Goal: Task Accomplishment & Management: Use online tool/utility

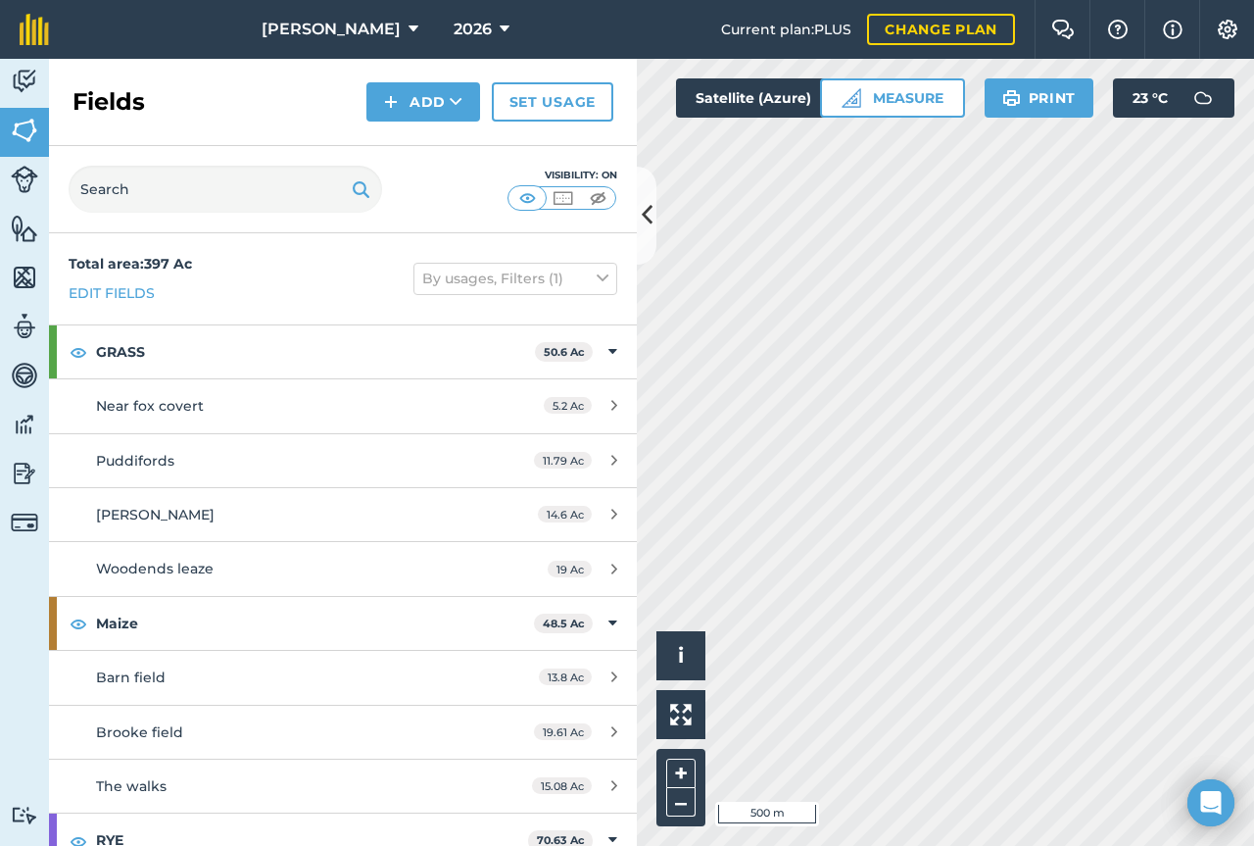
scroll to position [161, 0]
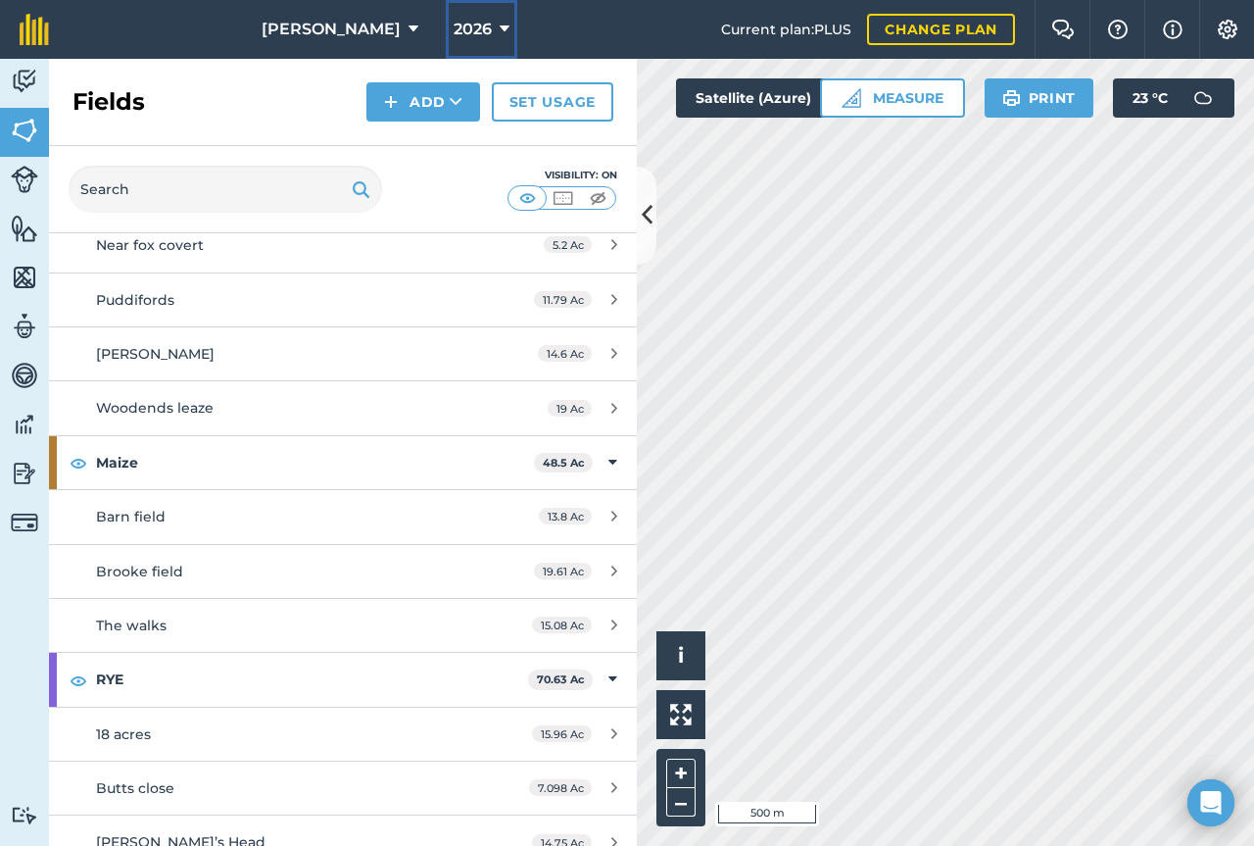
click at [454, 37] on span "2026" at bounding box center [473, 30] width 38 height 24
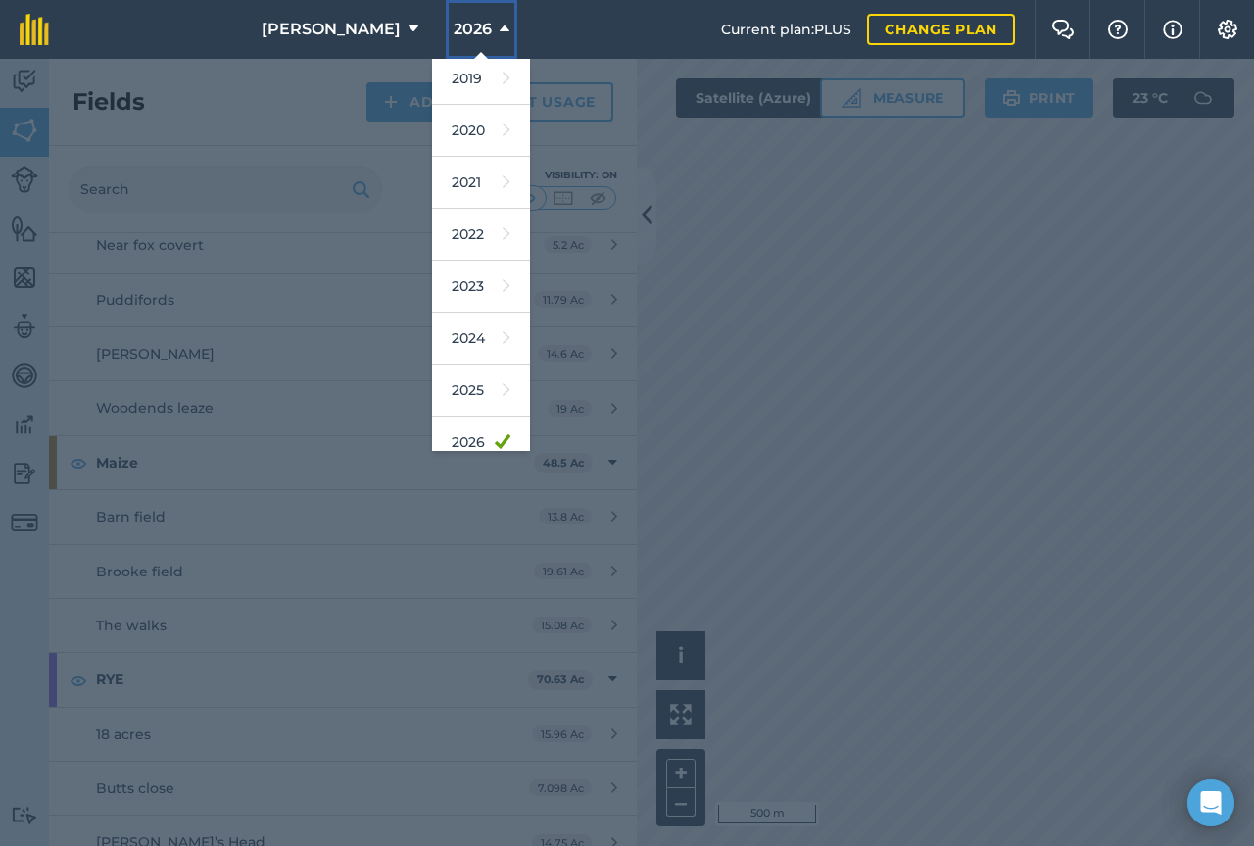
scroll to position [118, 0]
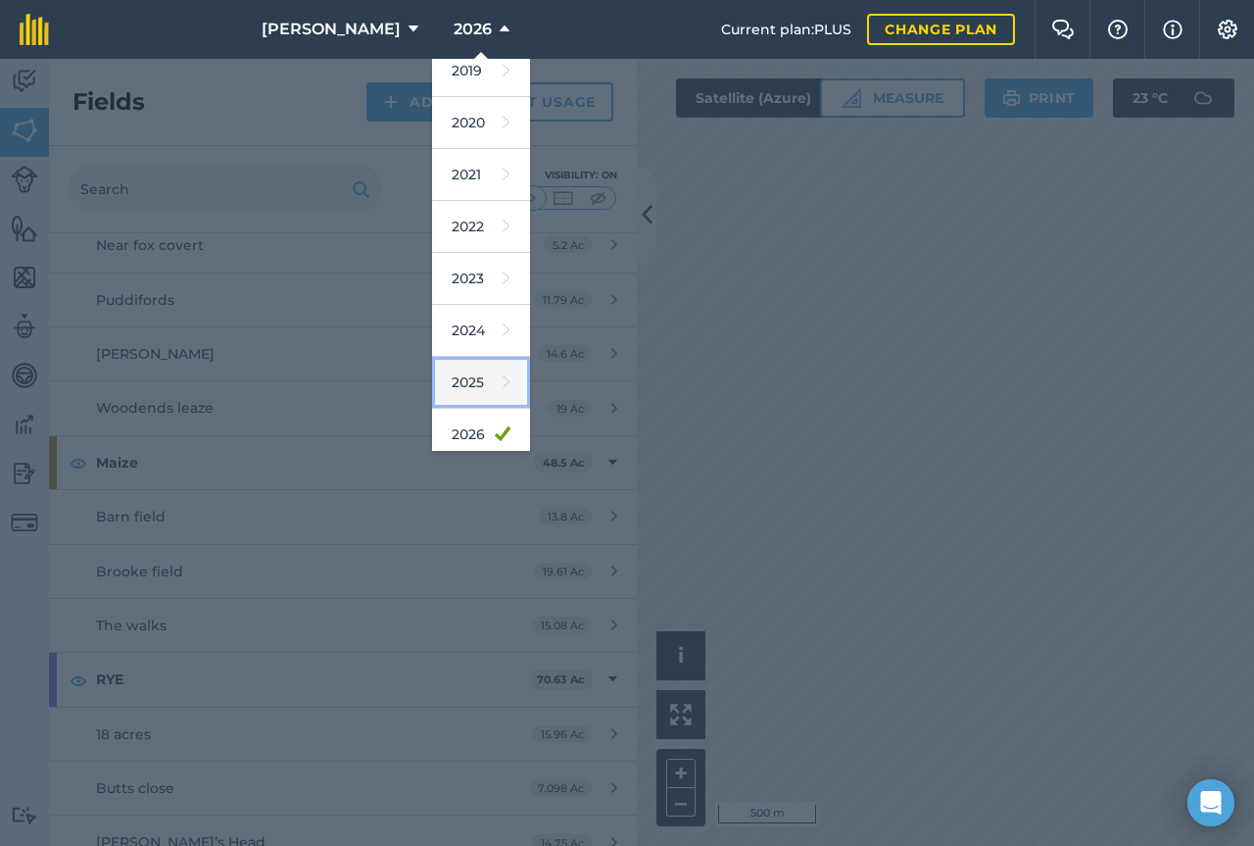
click at [503, 386] on icon at bounding box center [507, 381] width 8 height 27
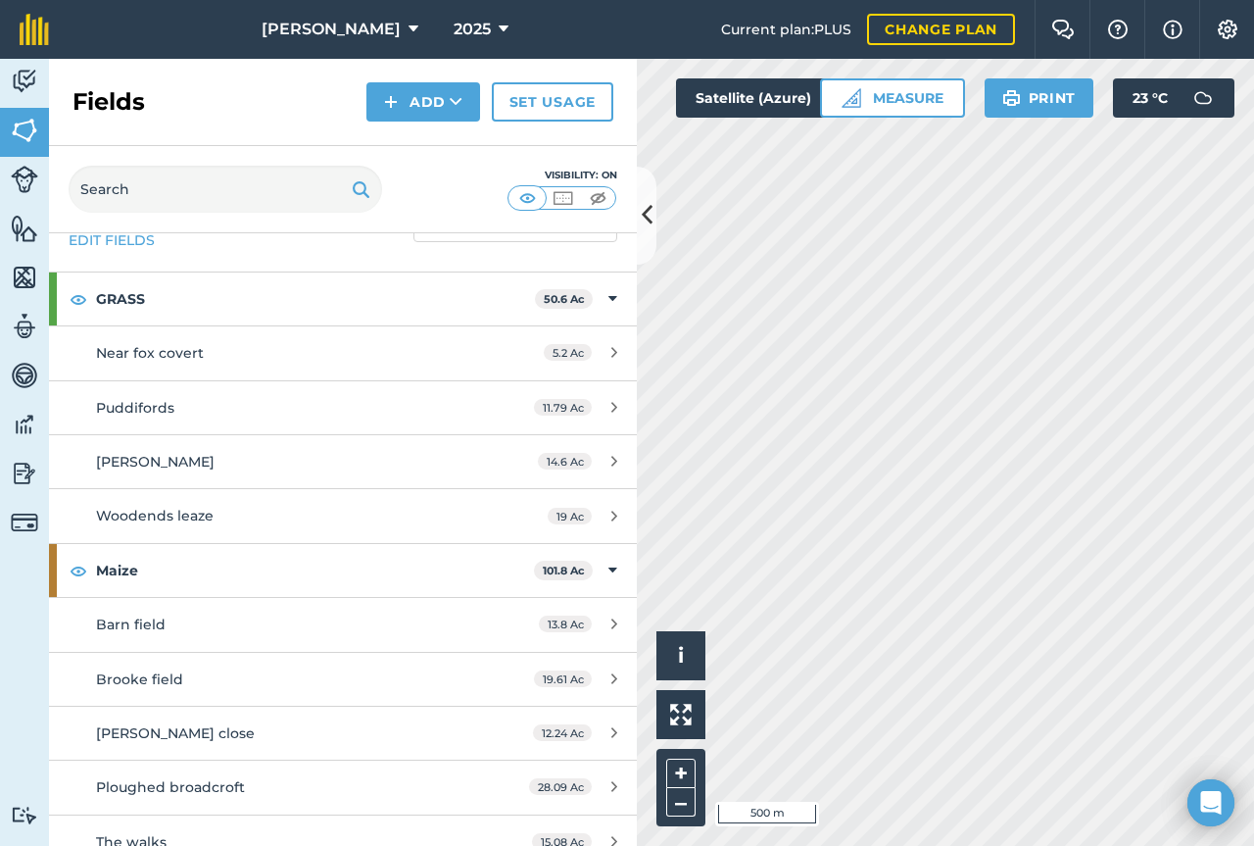
scroll to position [0, 0]
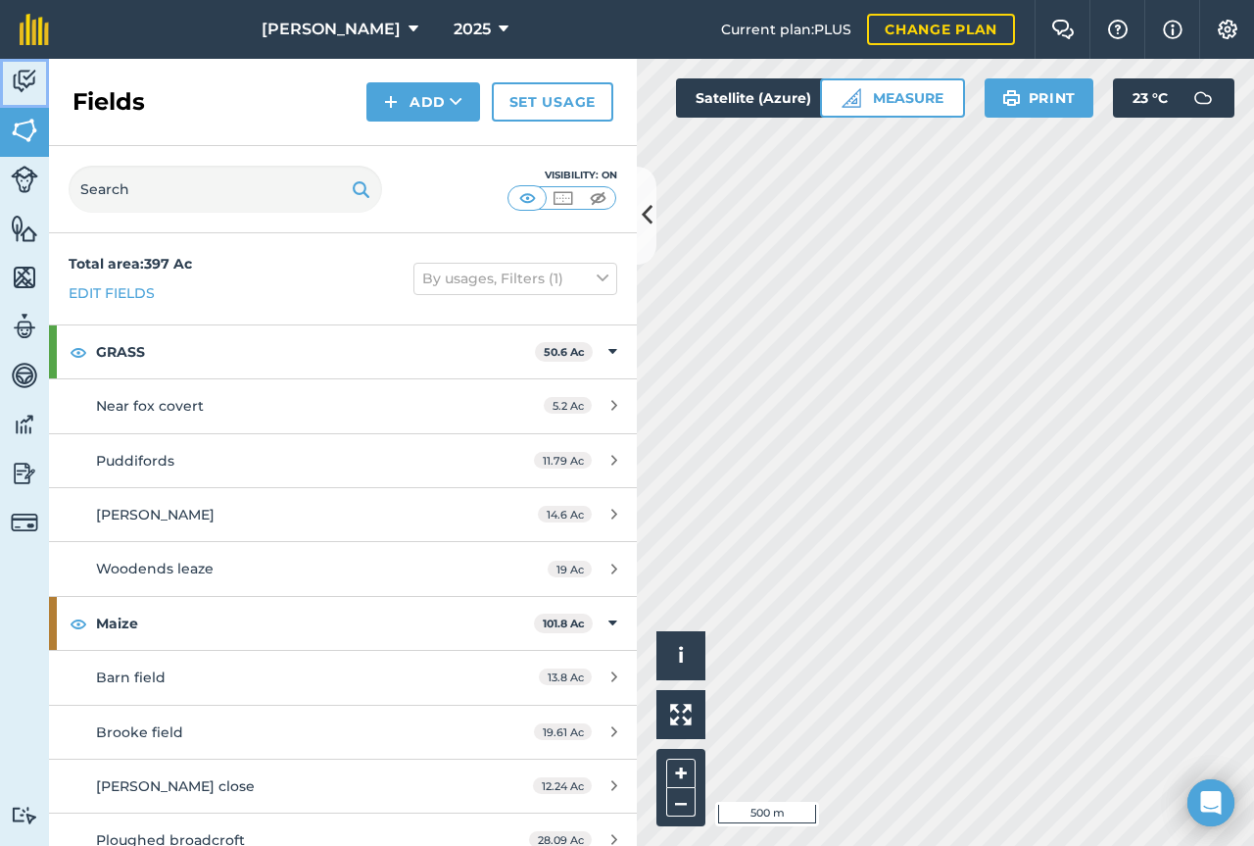
click at [16, 81] on img at bounding box center [24, 81] width 27 height 29
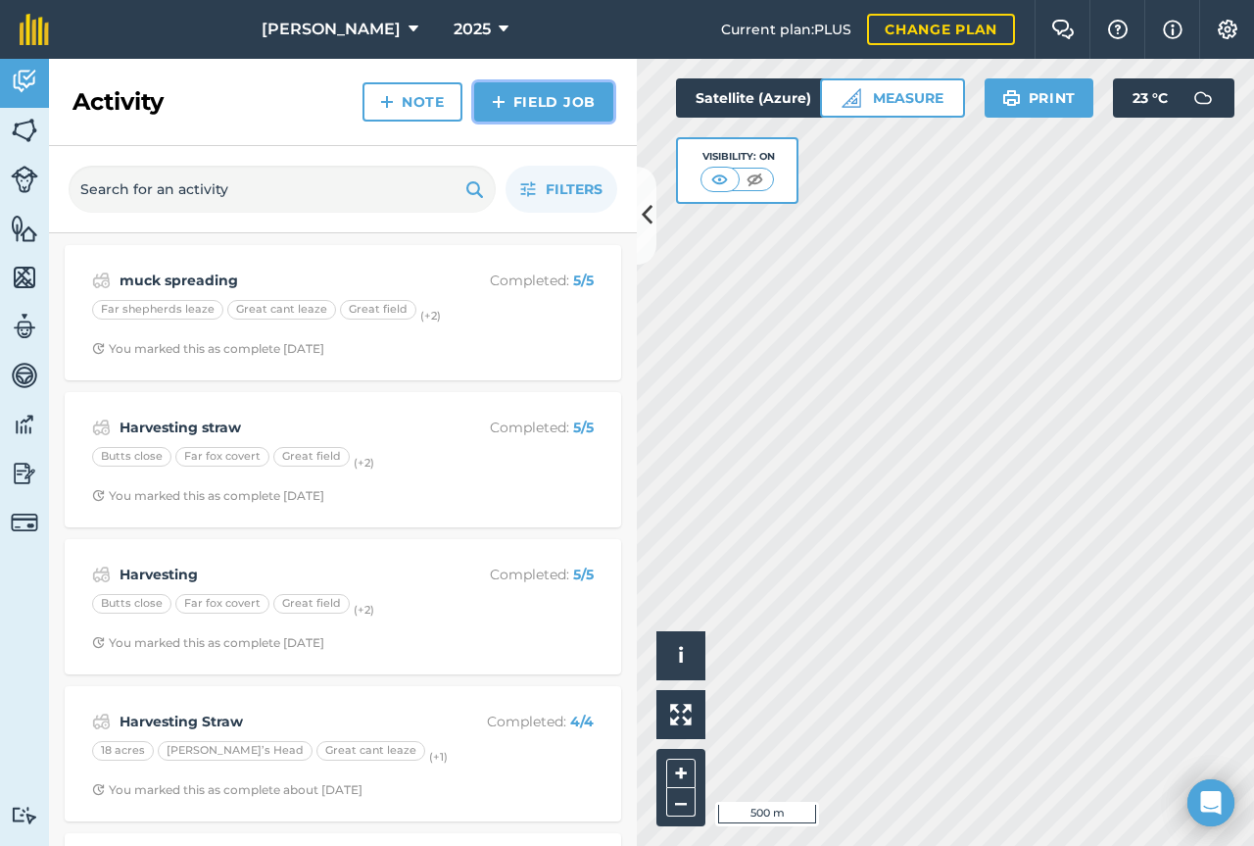
click at [560, 107] on link "Field Job" at bounding box center [543, 101] width 139 height 39
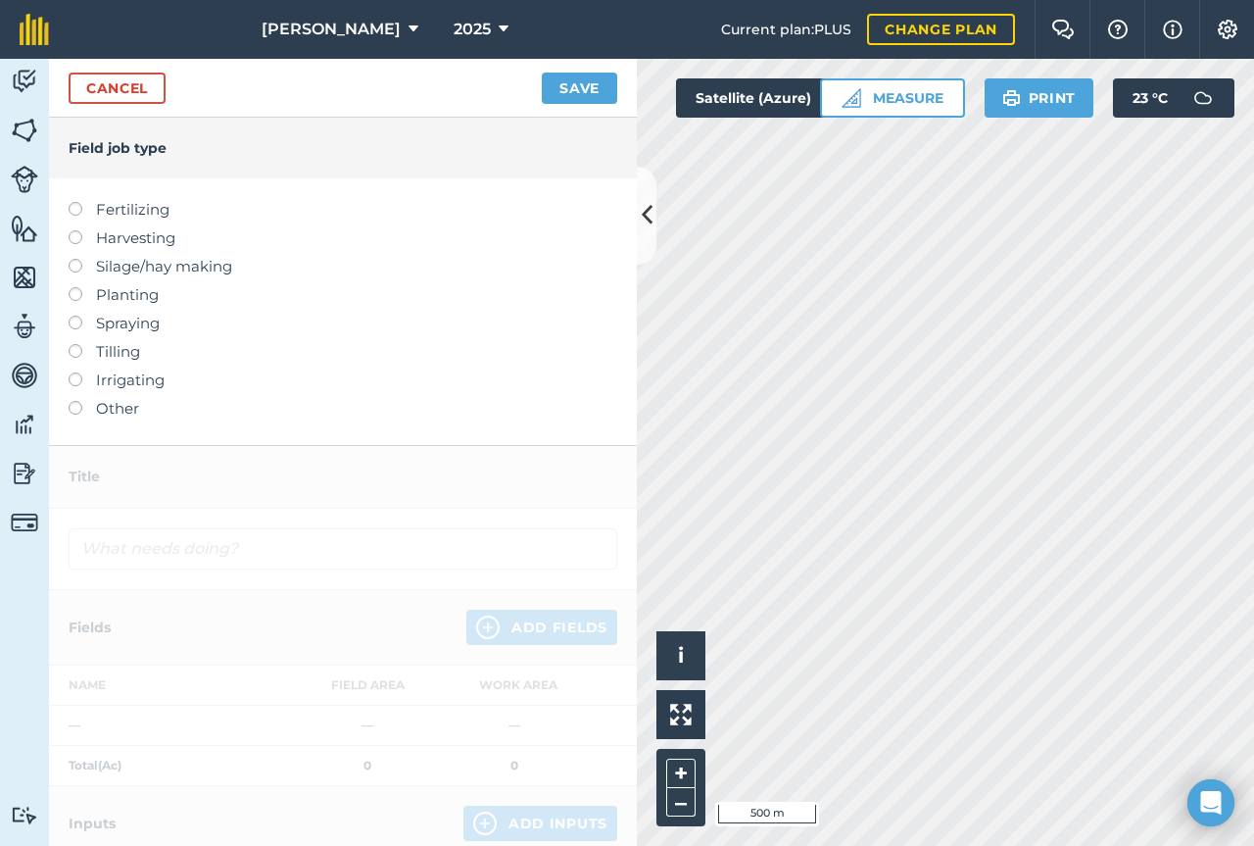
click at [102, 208] on label "Fertilizing" at bounding box center [343, 210] width 549 height 24
radio input "true"
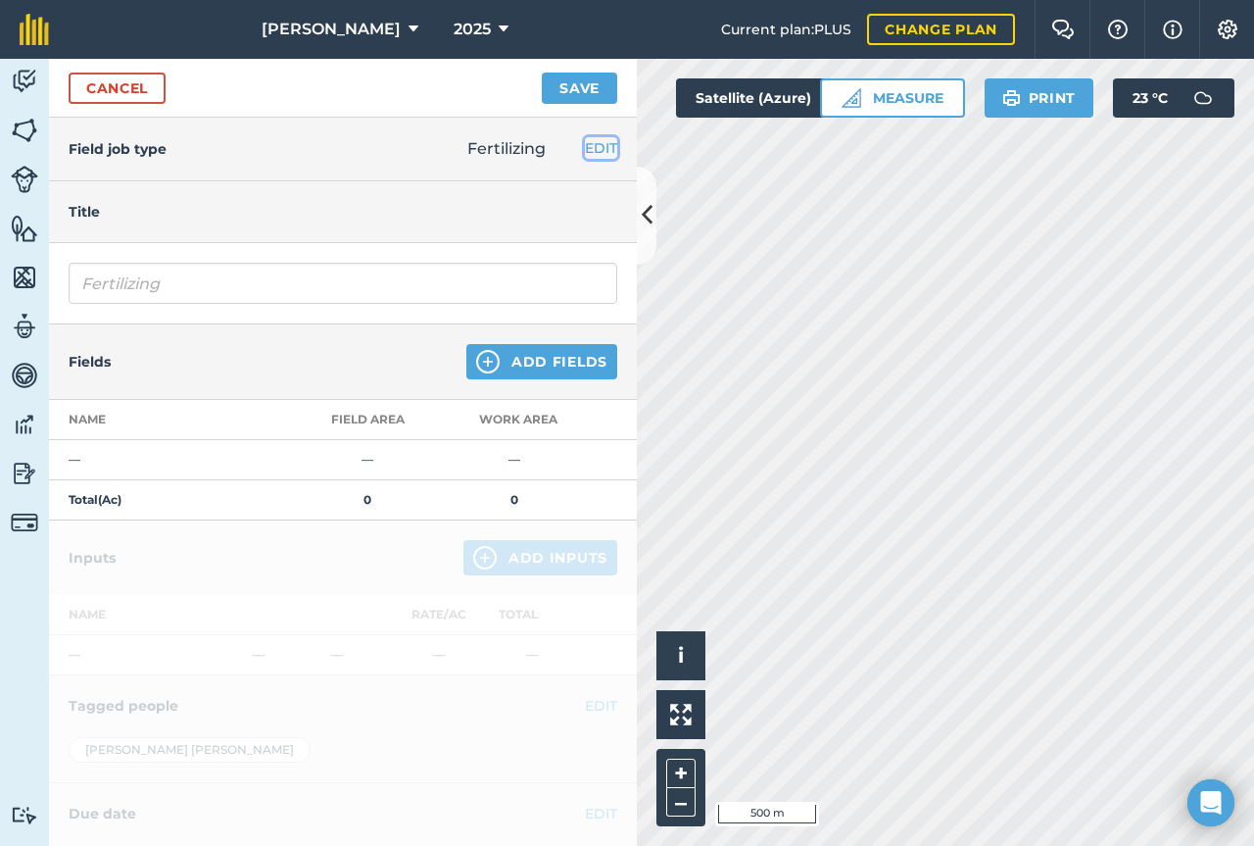
click at [585, 143] on button "EDIT" at bounding box center [601, 148] width 32 height 22
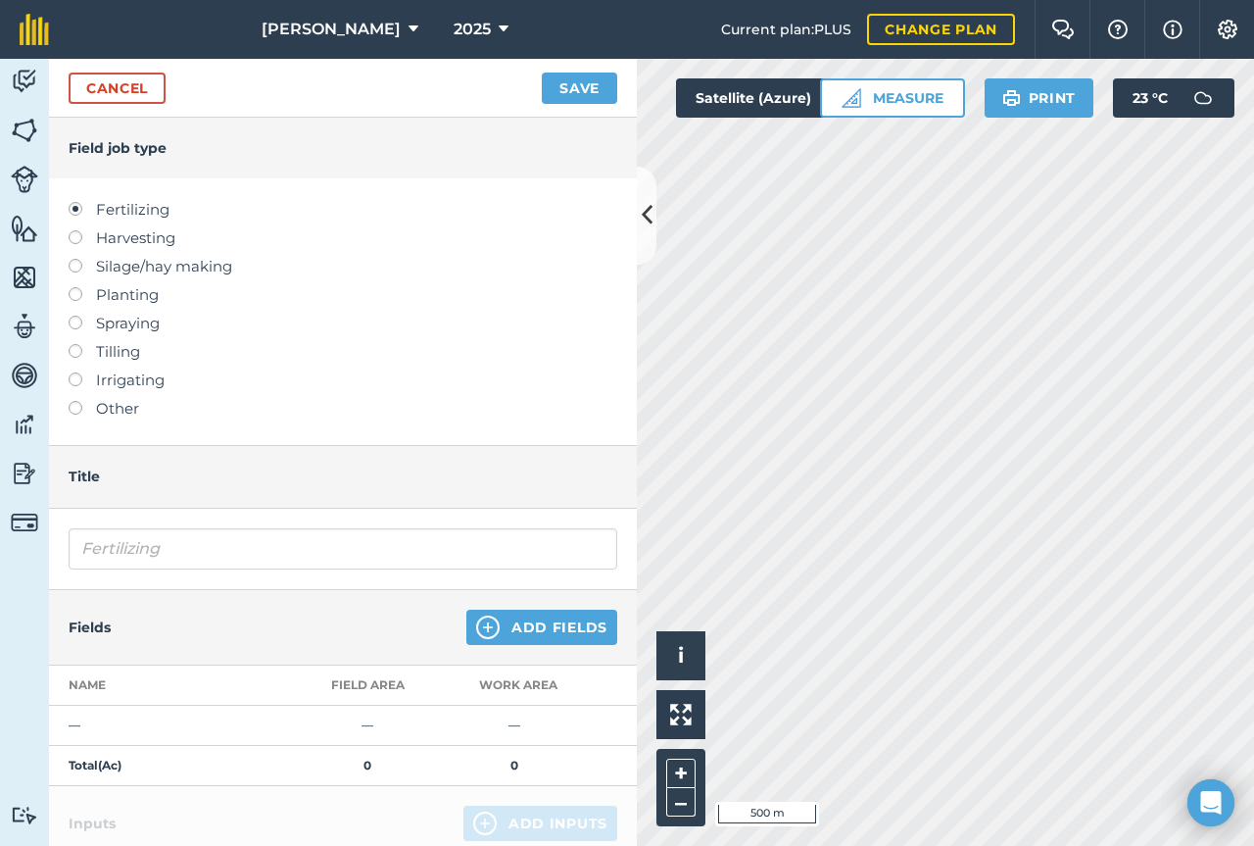
click at [75, 230] on label at bounding box center [82, 230] width 27 height 0
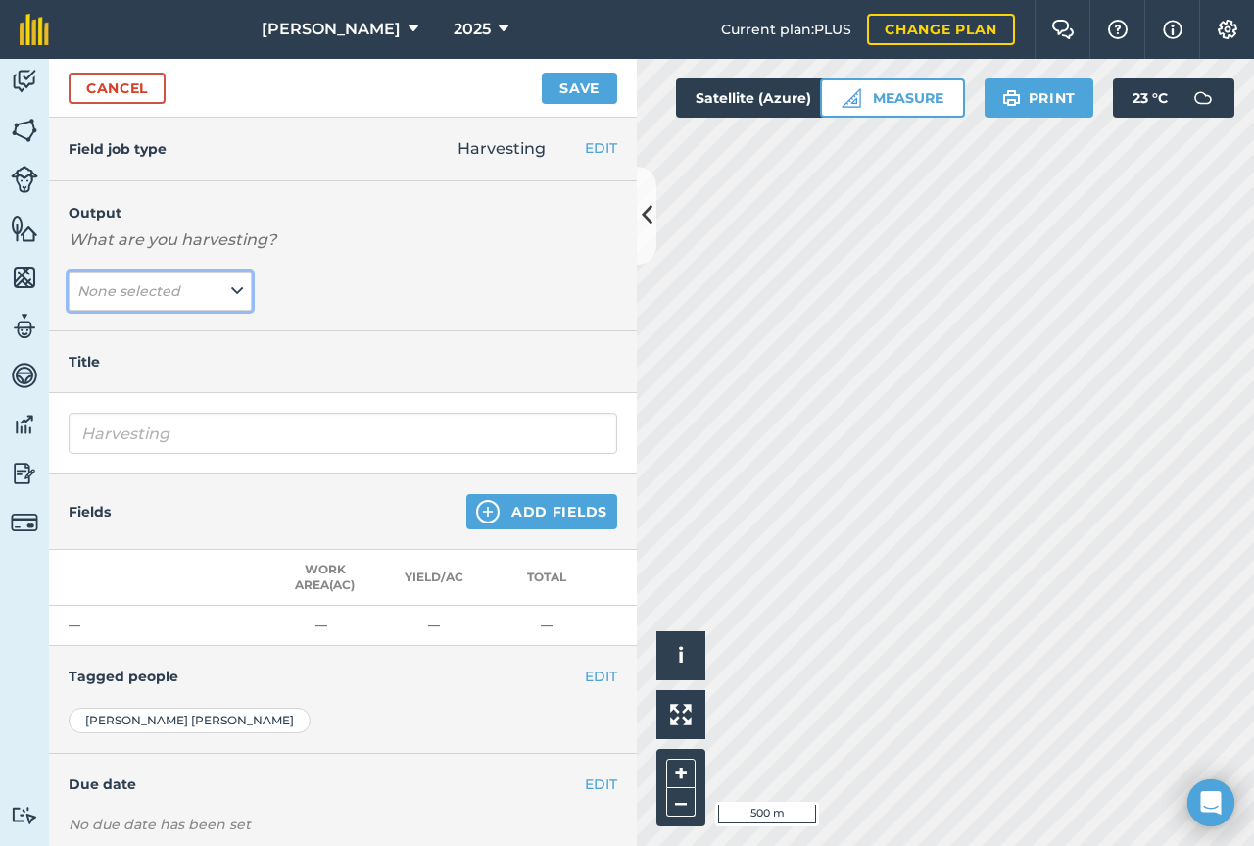
click at [231, 284] on icon at bounding box center [237, 291] width 12 height 22
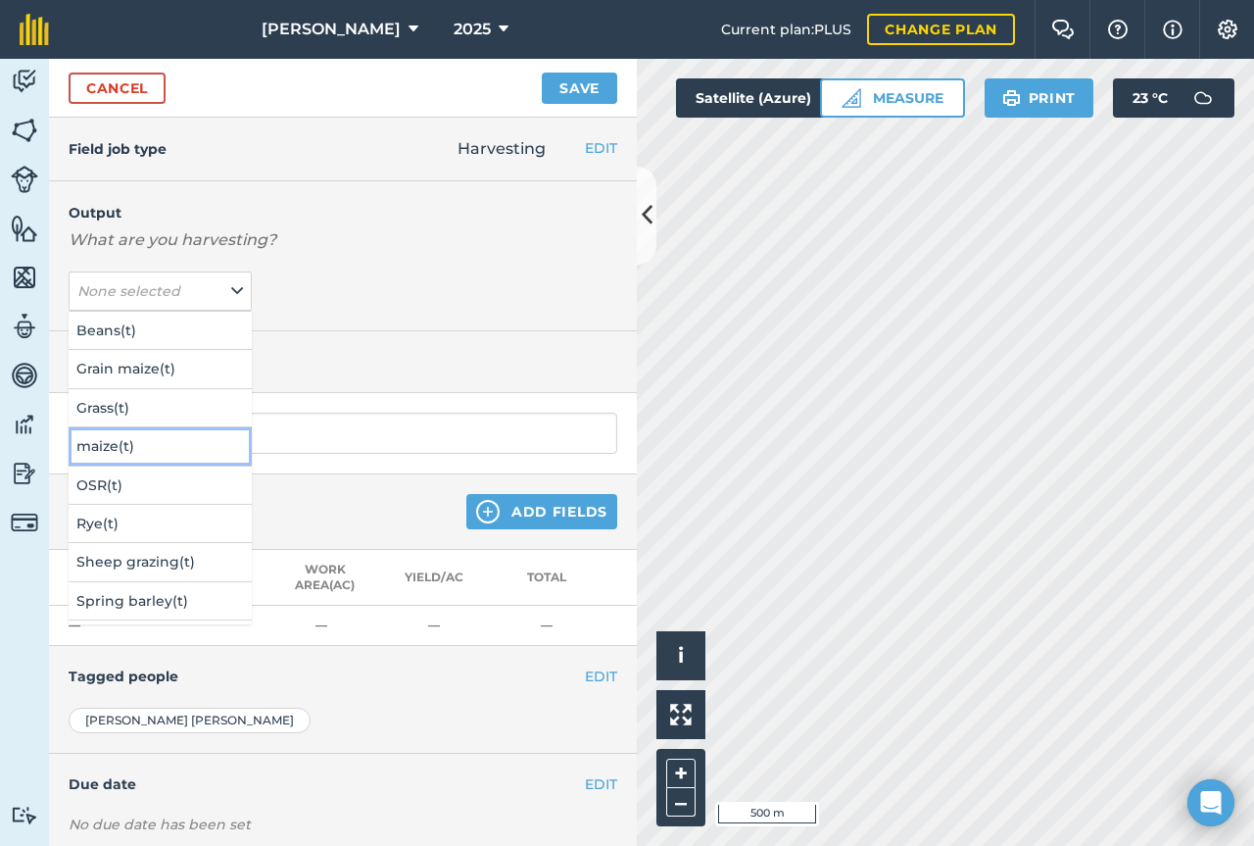
click at [122, 444] on button "maize ( t )" at bounding box center [160, 445] width 183 height 37
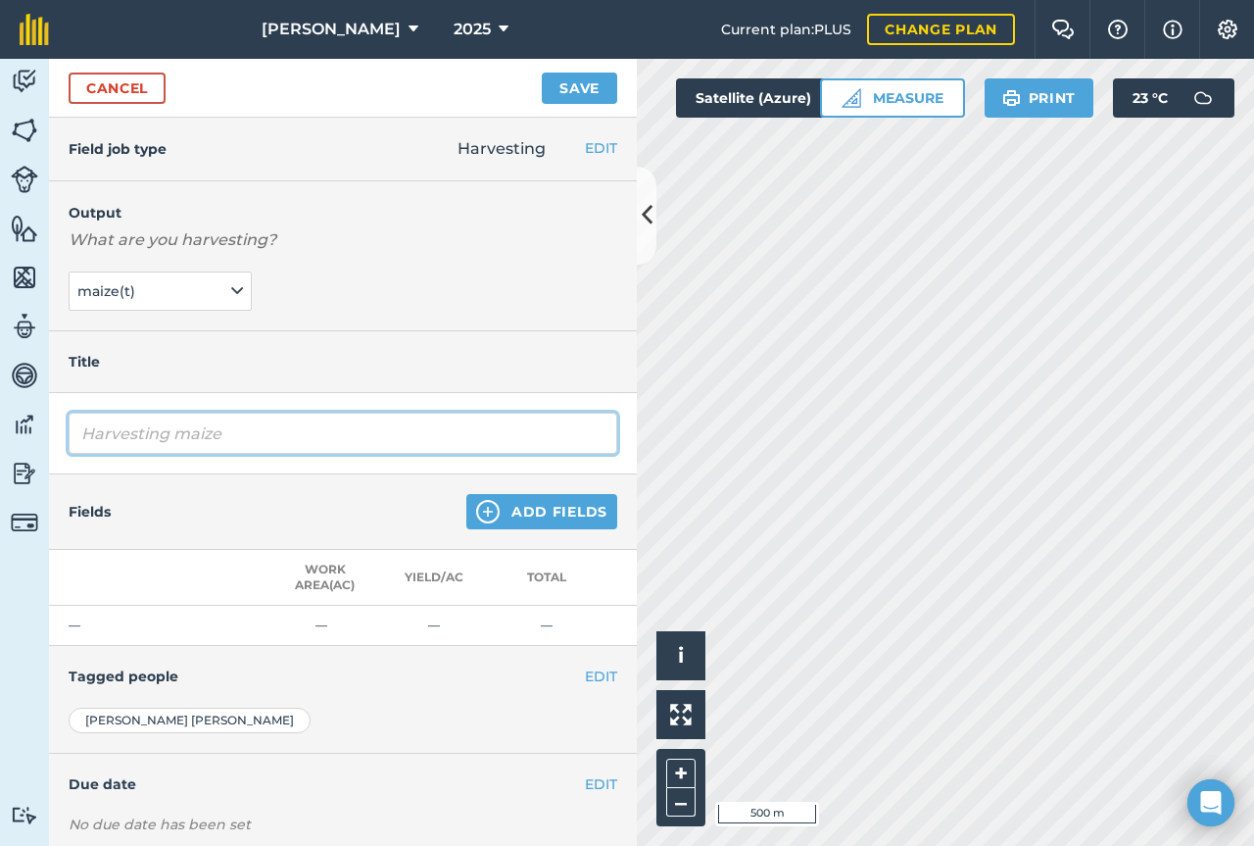
click at [247, 433] on input "Harvesting maize" at bounding box center [343, 433] width 549 height 41
type input "Harvesting maize"
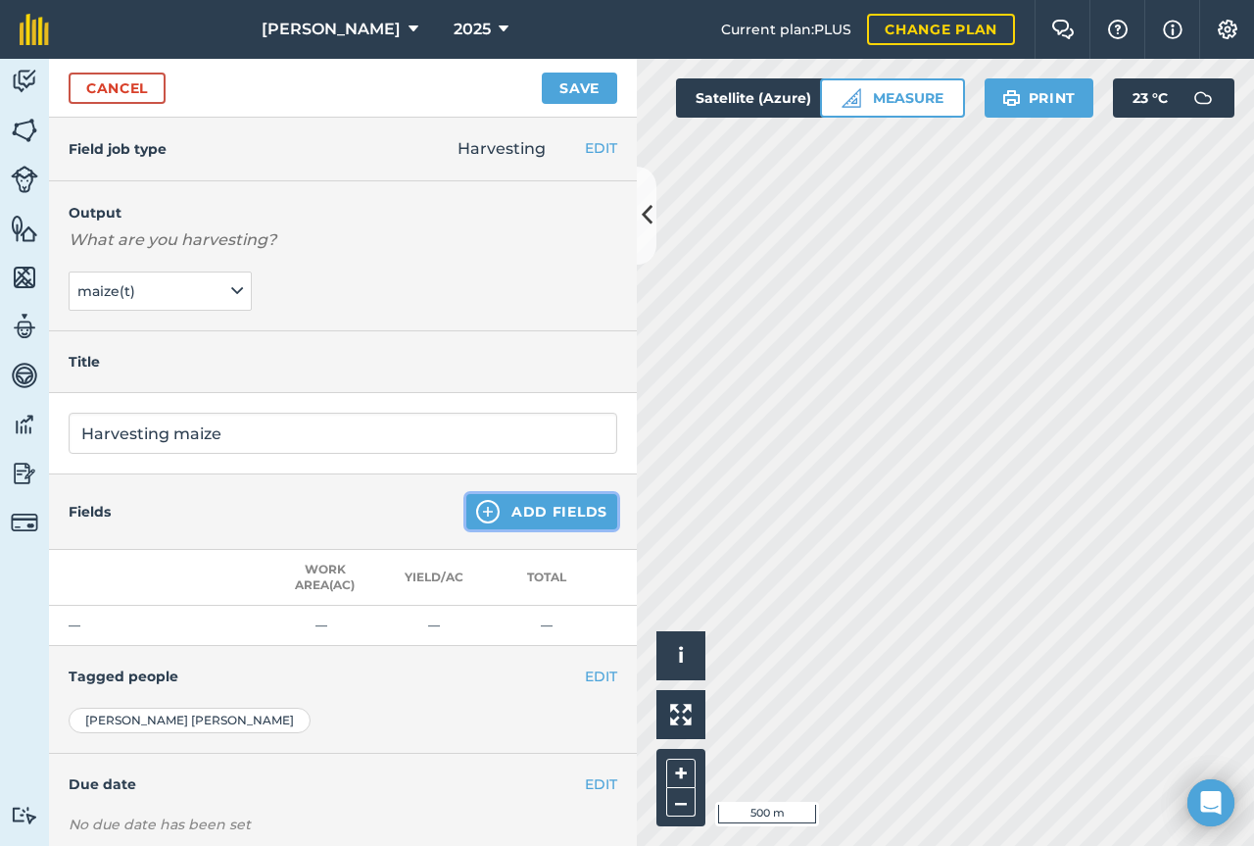
click at [498, 503] on button "Add Fields" at bounding box center [541, 511] width 151 height 35
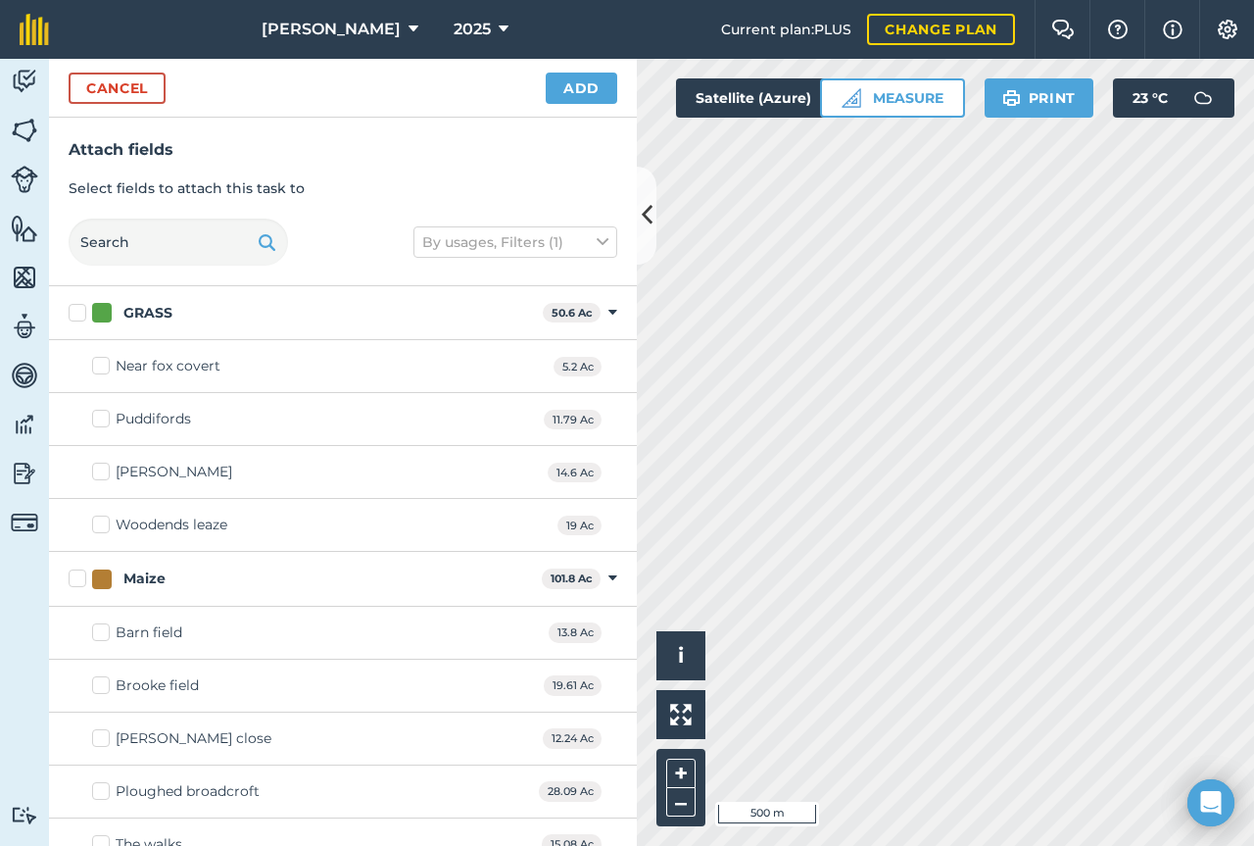
click at [73, 577] on label "Maize" at bounding box center [301, 578] width 465 height 21
click at [73, 577] on input "Maize" at bounding box center [75, 574] width 13 height 13
checkbox input "true"
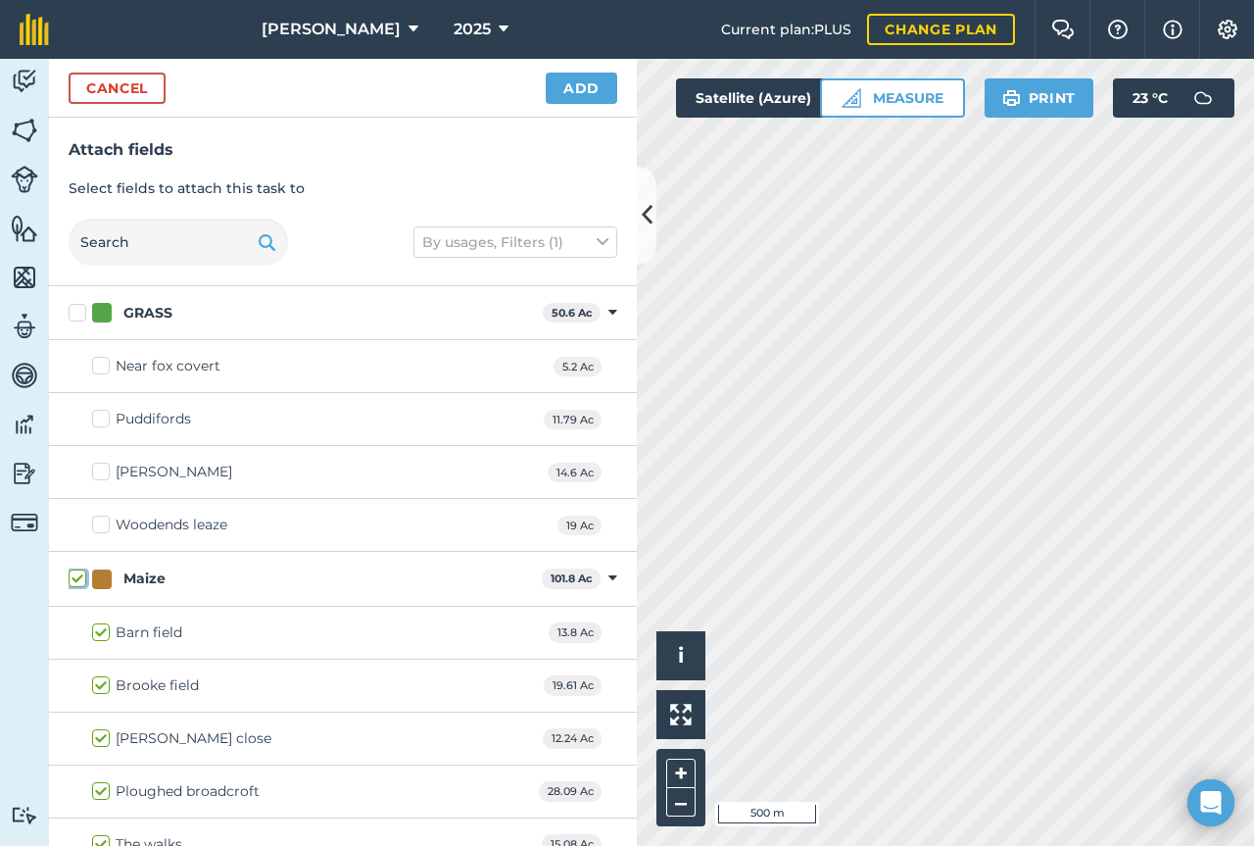
checkbox input "true"
click at [566, 88] on button "Add" at bounding box center [582, 88] width 72 height 31
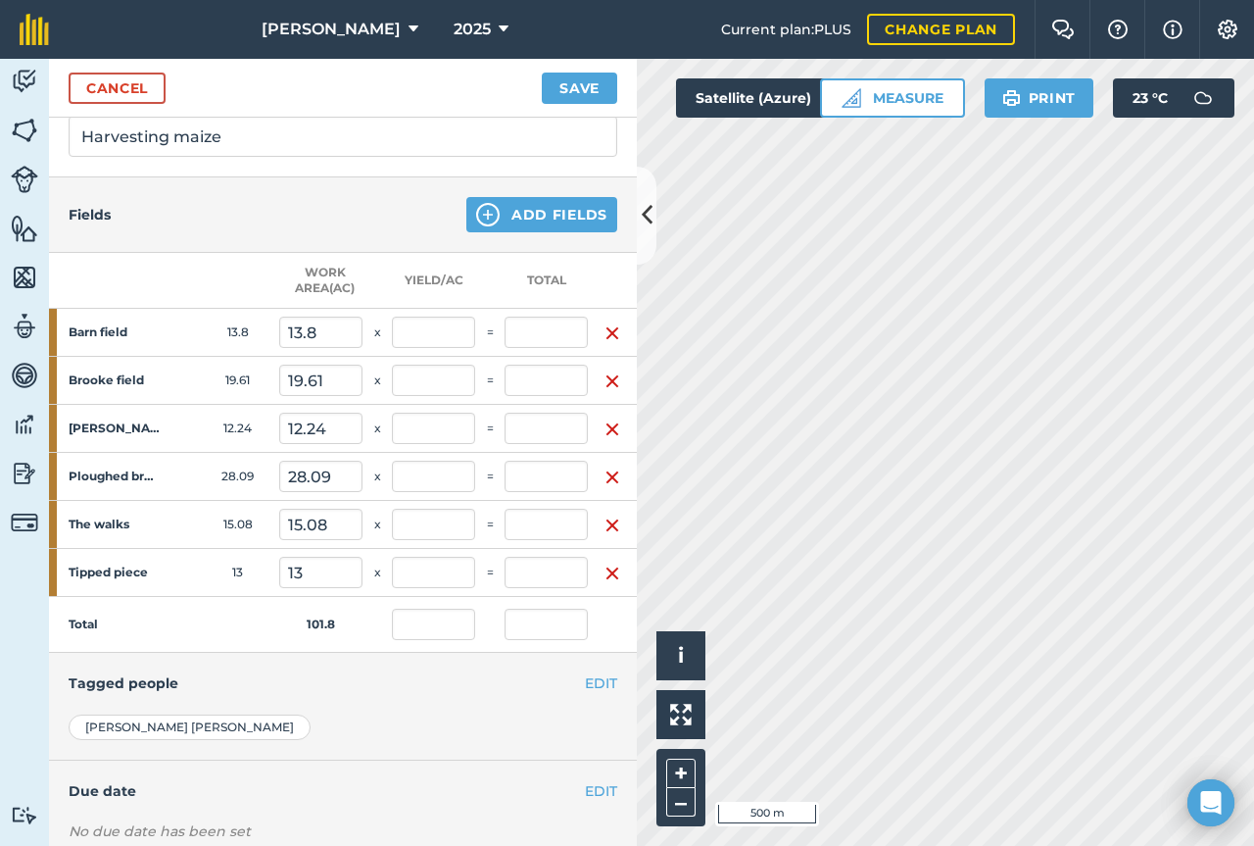
scroll to position [299, 0]
click at [559, 334] on input "text" at bounding box center [546, 330] width 83 height 31
click at [556, 578] on input "text" at bounding box center [546, 570] width 83 height 31
type input "48.12"
type input "3.702"
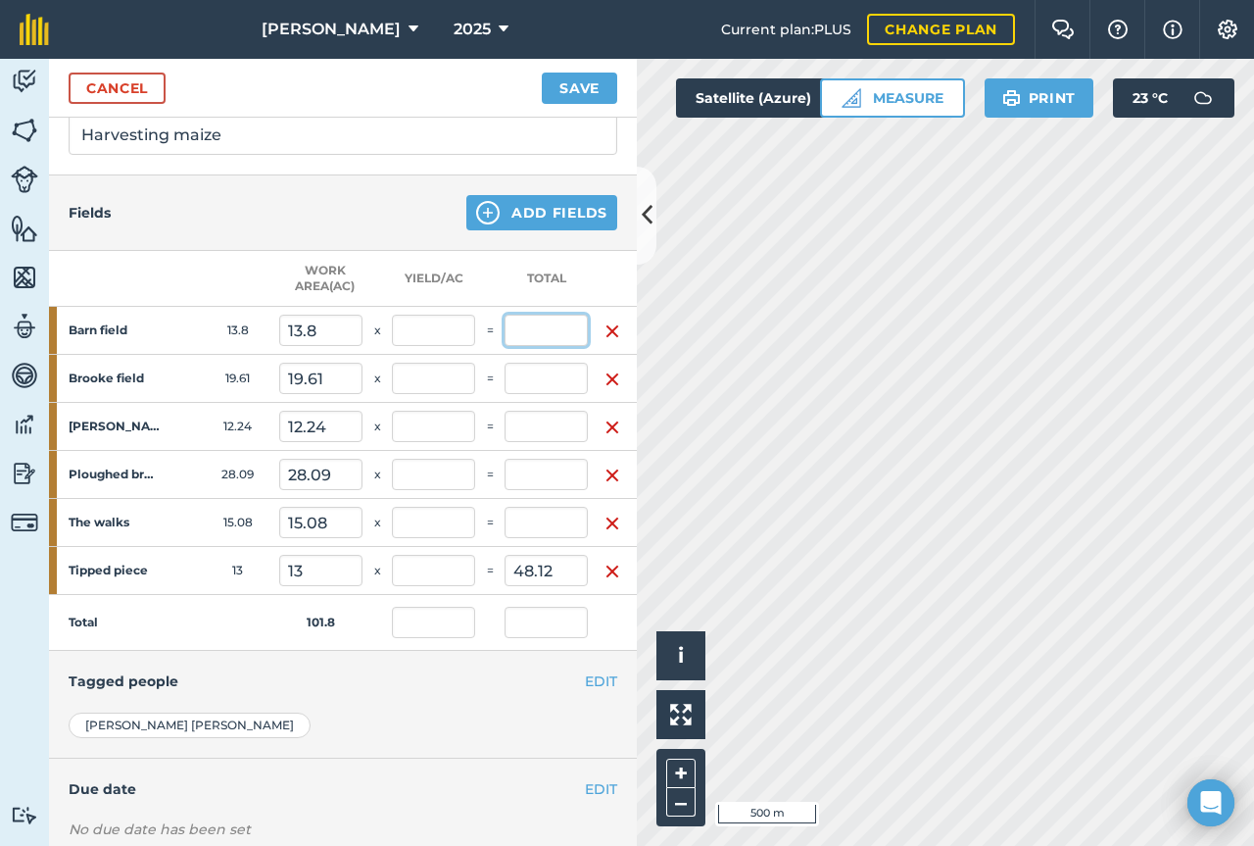
type input "0.473"
type input "48.12"
click at [561, 340] on input "text" at bounding box center [546, 330] width 83 height 31
type input "48.12"
type input "3.487"
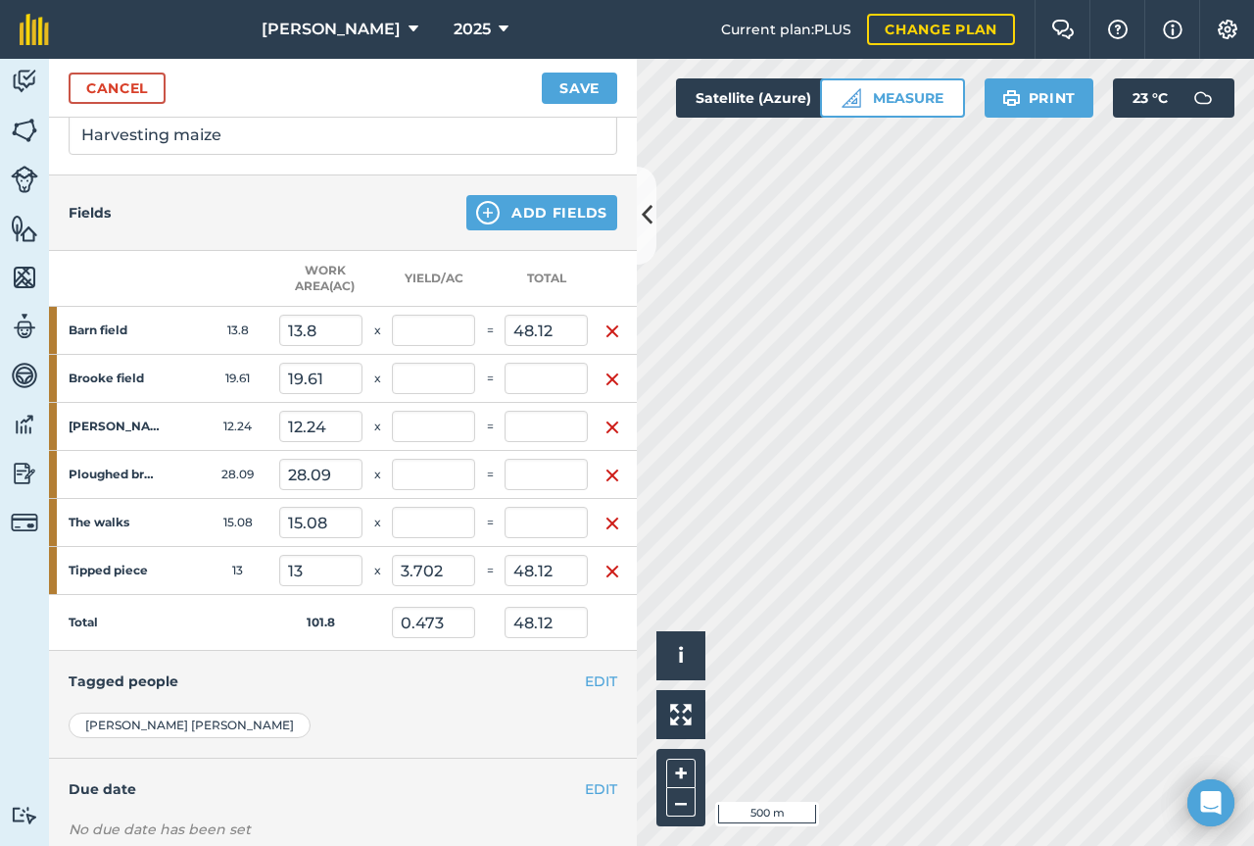
type input "0.945"
type input "96.24"
click at [504, 678] on h4 "Tagged people" at bounding box center [343, 681] width 549 height 22
click at [536, 382] on input "text" at bounding box center [546, 378] width 83 height 31
type input "72.18"
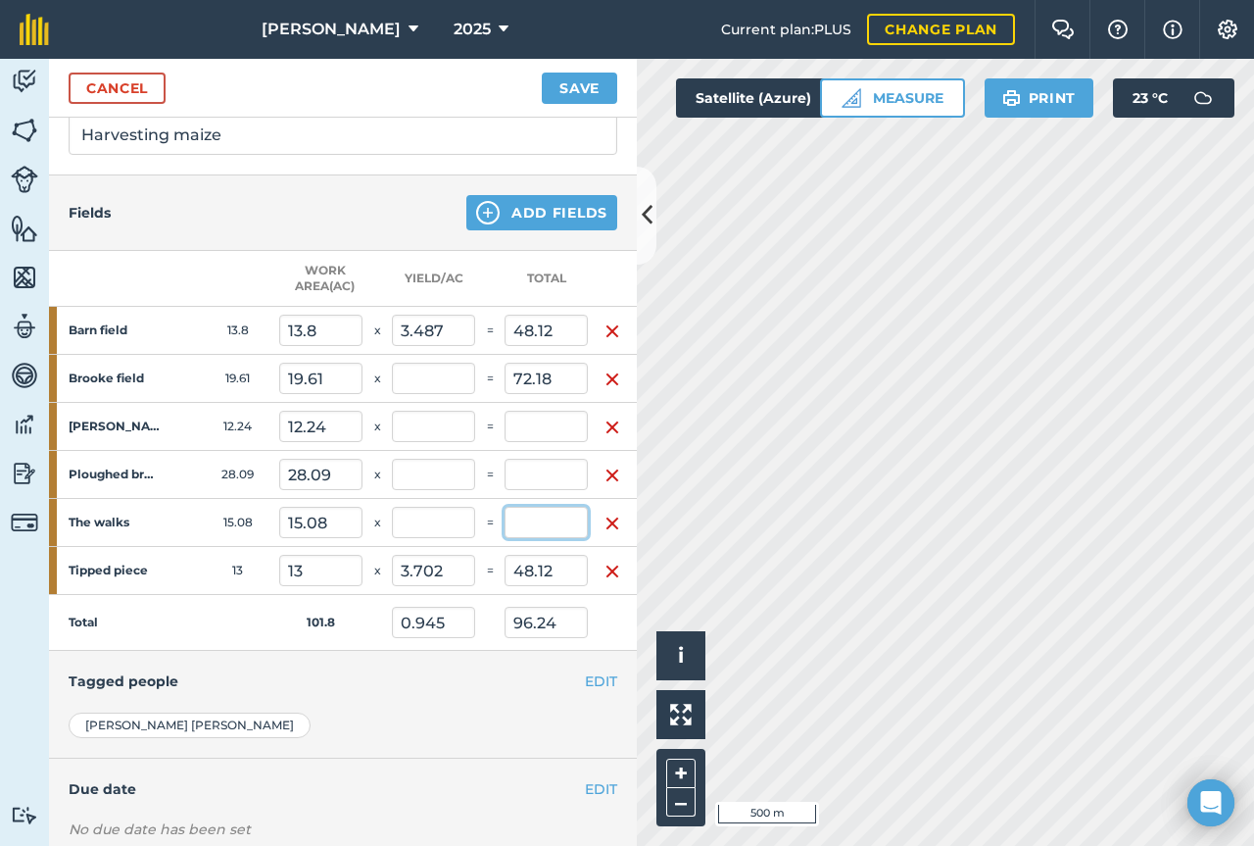
type input "3.681"
type input "1.654"
type input "168.42"
click at [555, 525] on input "text" at bounding box center [546, 522] width 83 height 31
type input "70.18"
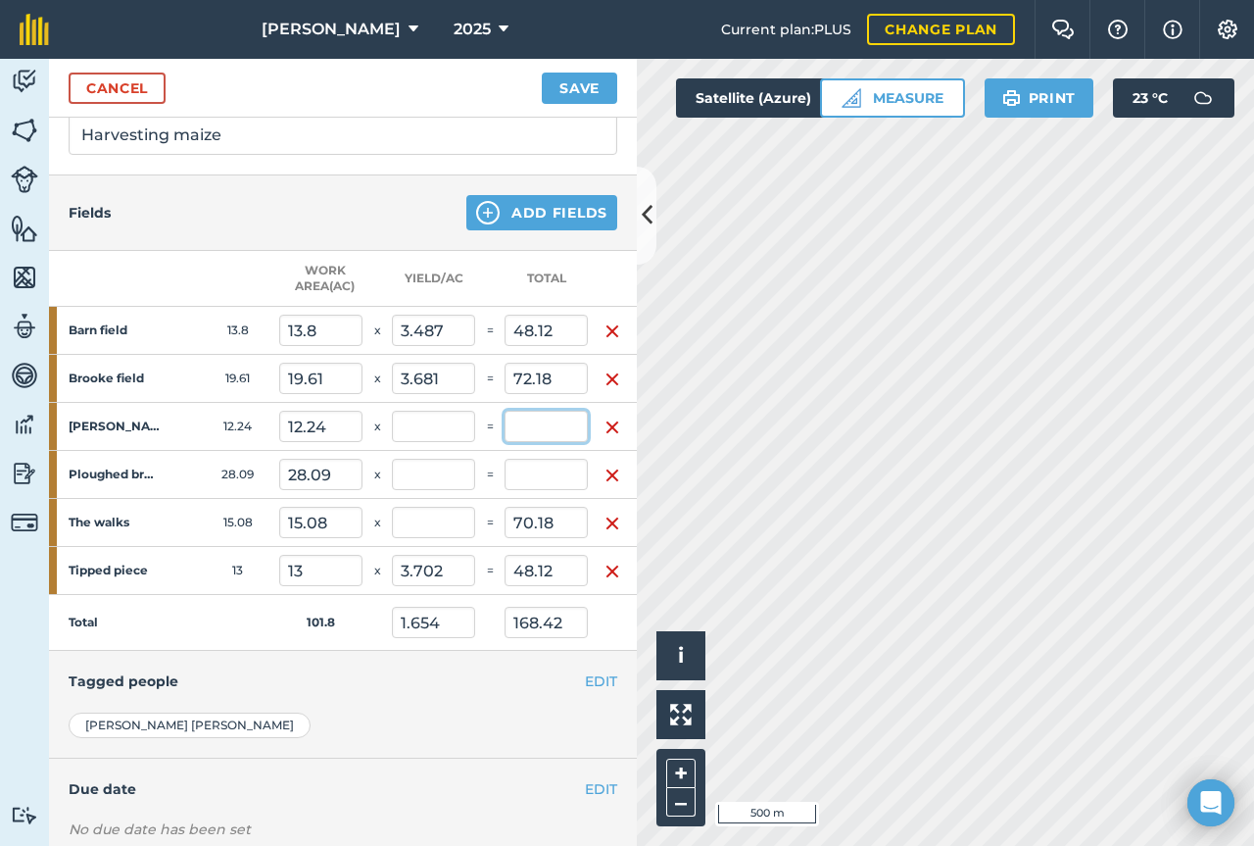
type input "4.654"
type input "2.343"
type input "238.6"
click at [562, 422] on input "text" at bounding box center [546, 426] width 83 height 31
click at [563, 422] on input "text" at bounding box center [546, 426] width 83 height 31
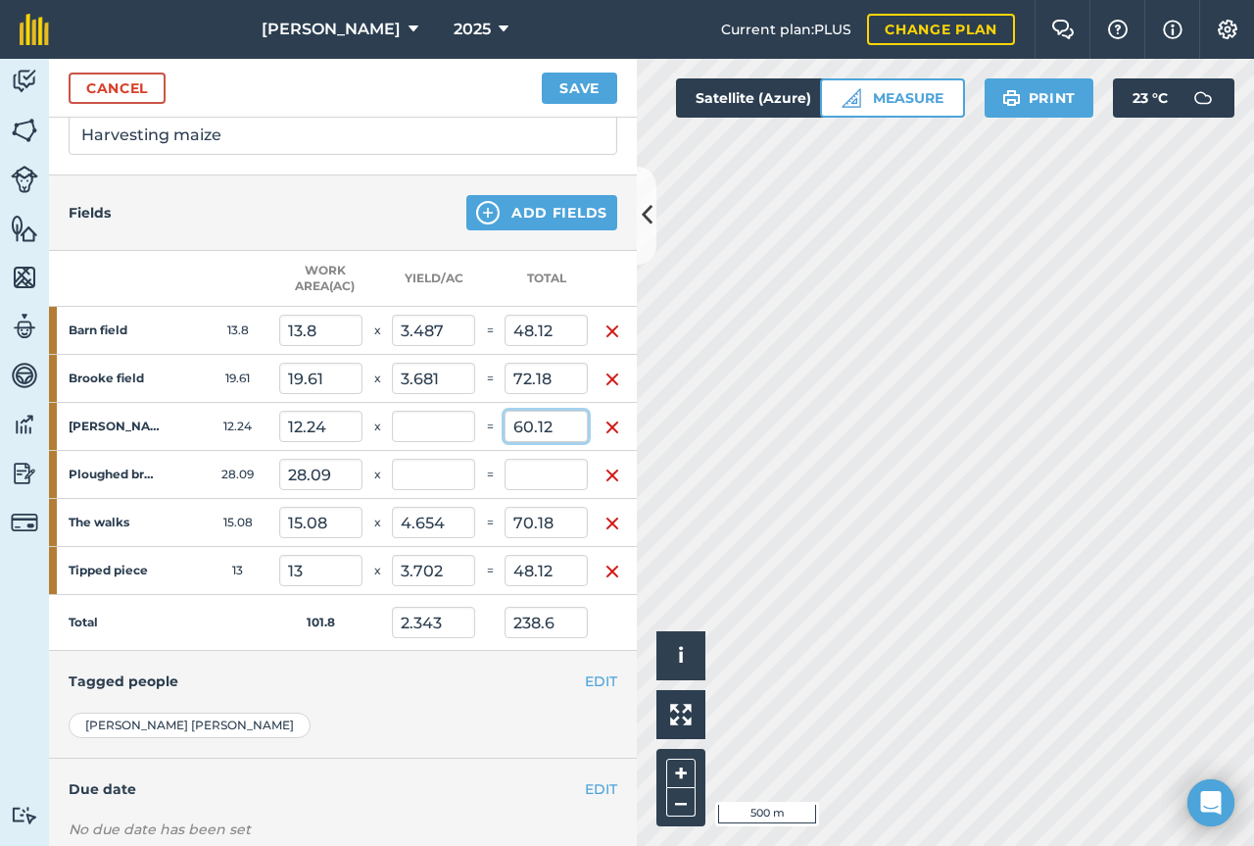
type input "60.12"
type input "4.912"
type input "2.934"
type input "298.72"
click at [573, 479] on input "text" at bounding box center [546, 474] width 83 height 31
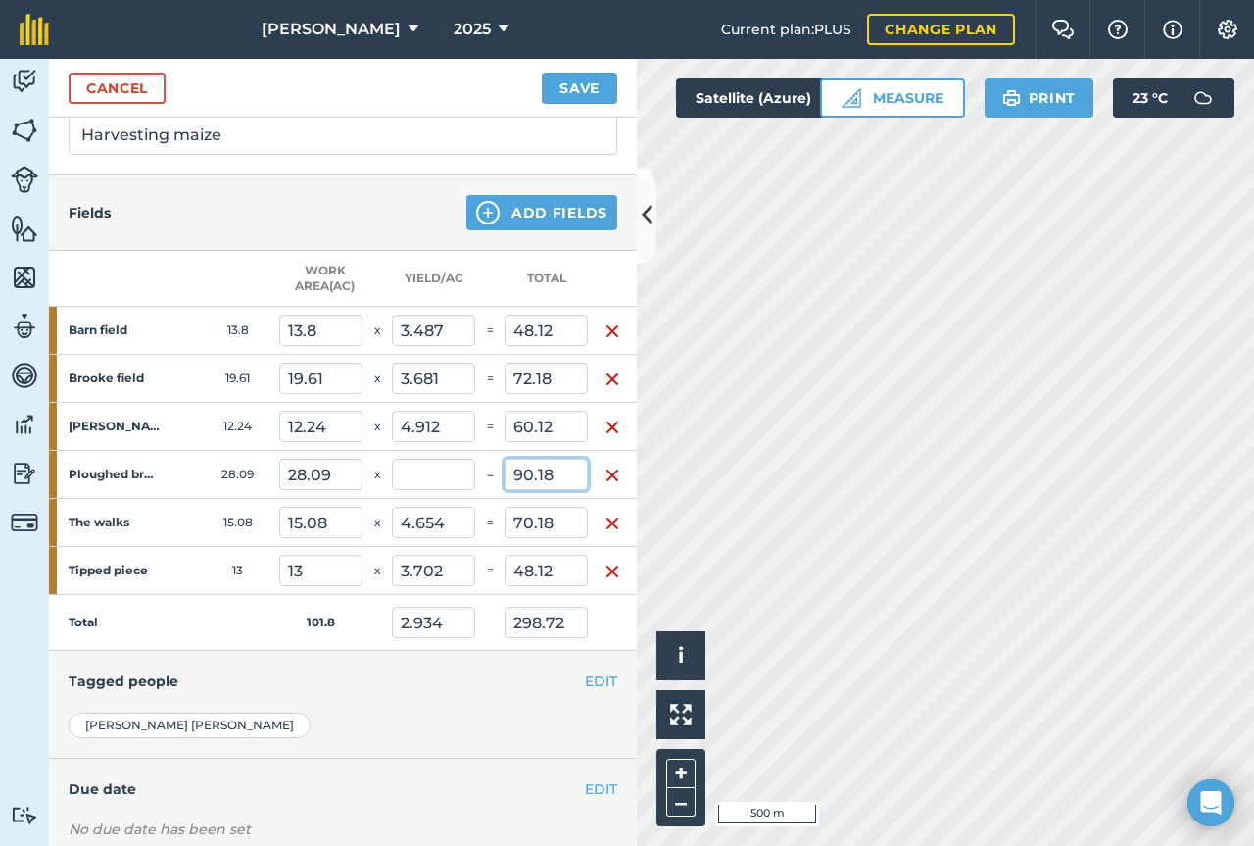
type input "90.18"
type input "3.21"
type input "3.819"
type input "388.9"
click at [500, 694] on div "EDIT Tagged people" at bounding box center [343, 681] width 588 height 61
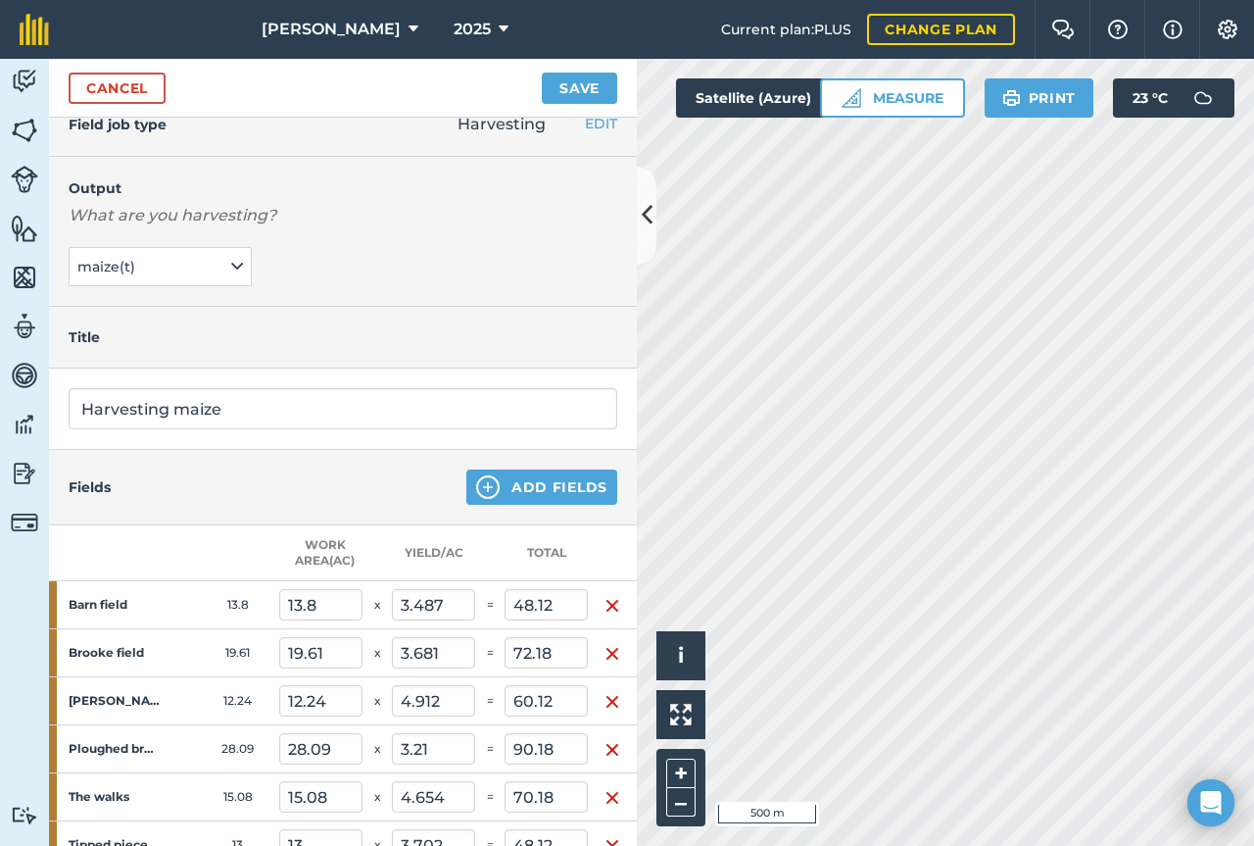
scroll to position [0, 0]
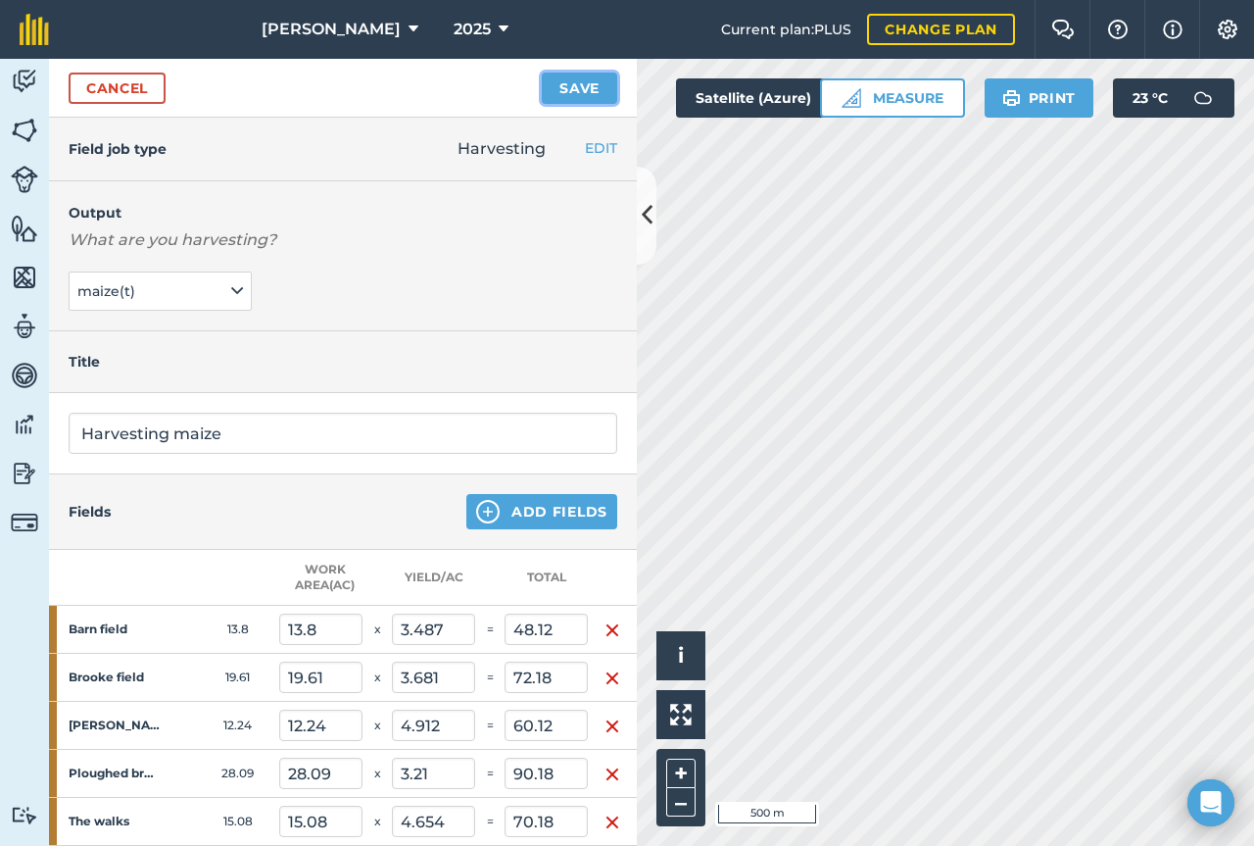
click at [573, 90] on button "Save" at bounding box center [579, 88] width 75 height 31
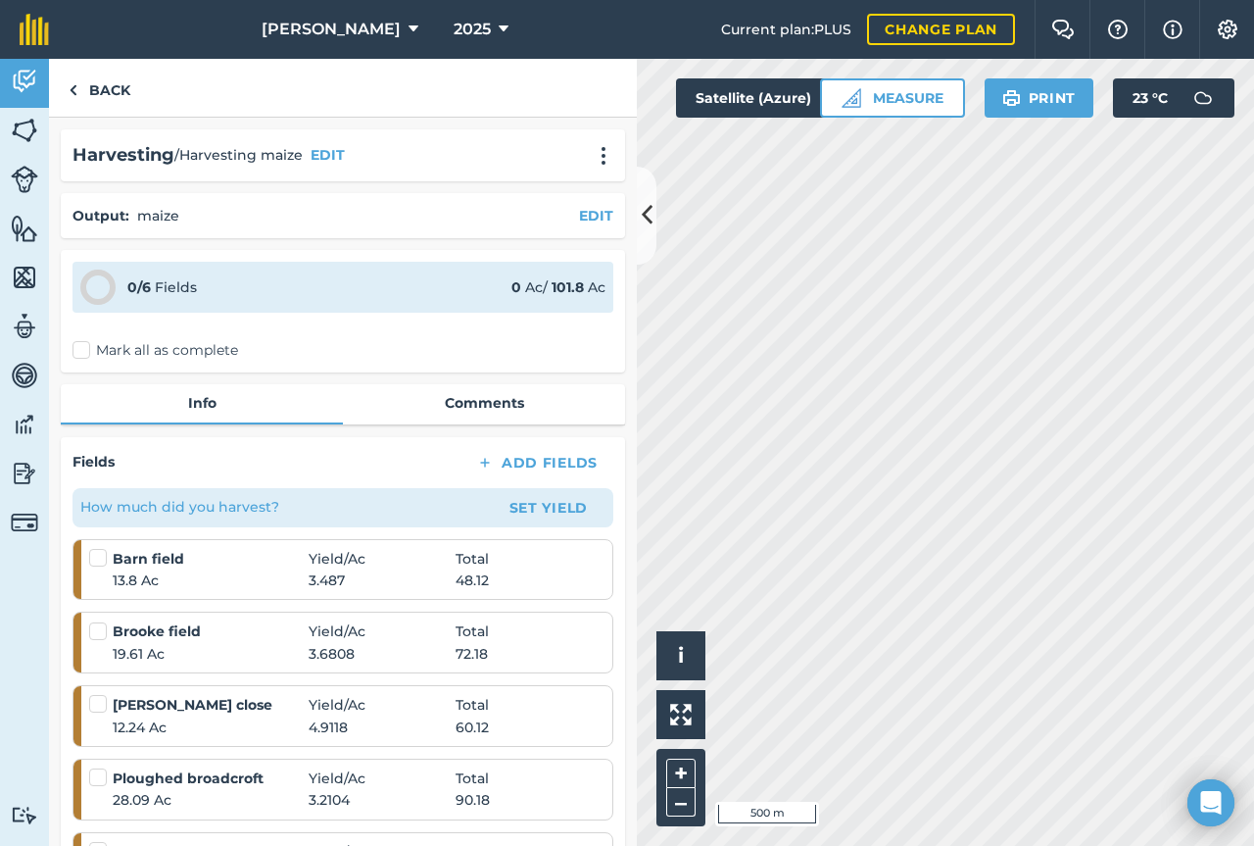
click at [81, 341] on label "Mark all as complete" at bounding box center [156, 350] width 166 height 21
click at [81, 341] on input "Mark all as complete" at bounding box center [79, 346] width 13 height 13
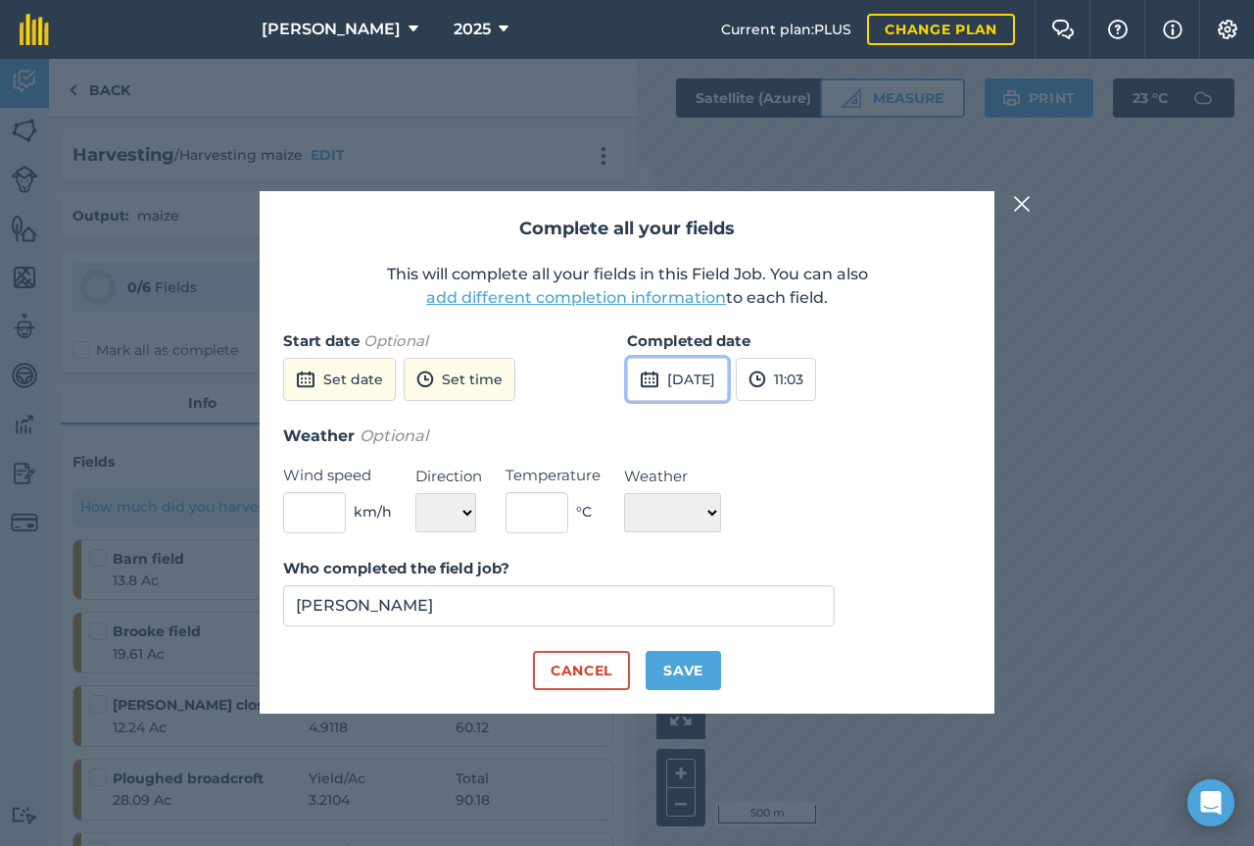
click at [702, 381] on button "[DATE]" at bounding box center [677, 379] width 101 height 43
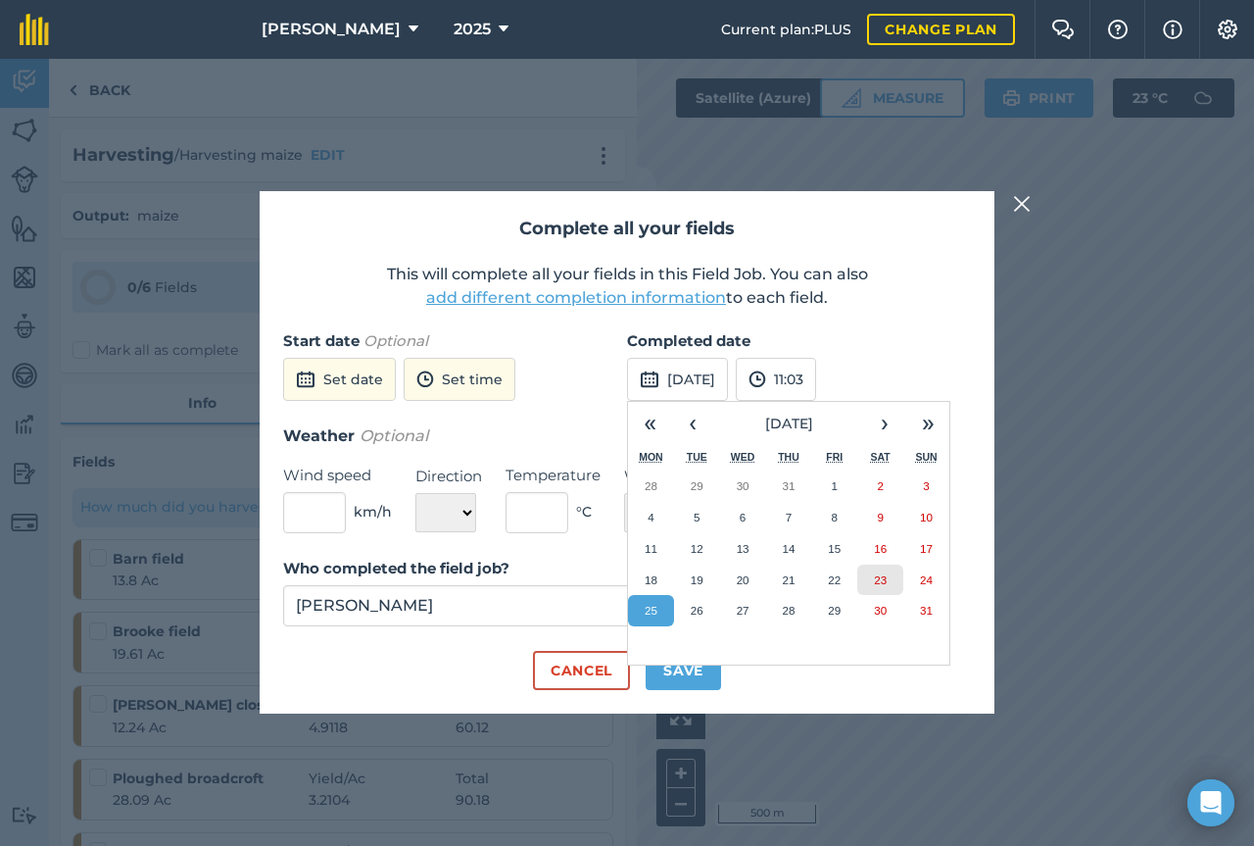
click at [883, 581] on abbr "23" at bounding box center [880, 579] width 13 height 13
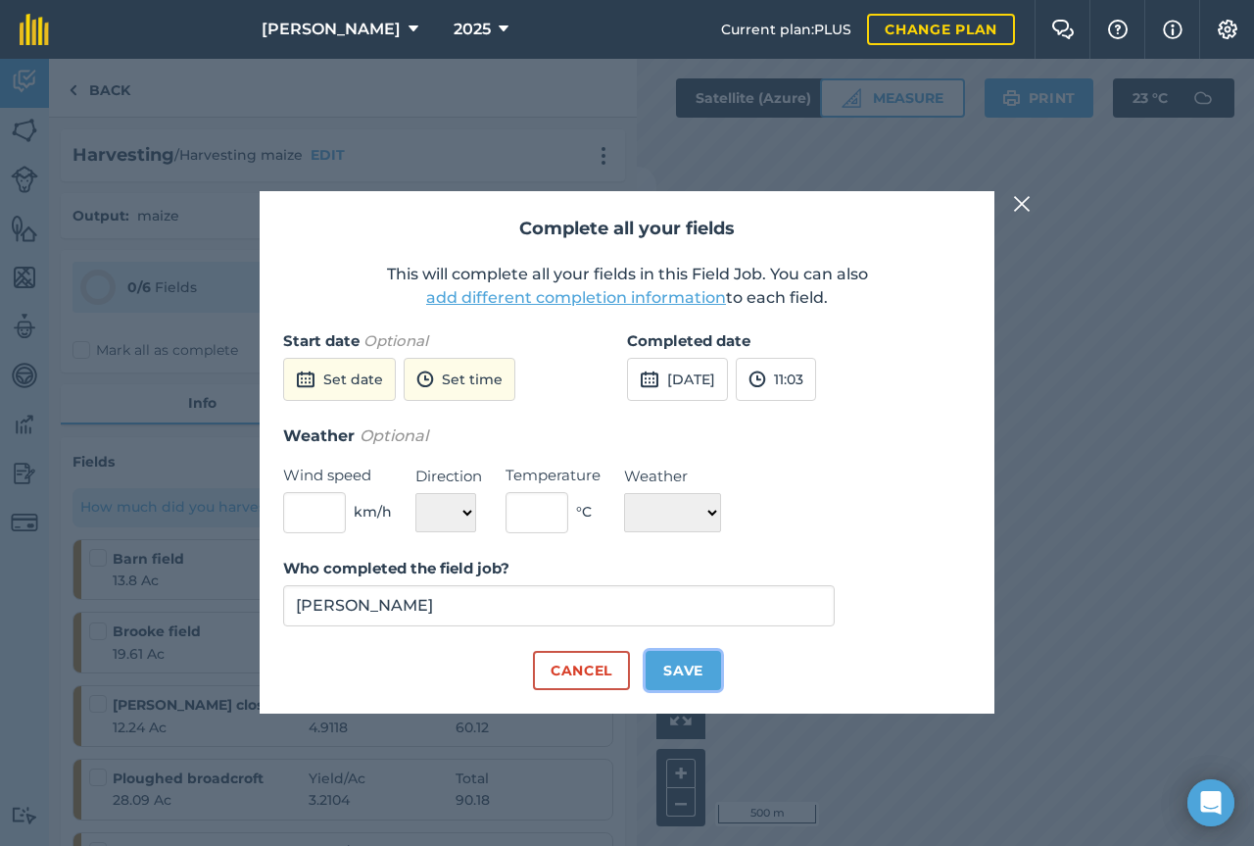
click at [708, 676] on button "Save" at bounding box center [683, 670] width 75 height 39
checkbox input "true"
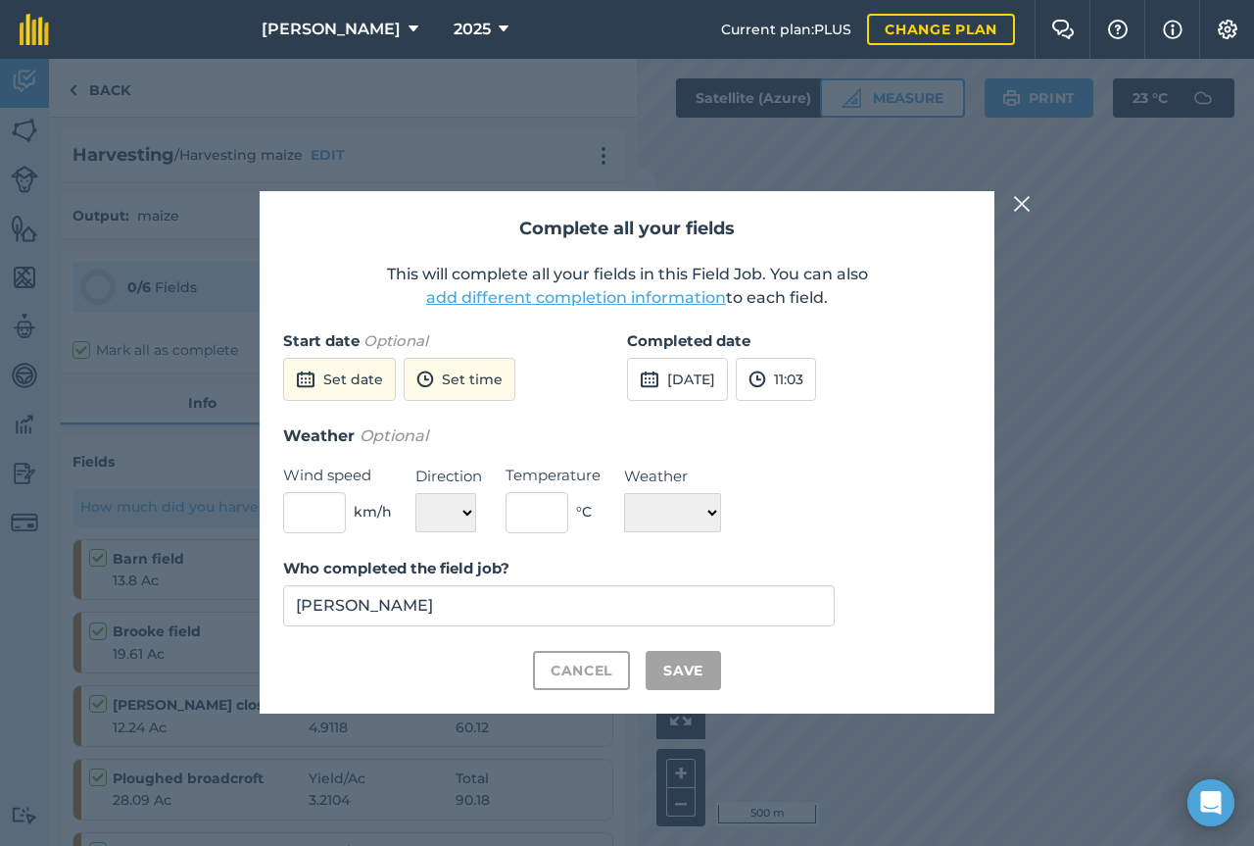
checkbox input "true"
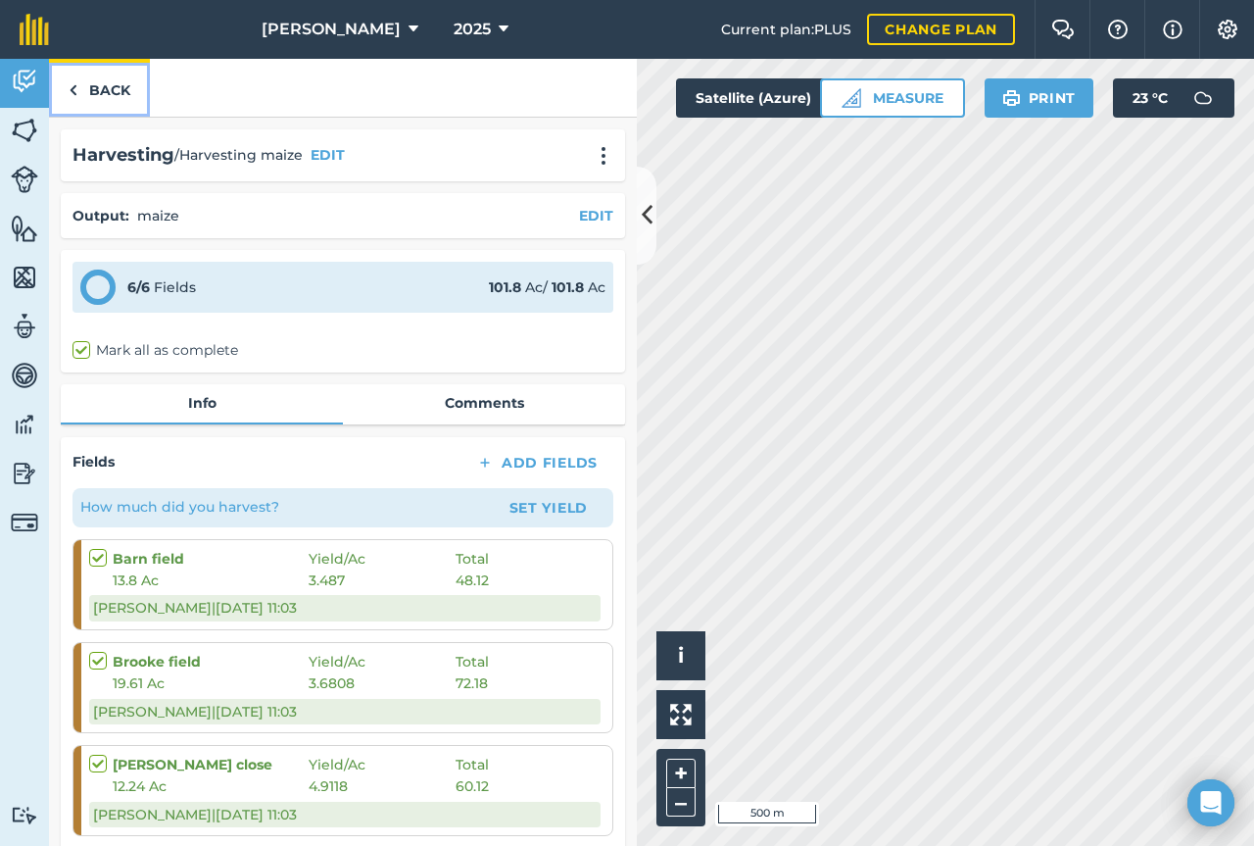
click at [99, 92] on link "Back" at bounding box center [99, 88] width 101 height 58
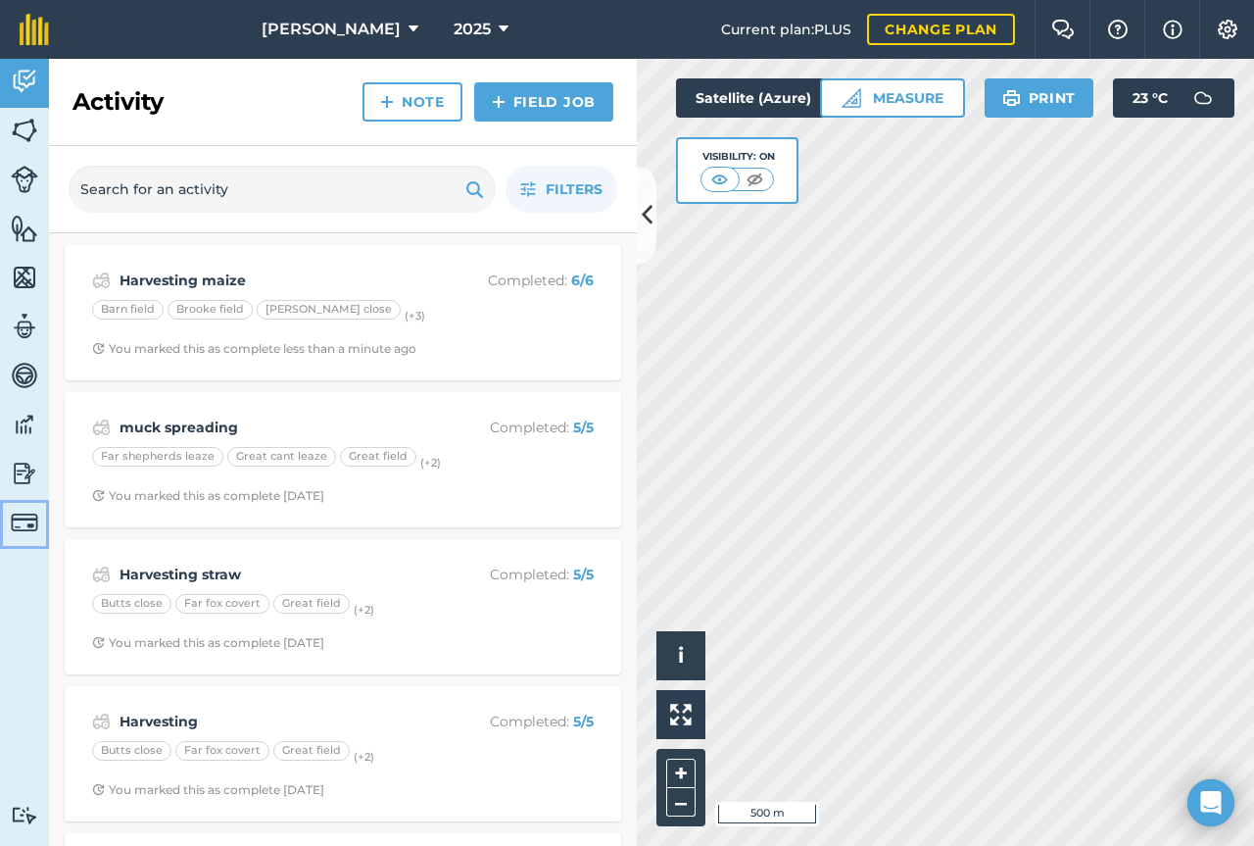
click at [21, 516] on img at bounding box center [24, 522] width 27 height 27
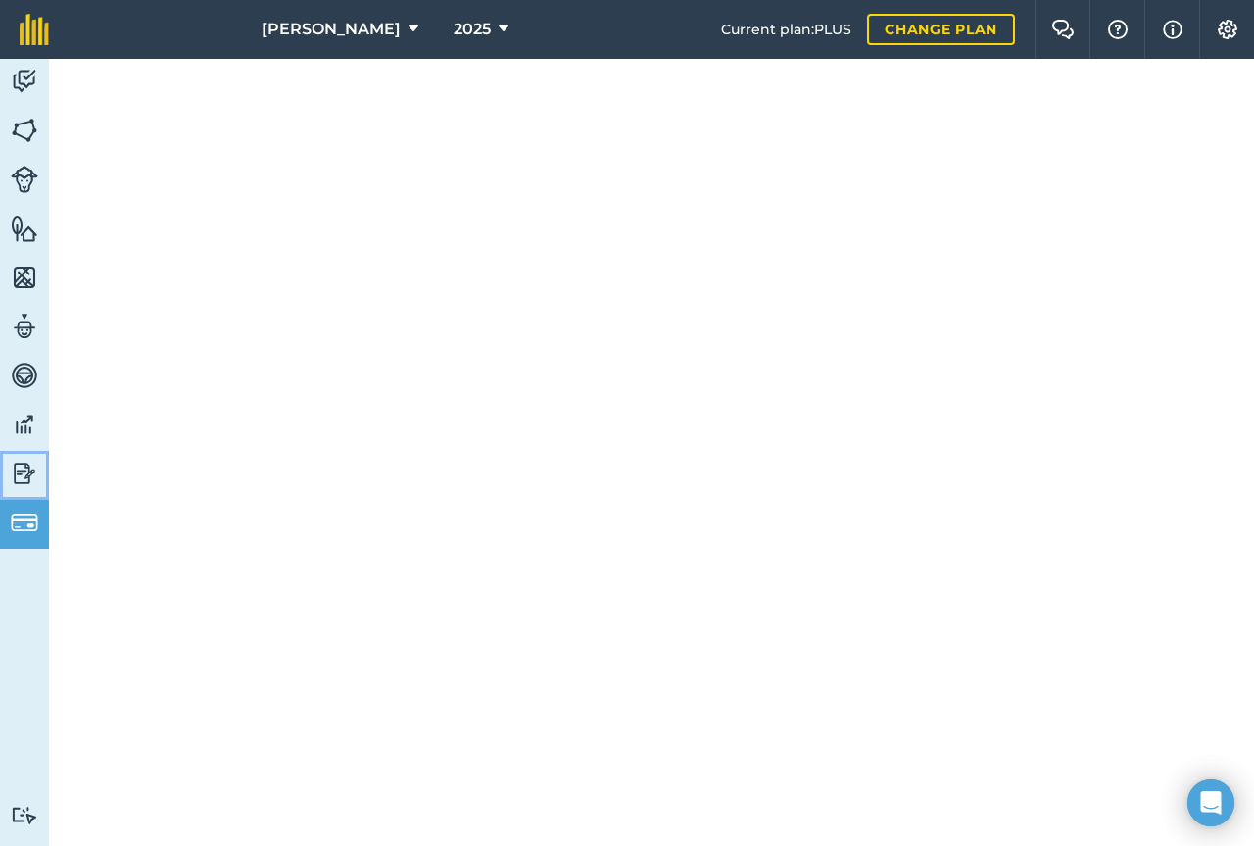
click at [26, 470] on img at bounding box center [24, 473] width 27 height 29
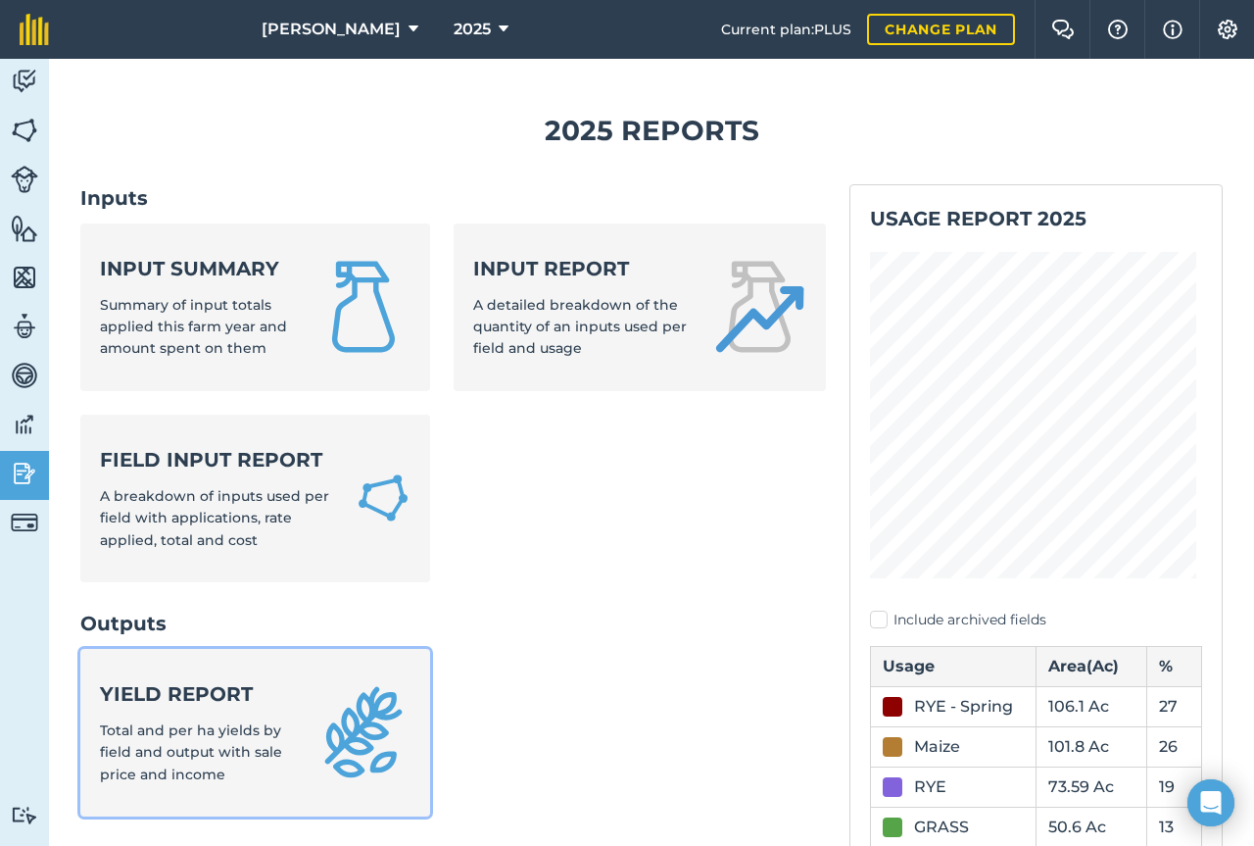
click at [217, 705] on strong "Yield report" at bounding box center [196, 693] width 193 height 27
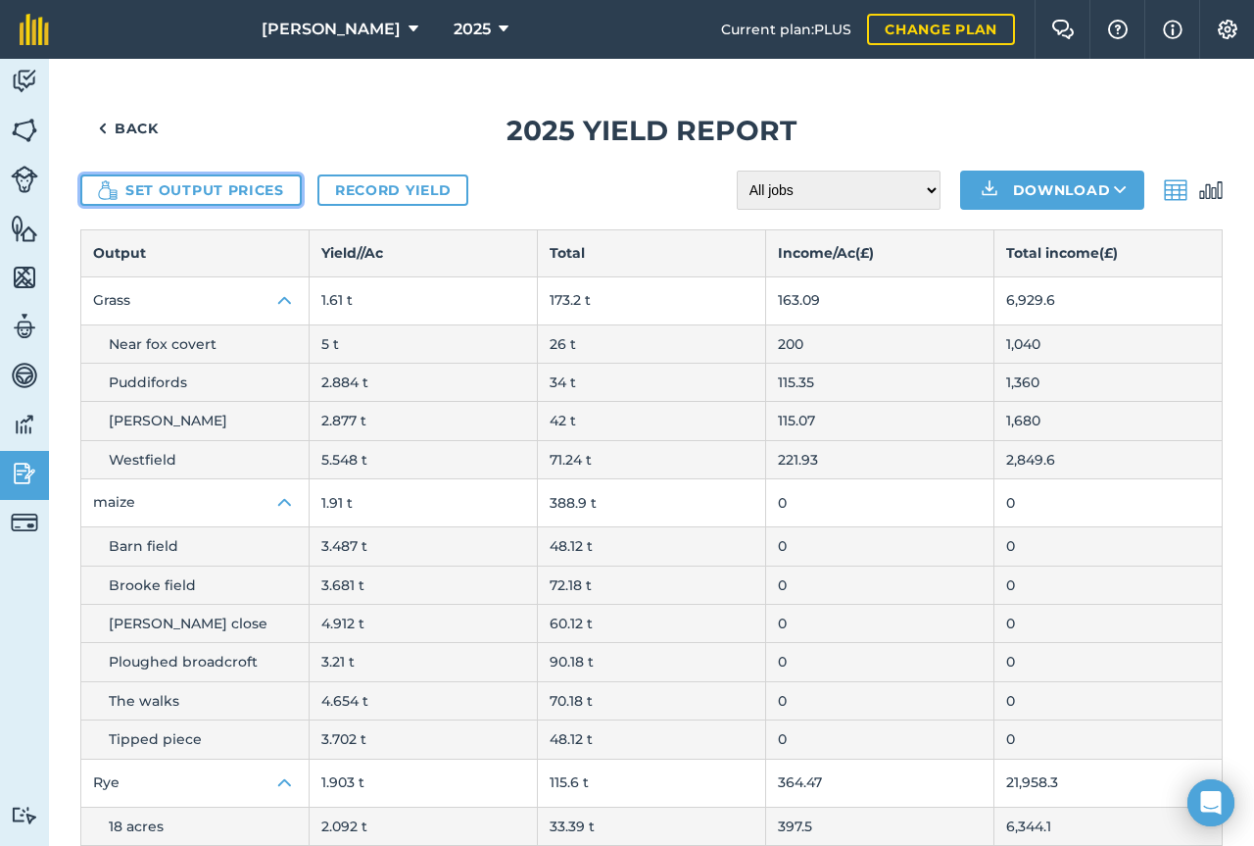
click at [219, 187] on button "Set output prices" at bounding box center [190, 189] width 221 height 31
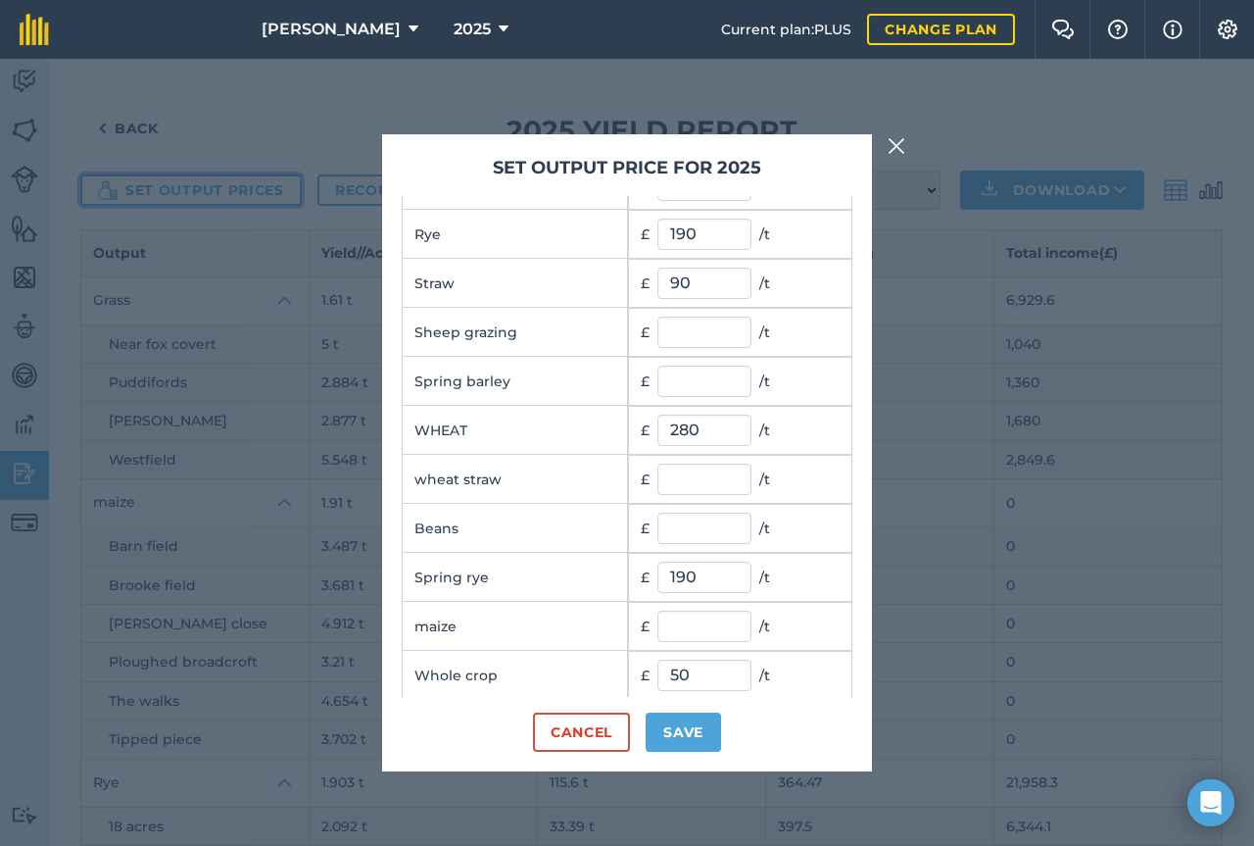
scroll to position [203, 0]
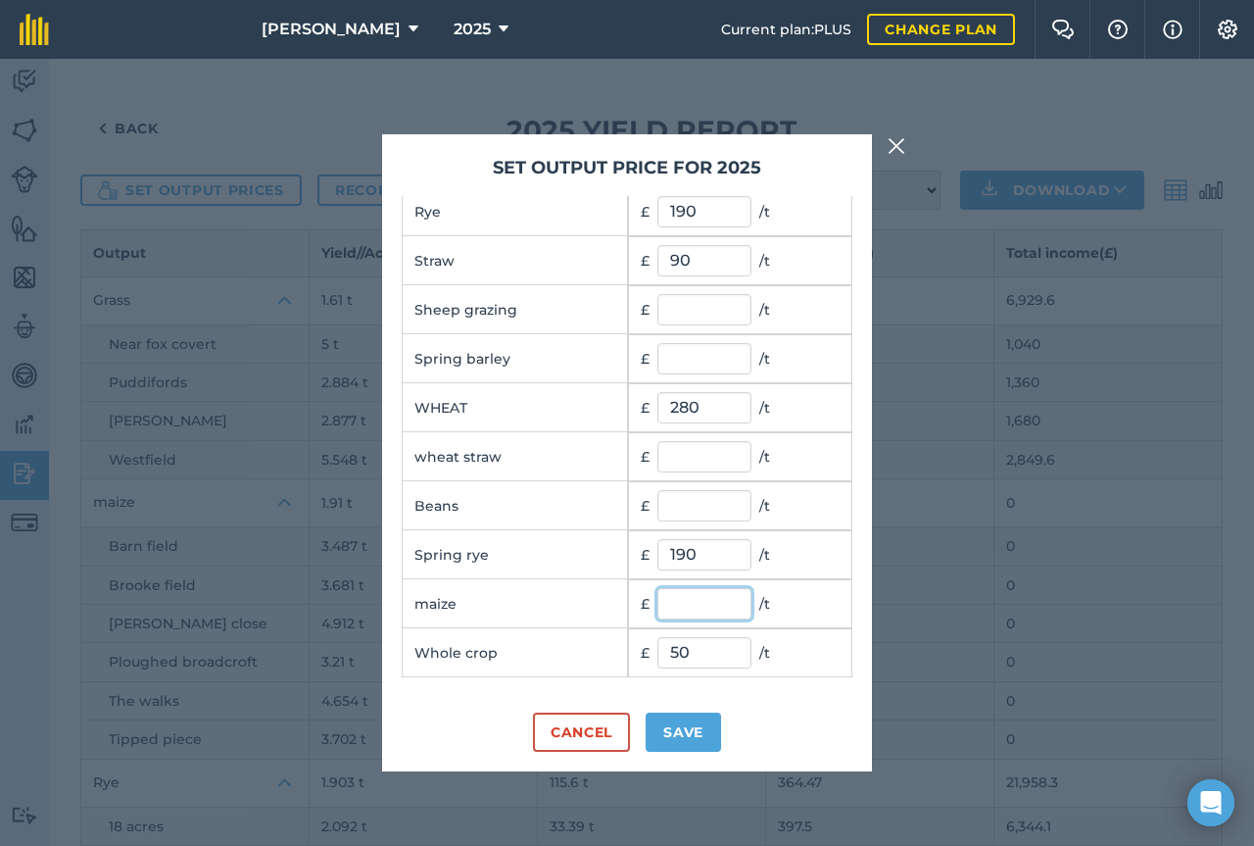
click at [682, 607] on input "text" at bounding box center [705, 603] width 94 height 31
type input "50"
click at [686, 740] on button "Save" at bounding box center [683, 731] width 75 height 39
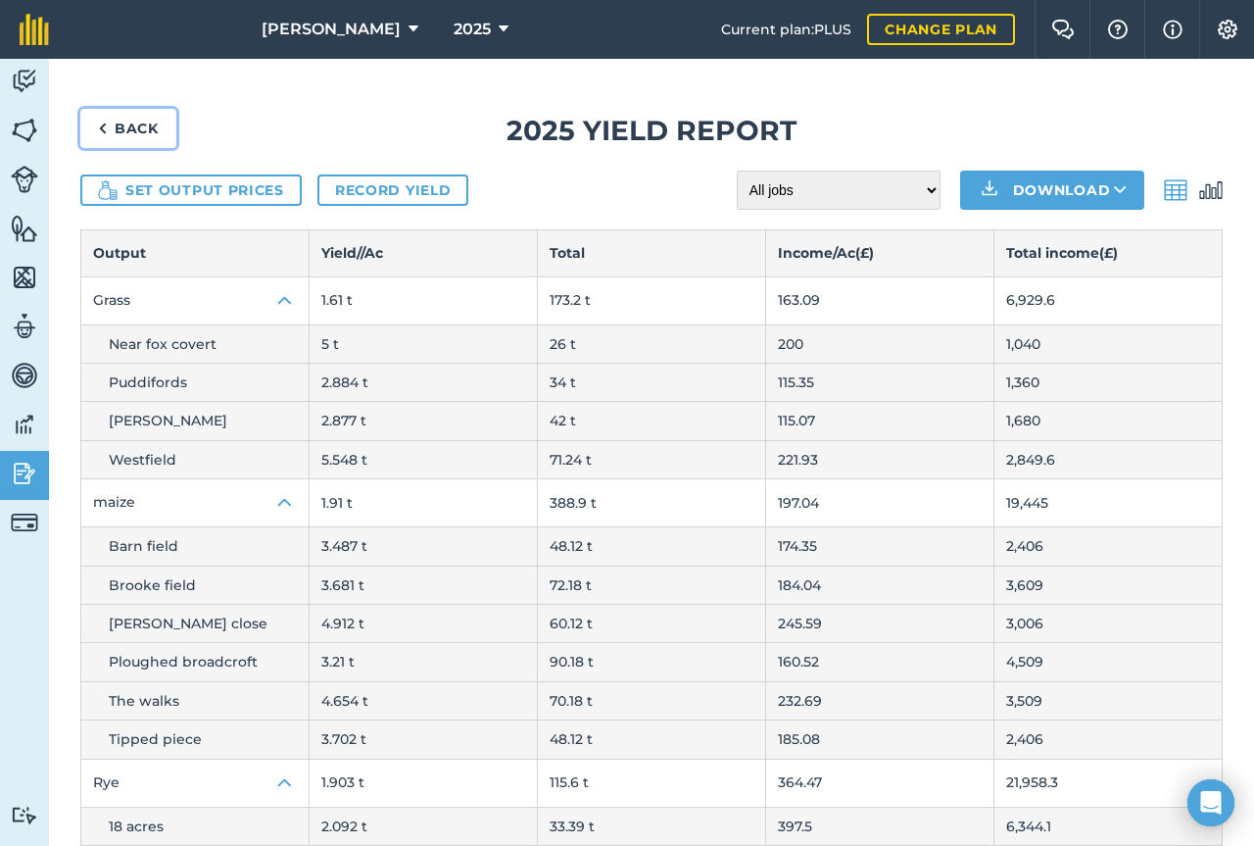
click at [122, 126] on link "Back" at bounding box center [128, 128] width 96 height 39
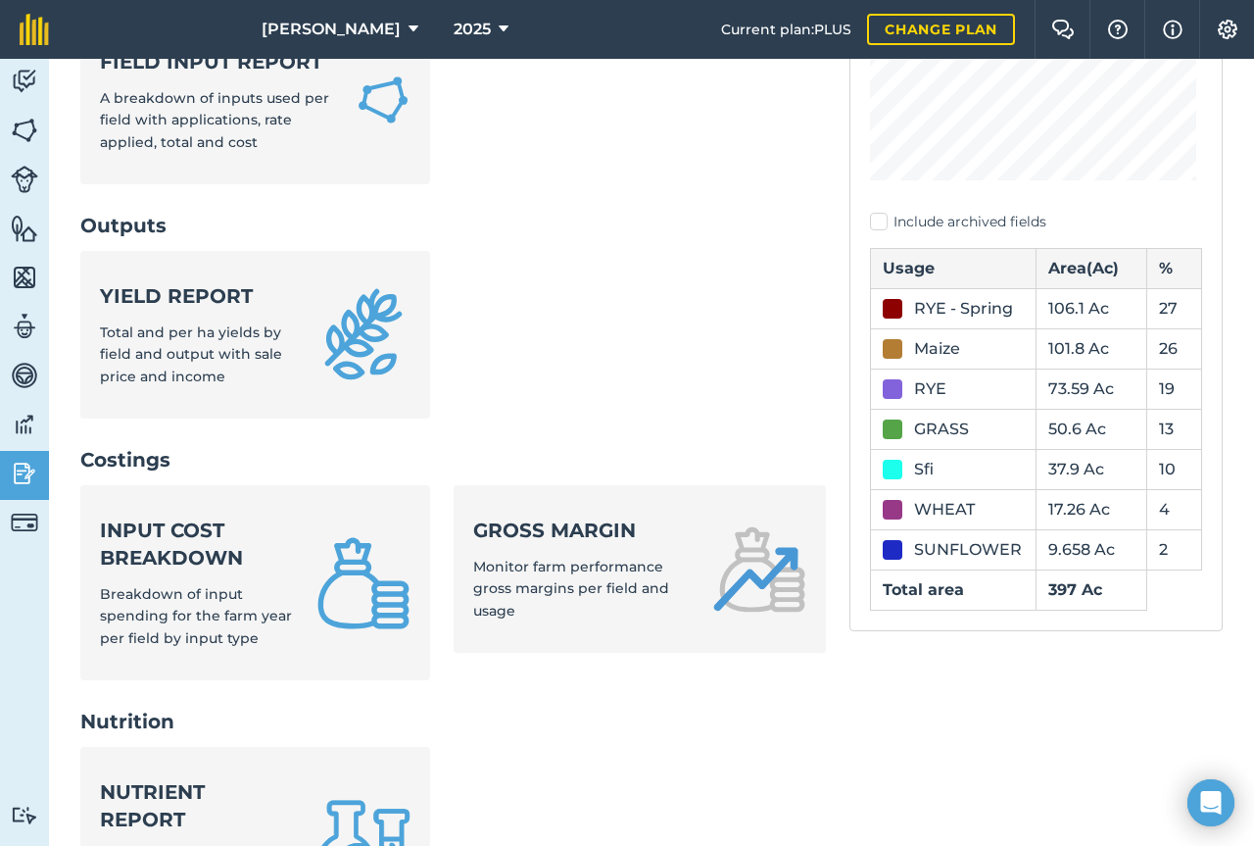
scroll to position [402, 0]
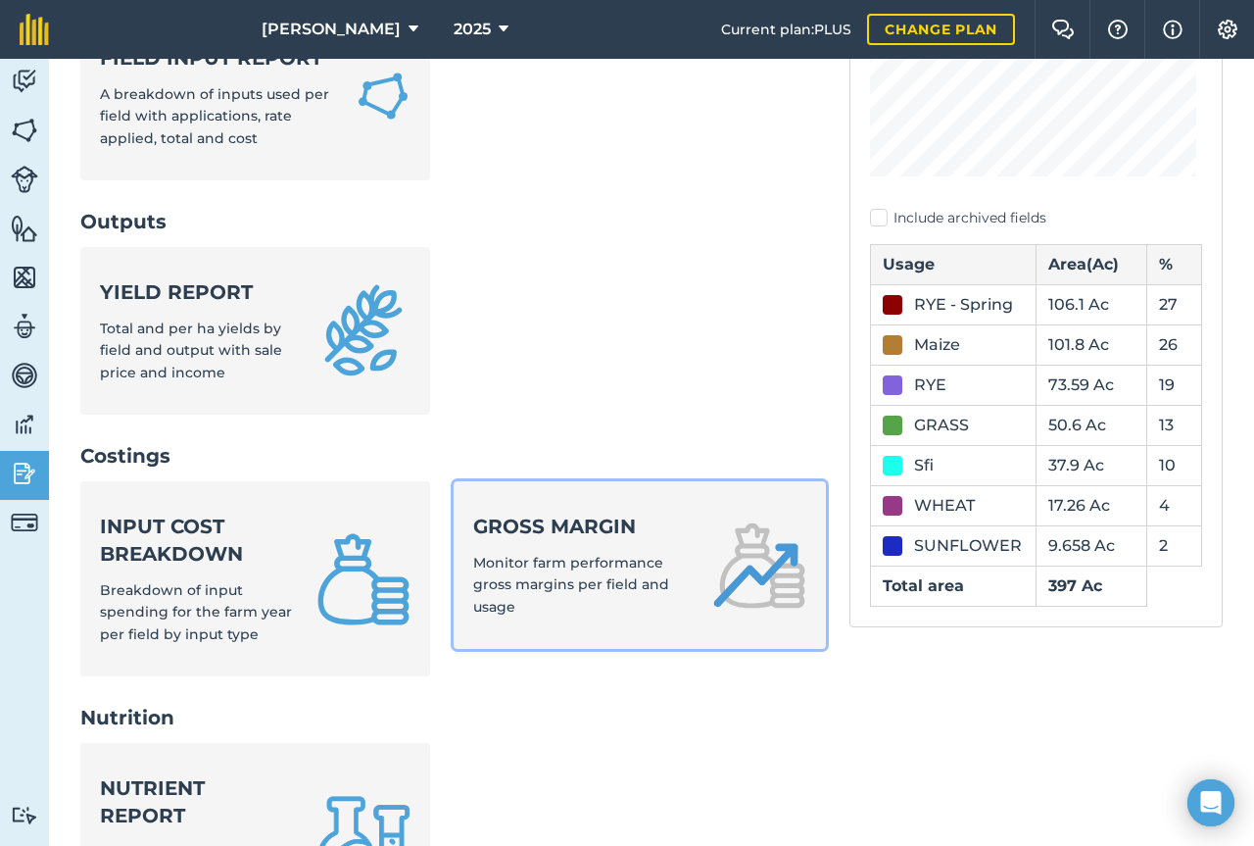
click at [692, 556] on link "Gross margin Monitor farm performance gross margins per field and usage" at bounding box center [640, 565] width 373 height 168
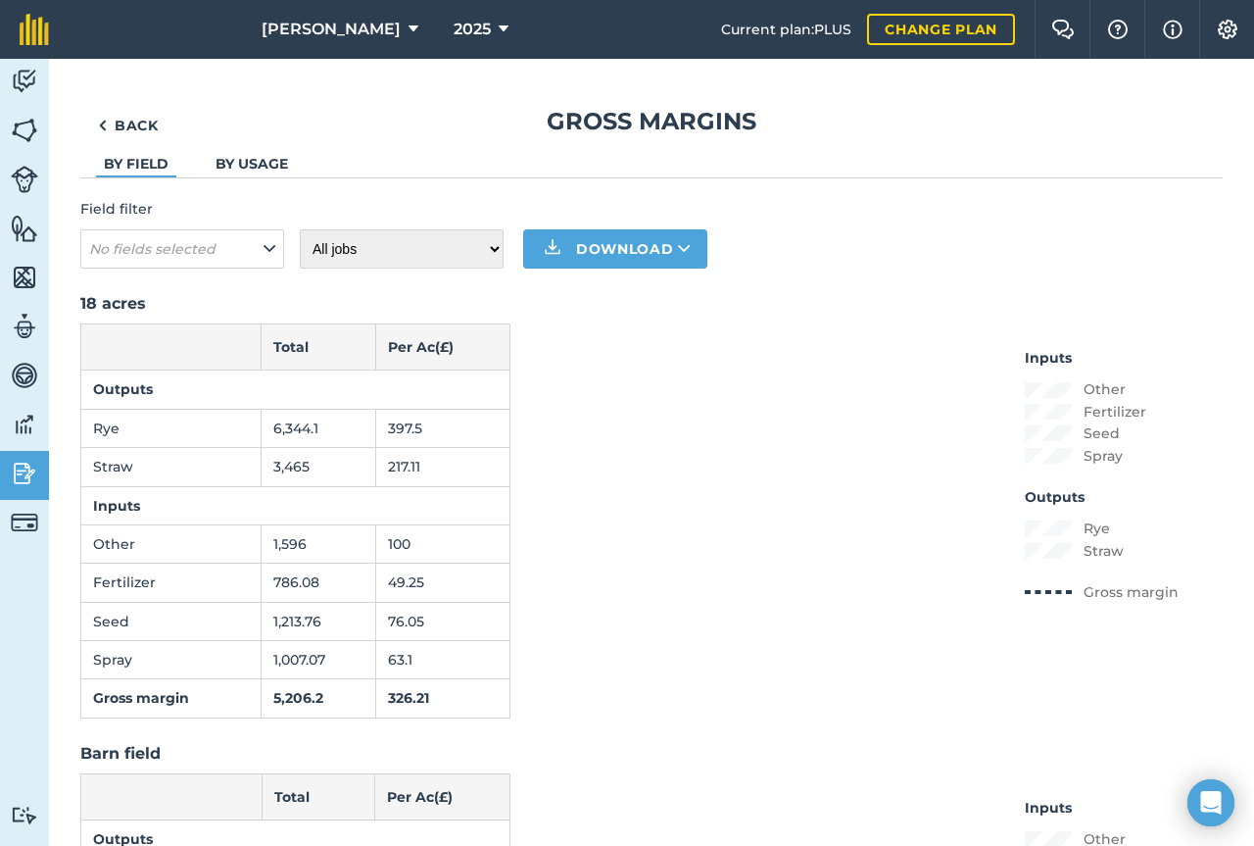
click at [279, 166] on link "By usage" at bounding box center [252, 164] width 73 height 18
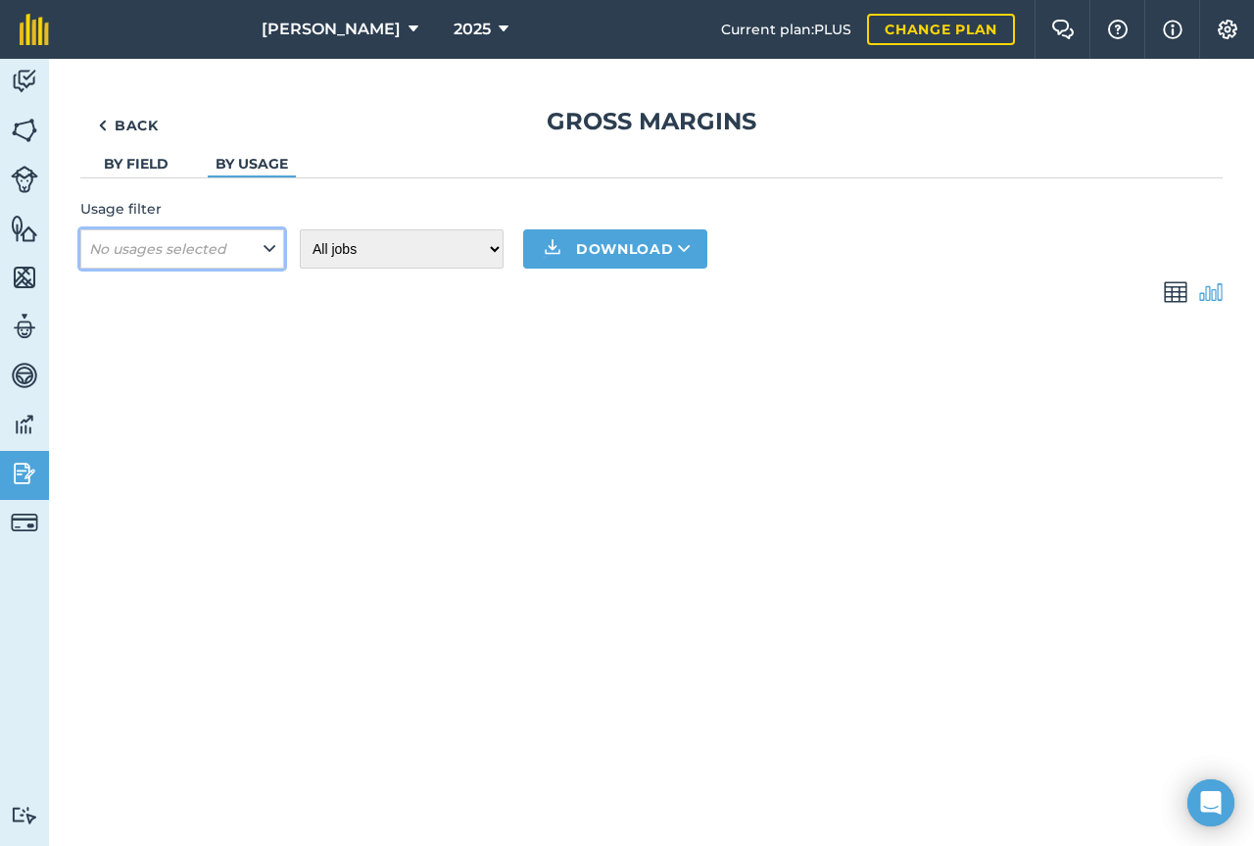
click at [278, 259] on button "No usages selected" at bounding box center [182, 248] width 204 height 39
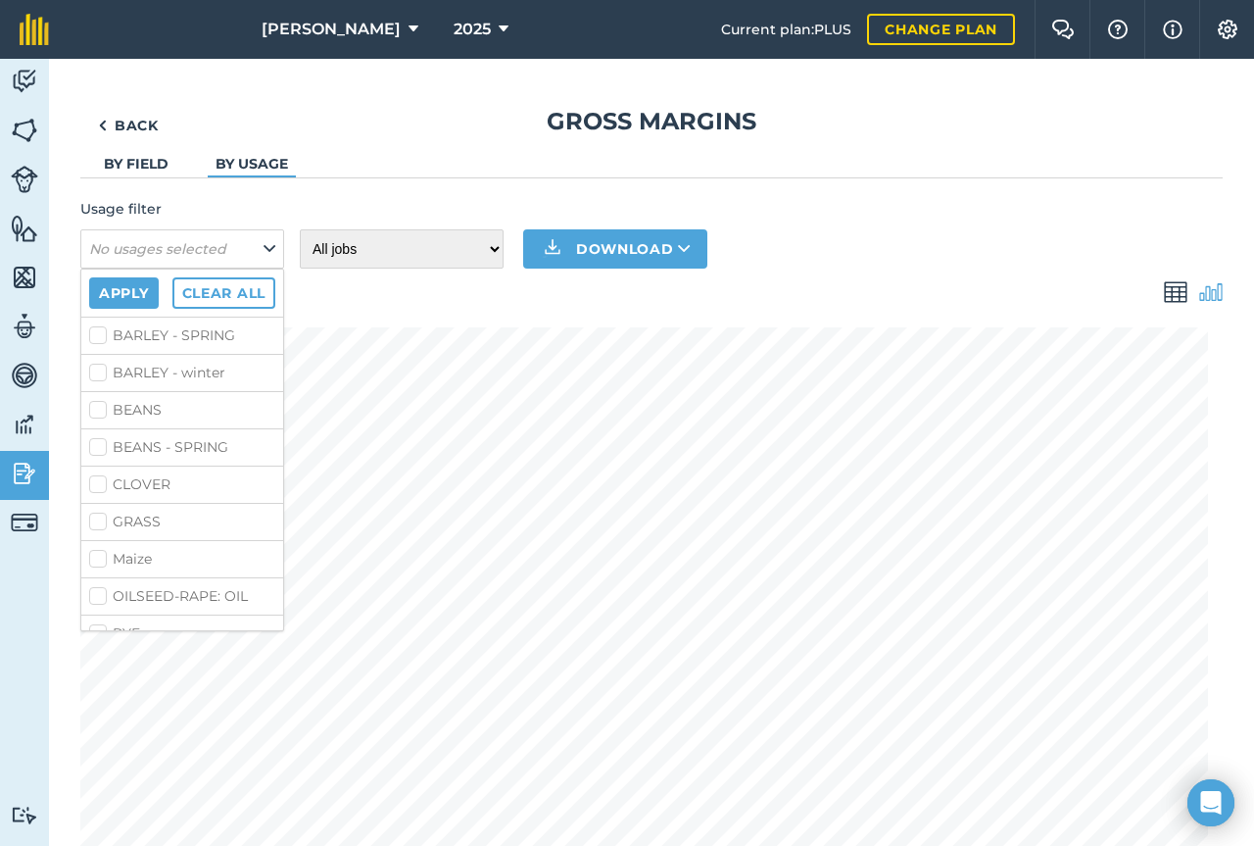
click at [395, 170] on ul "By field By usage" at bounding box center [651, 165] width 1143 height 24
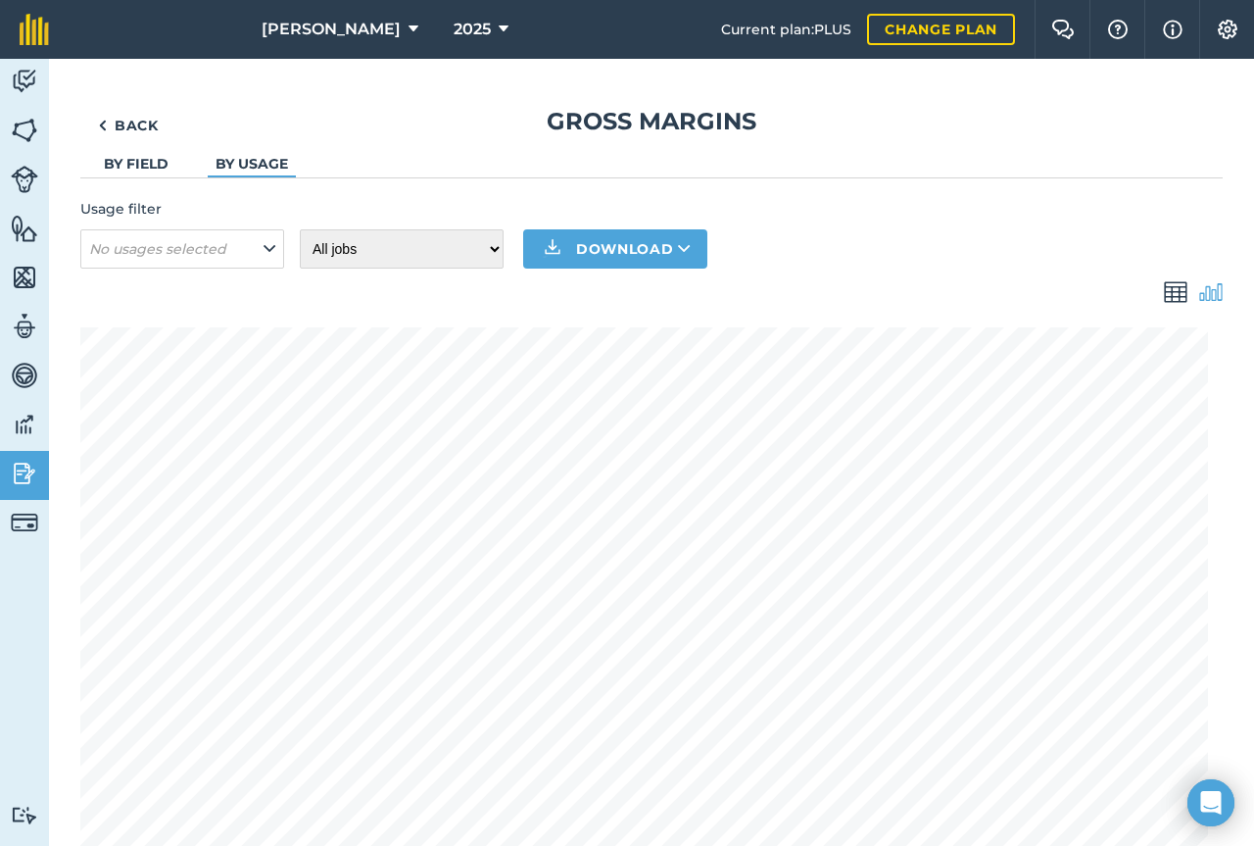
click at [137, 165] on link "By field" at bounding box center [136, 164] width 65 height 18
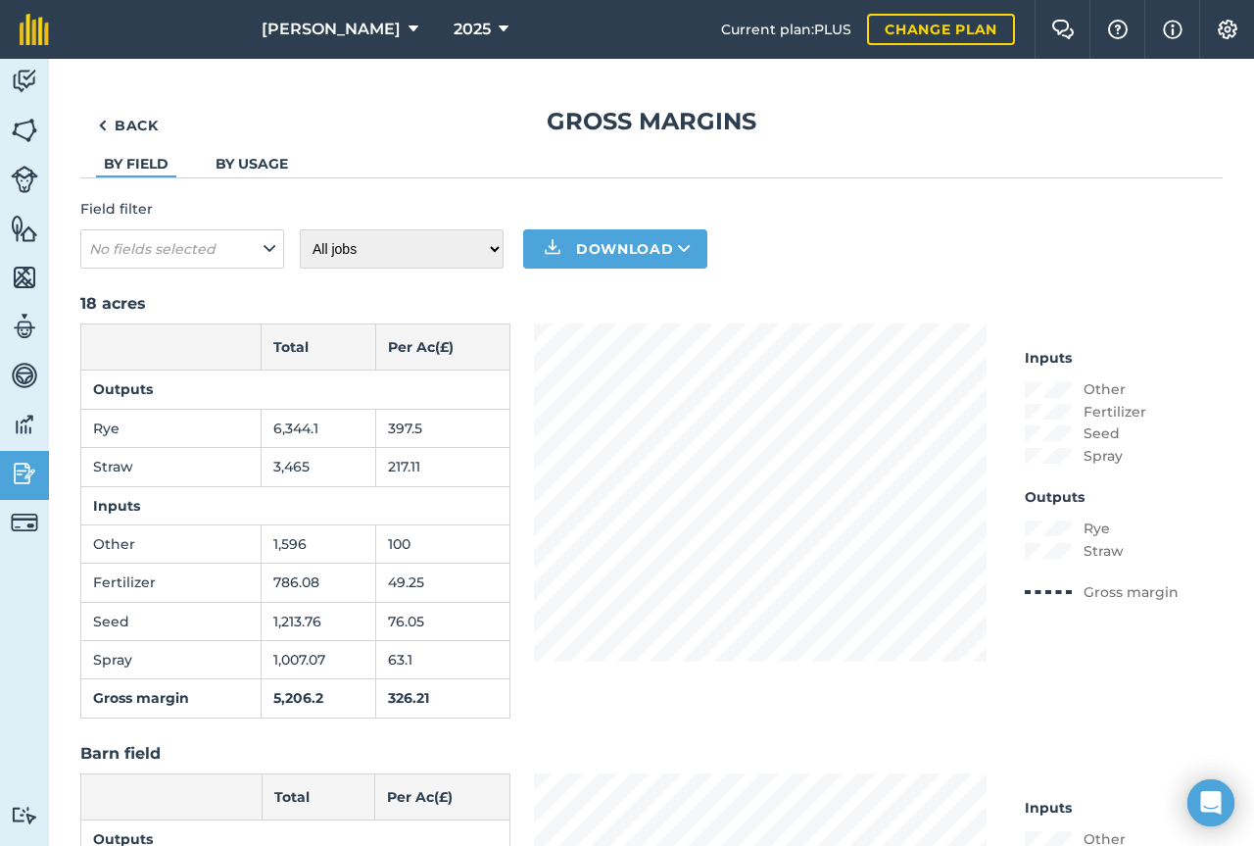
click at [254, 155] on link "By usage" at bounding box center [252, 164] width 73 height 18
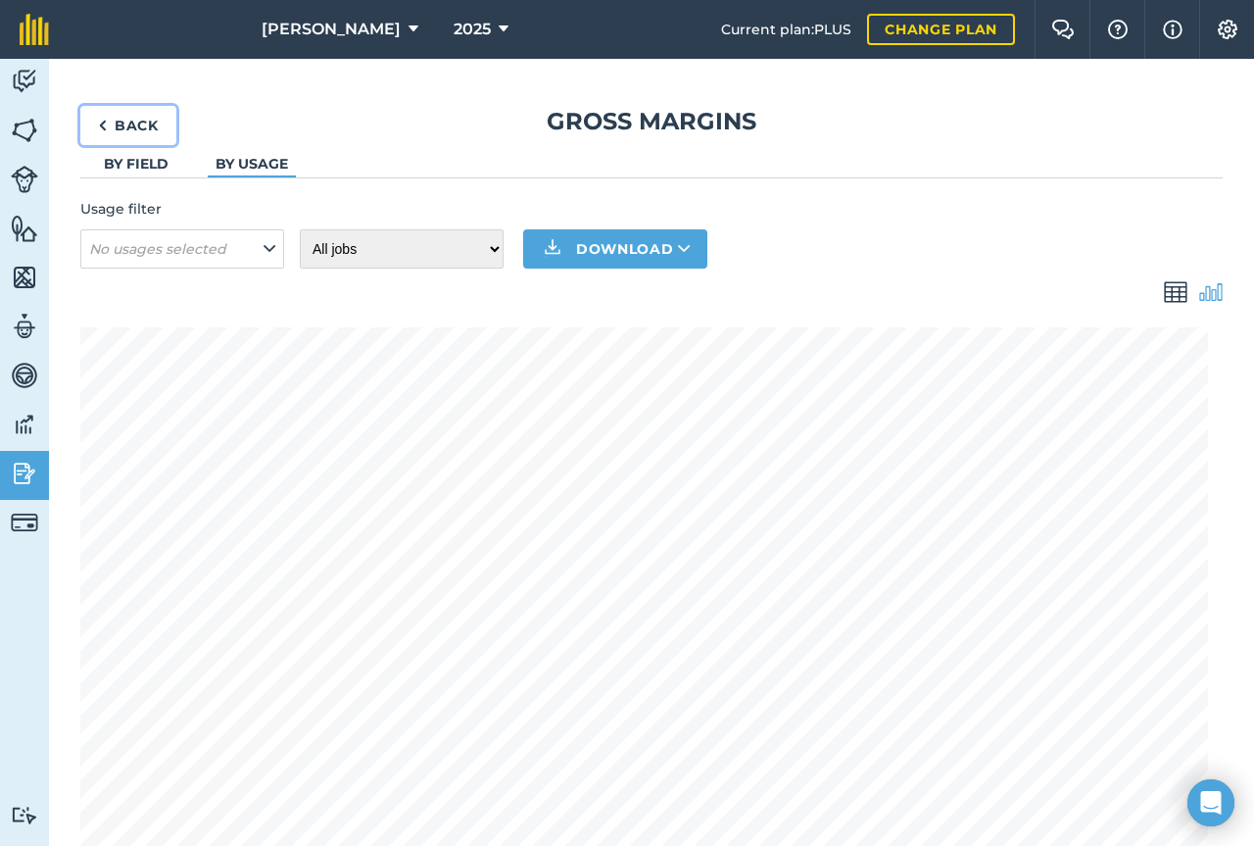
click at [133, 121] on link "Back" at bounding box center [128, 125] width 96 height 39
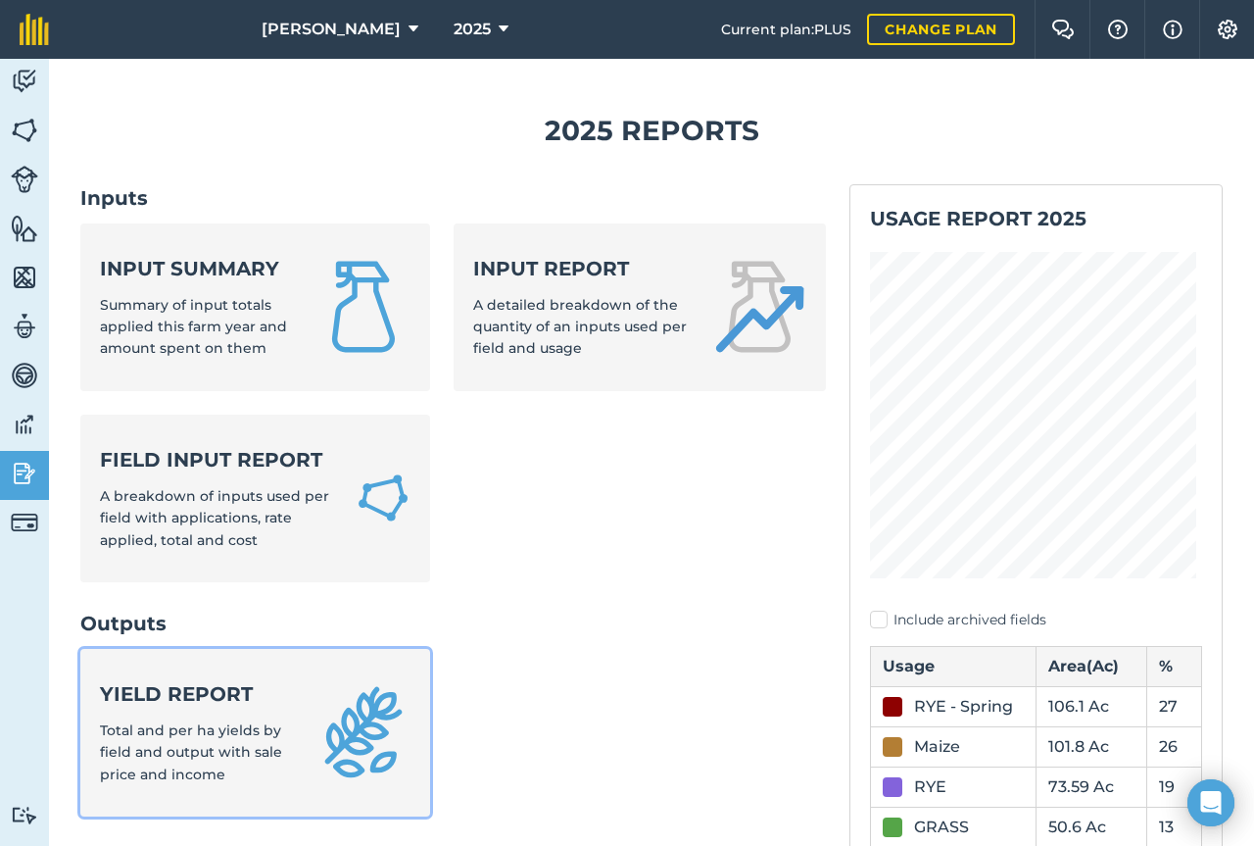
click at [232, 708] on div "Yield report Total and per ha yields by field and output with sale price and in…" at bounding box center [196, 732] width 193 height 105
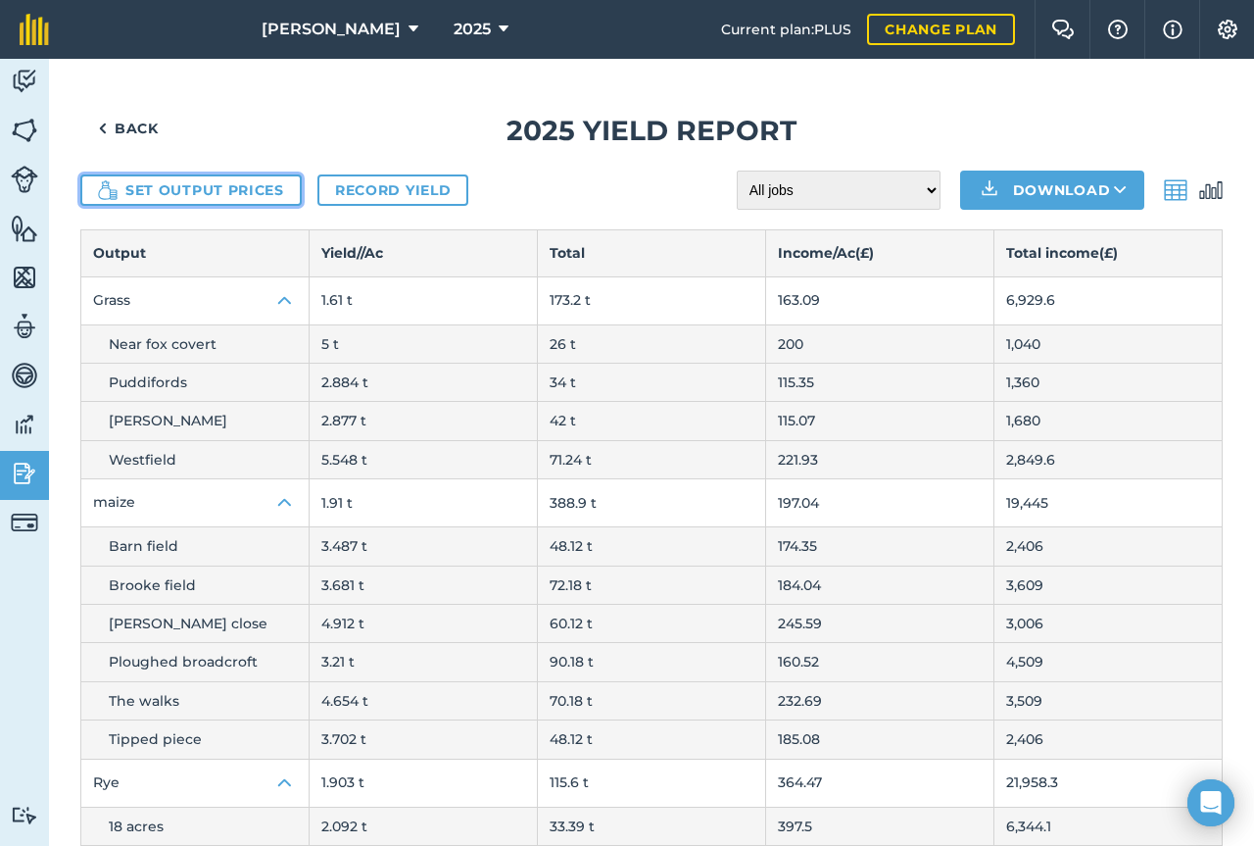
click at [230, 185] on button "Set output prices" at bounding box center [190, 189] width 221 height 31
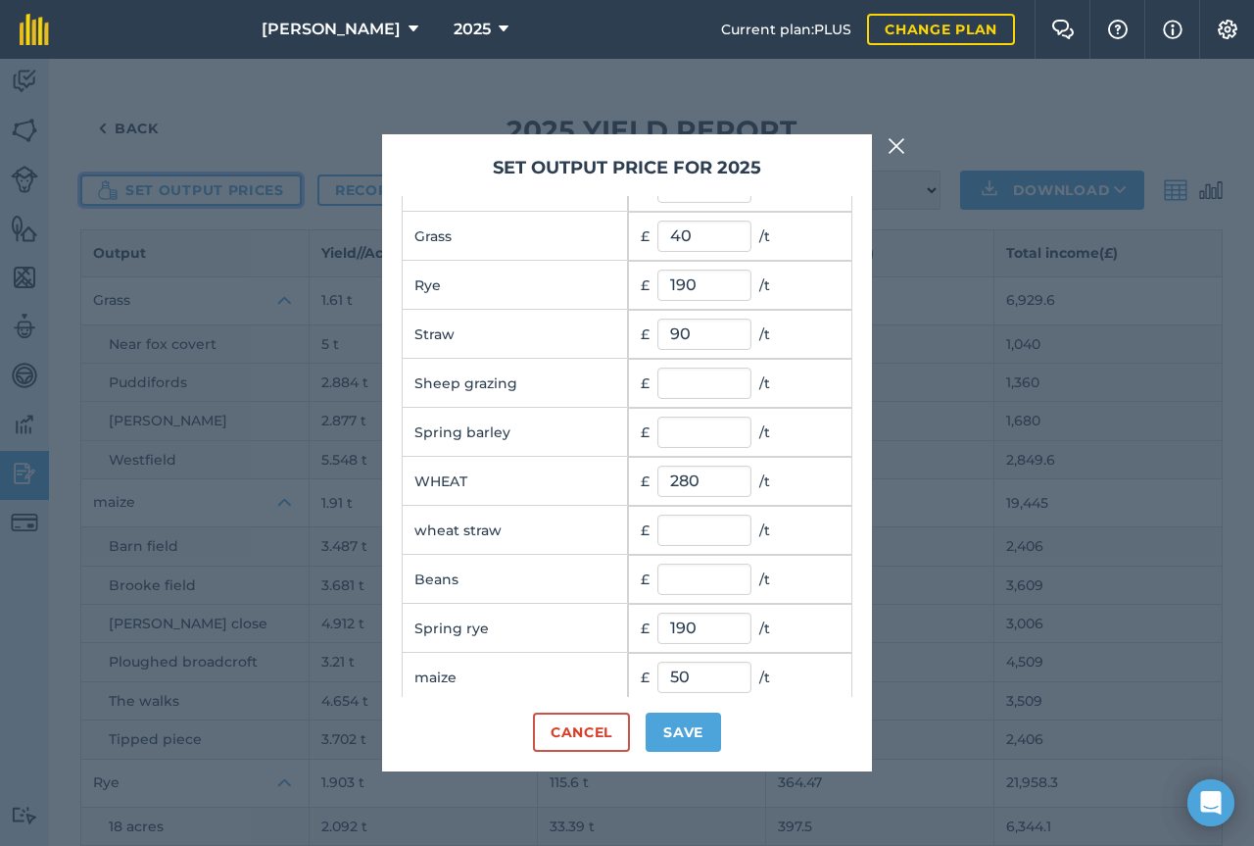
scroll to position [196, 0]
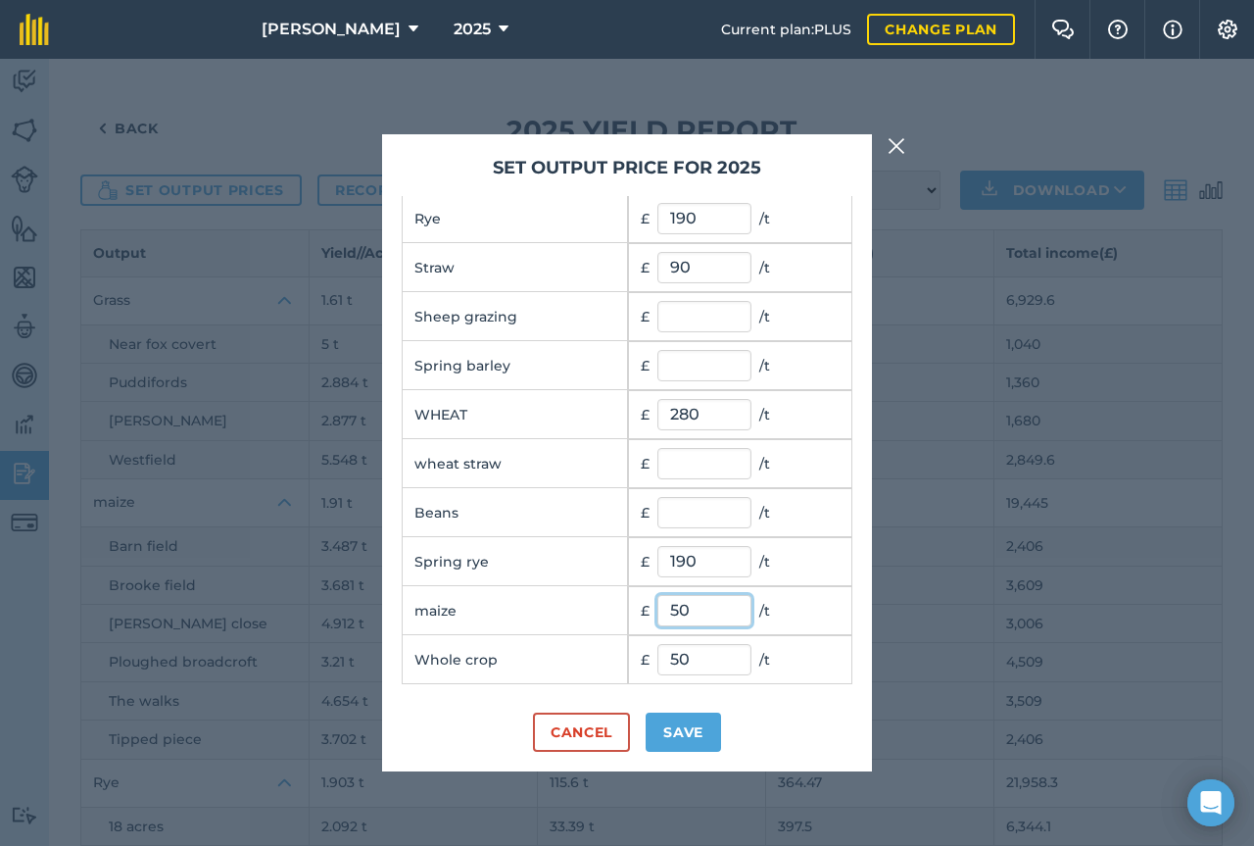
click at [689, 613] on input "50" at bounding box center [705, 610] width 94 height 31
type input "0"
type input "60"
click at [697, 735] on button "Save" at bounding box center [683, 731] width 75 height 39
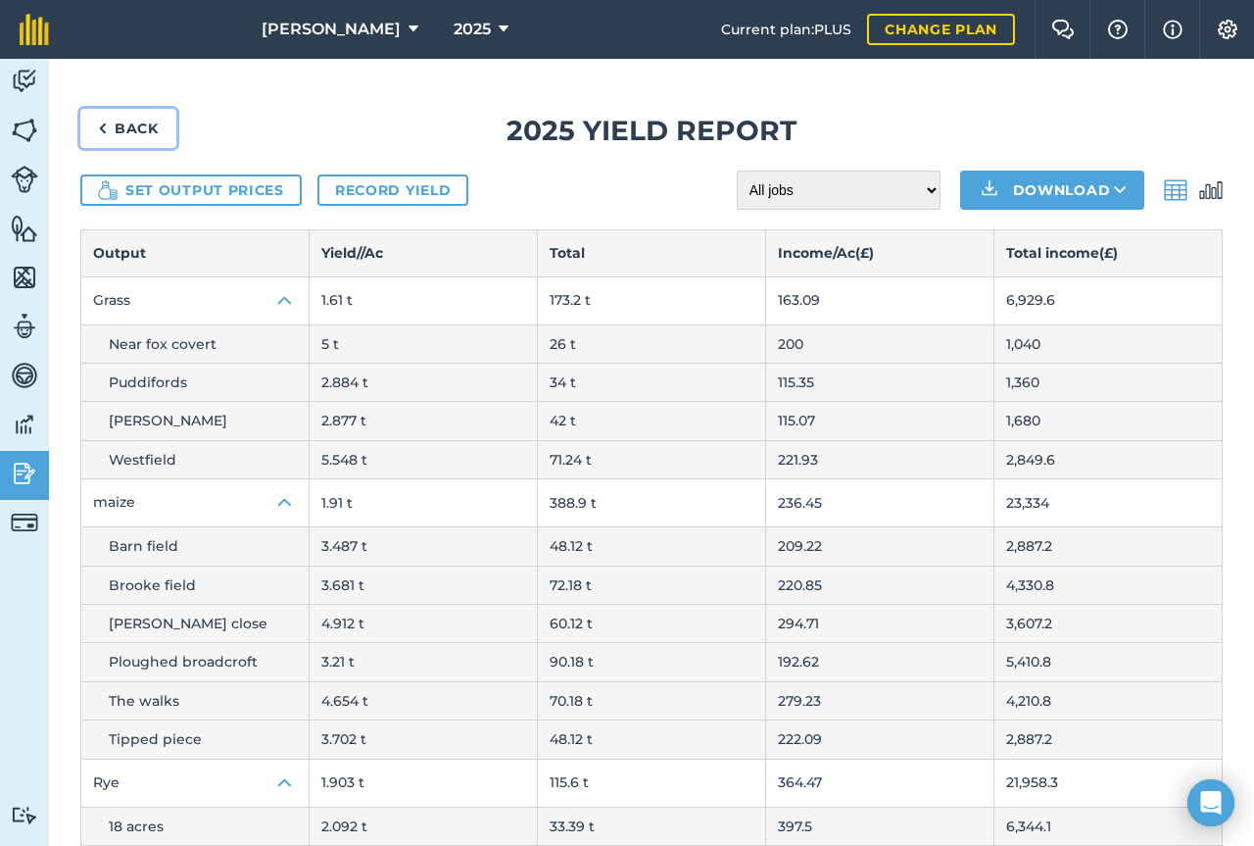
click at [139, 126] on link "Back" at bounding box center [128, 128] width 96 height 39
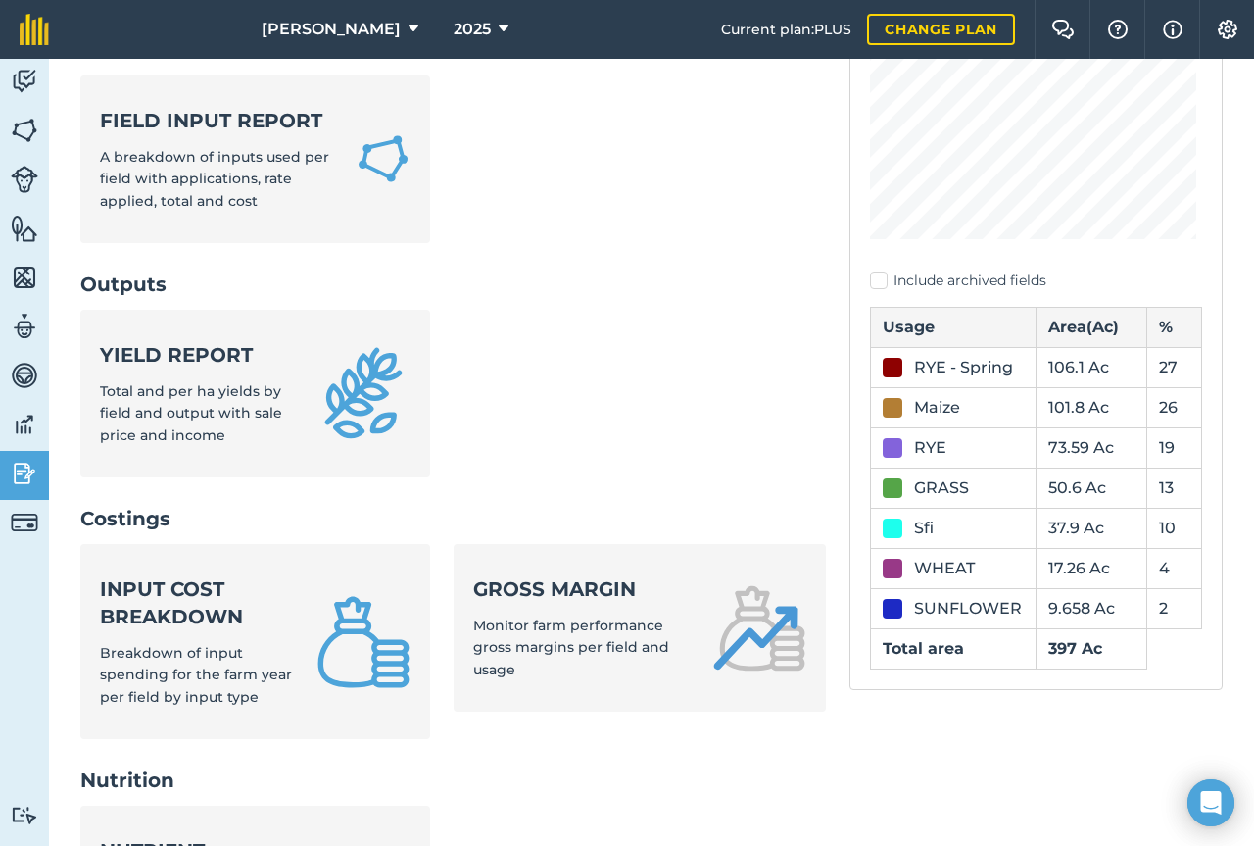
scroll to position [423, 0]
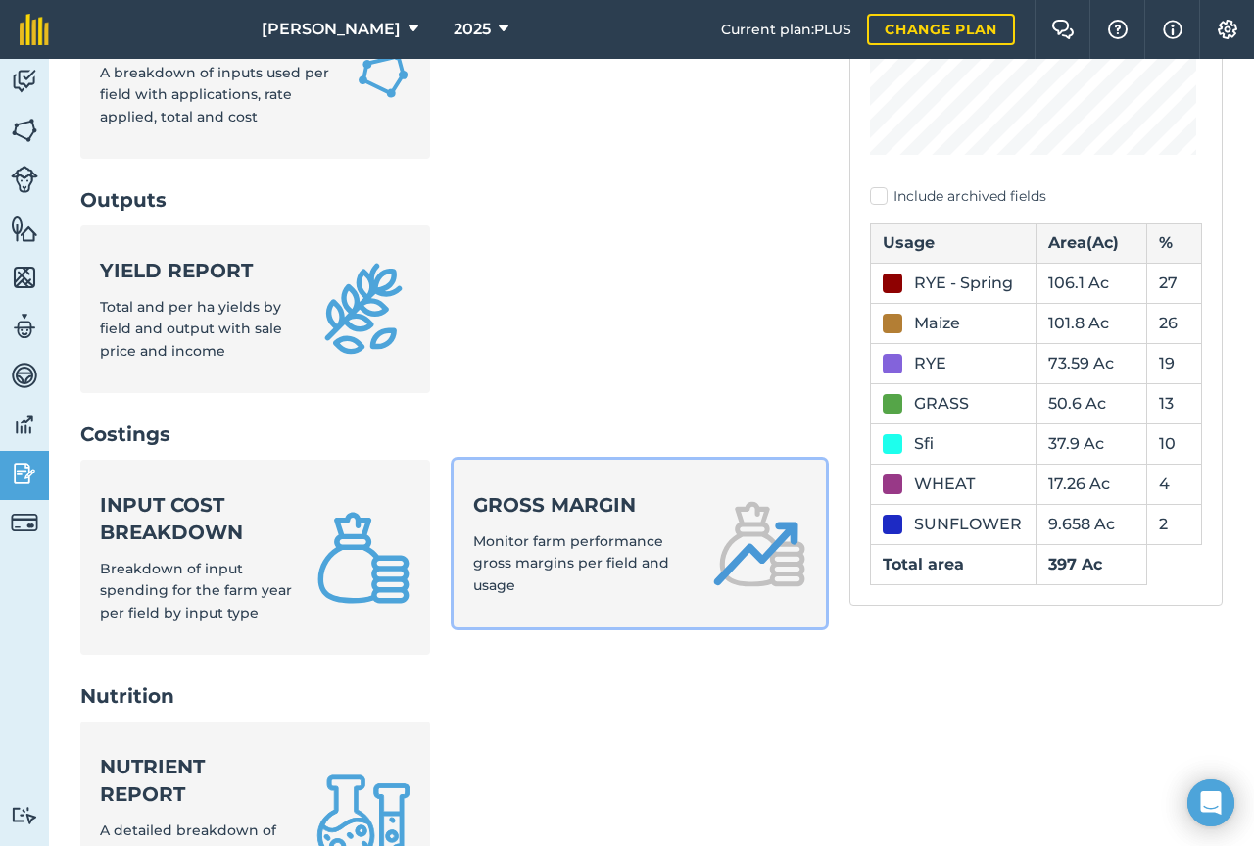
click at [584, 546] on span "Monitor farm performance gross margins per field and usage" at bounding box center [571, 563] width 196 height 62
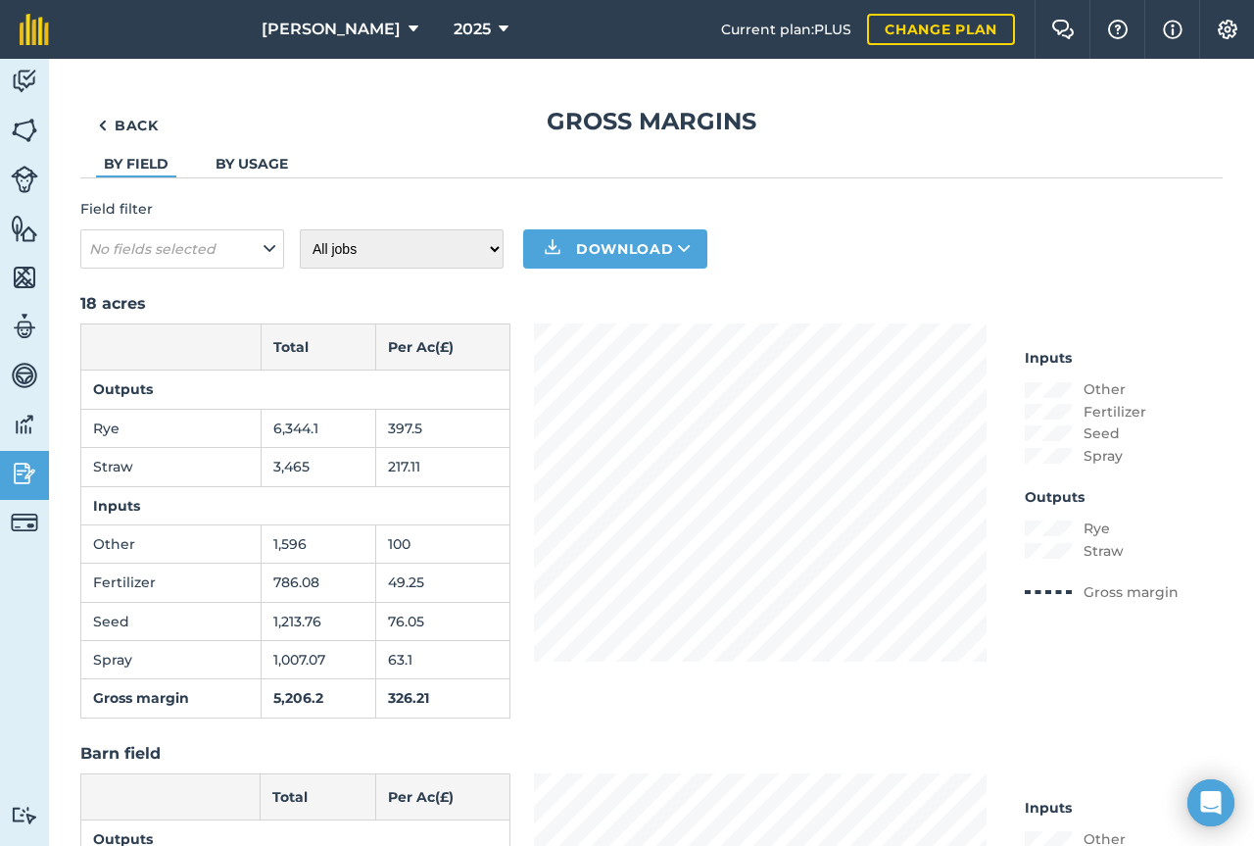
click at [268, 159] on link "By usage" at bounding box center [252, 164] width 73 height 18
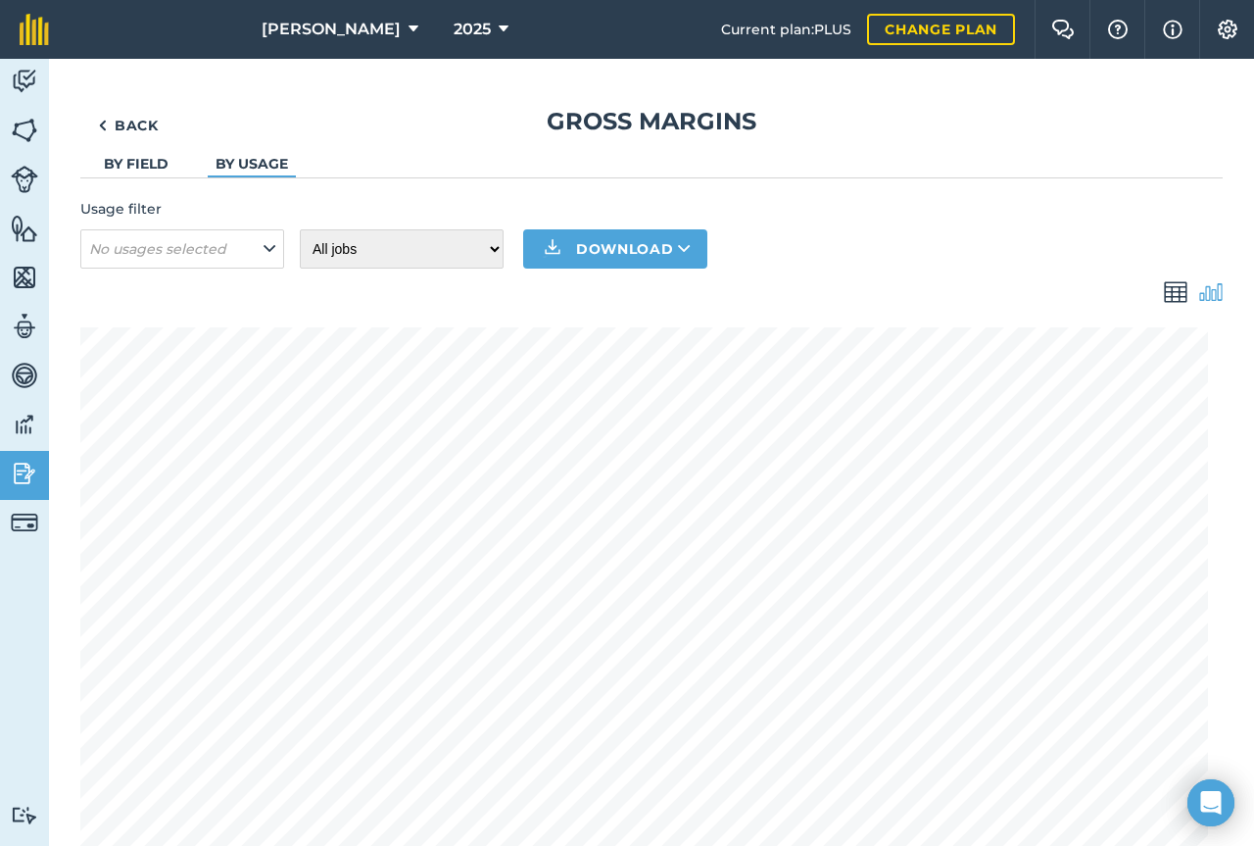
click at [136, 159] on link "By field" at bounding box center [136, 164] width 65 height 18
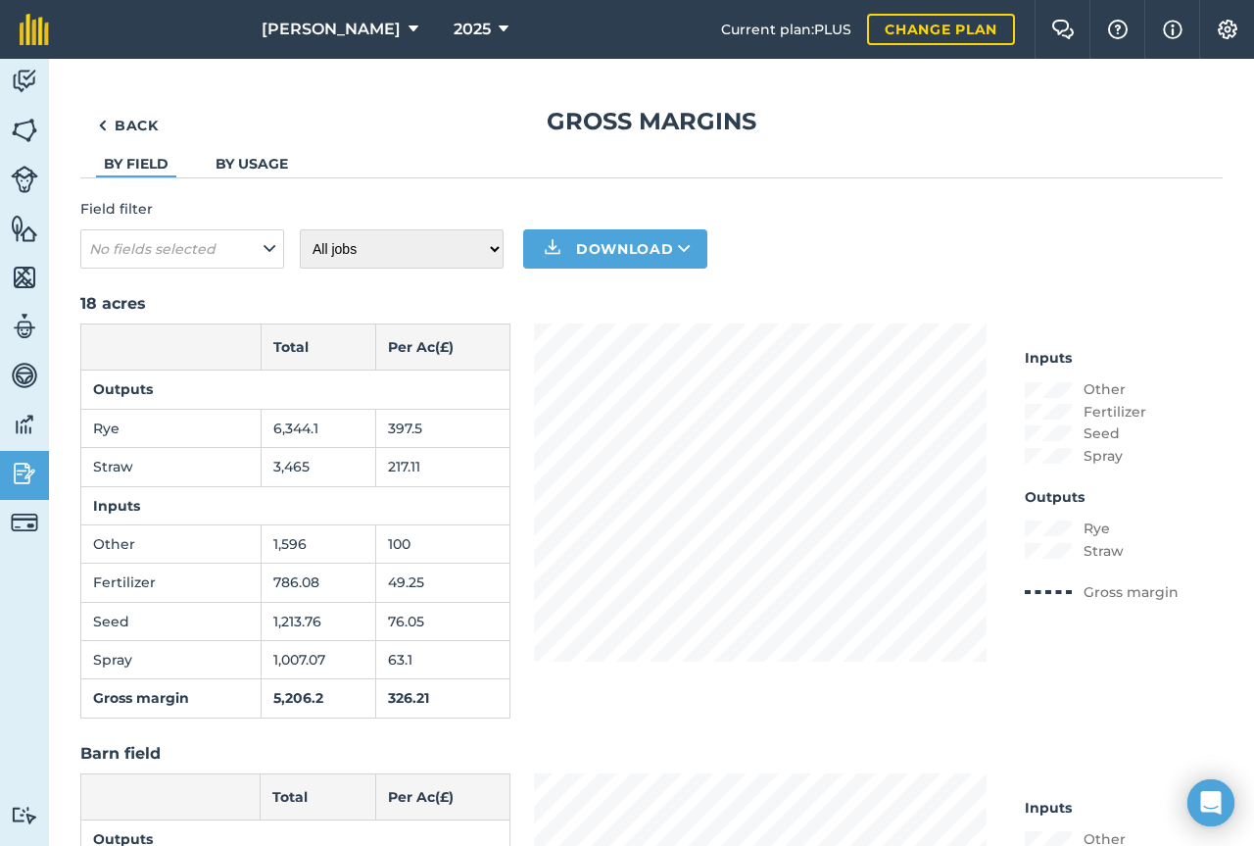
click at [227, 163] on link "By usage" at bounding box center [252, 164] width 73 height 18
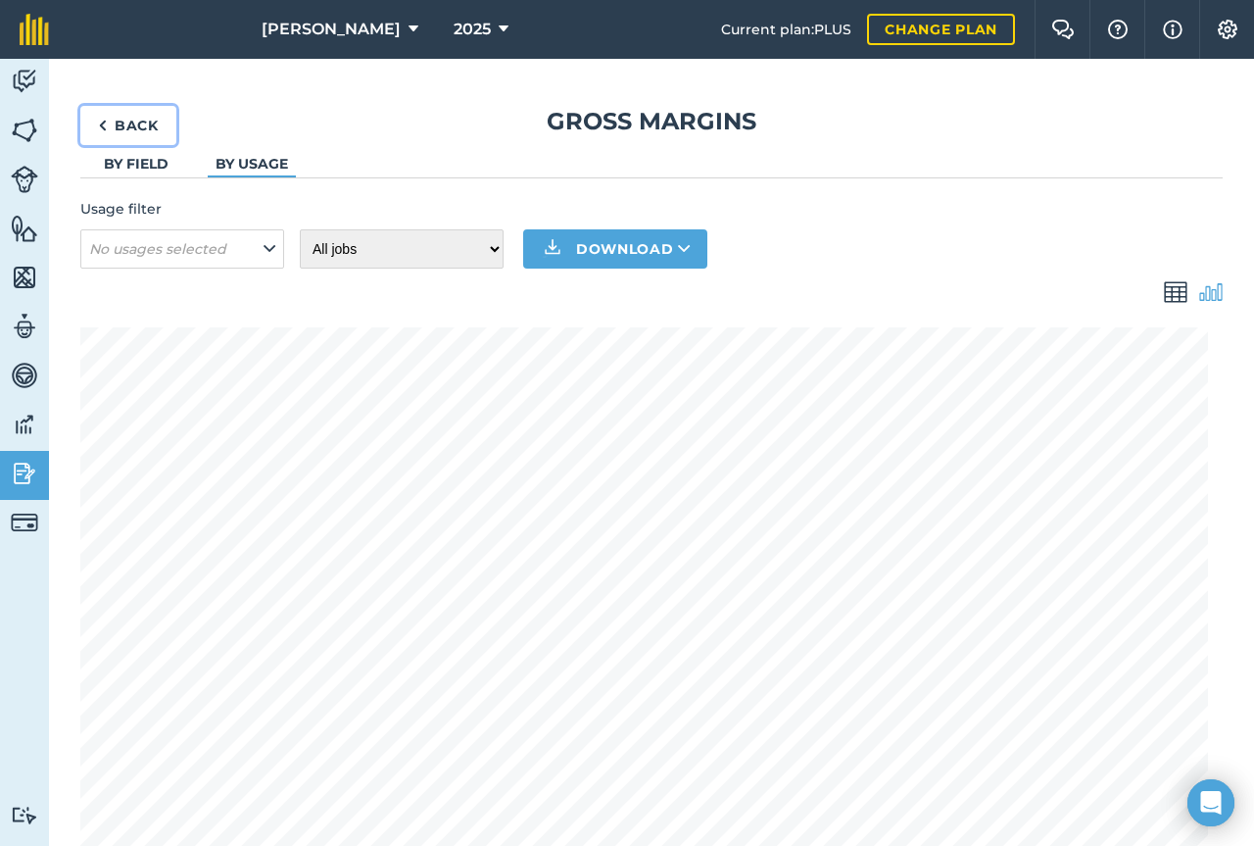
click at [139, 125] on link "Back" at bounding box center [128, 125] width 96 height 39
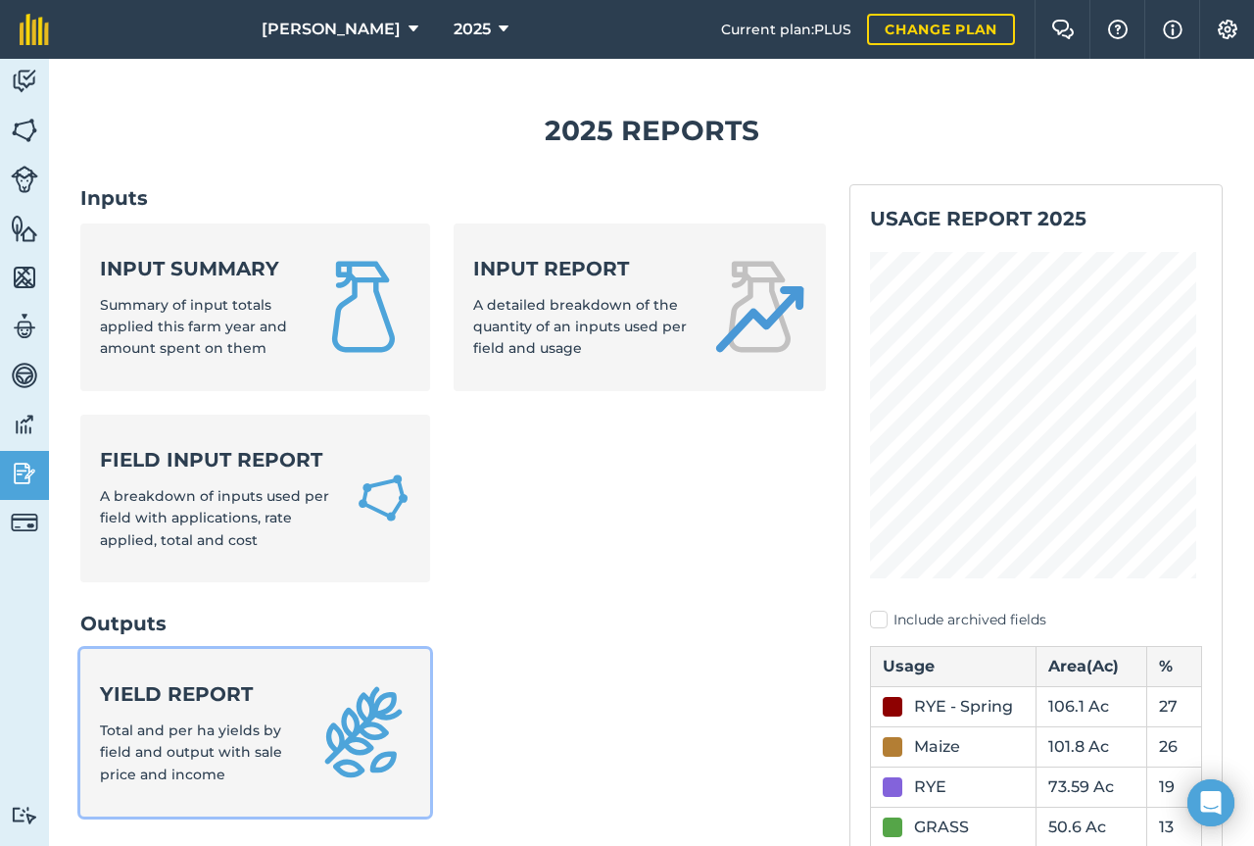
click at [262, 690] on strong "Yield report" at bounding box center [196, 693] width 193 height 27
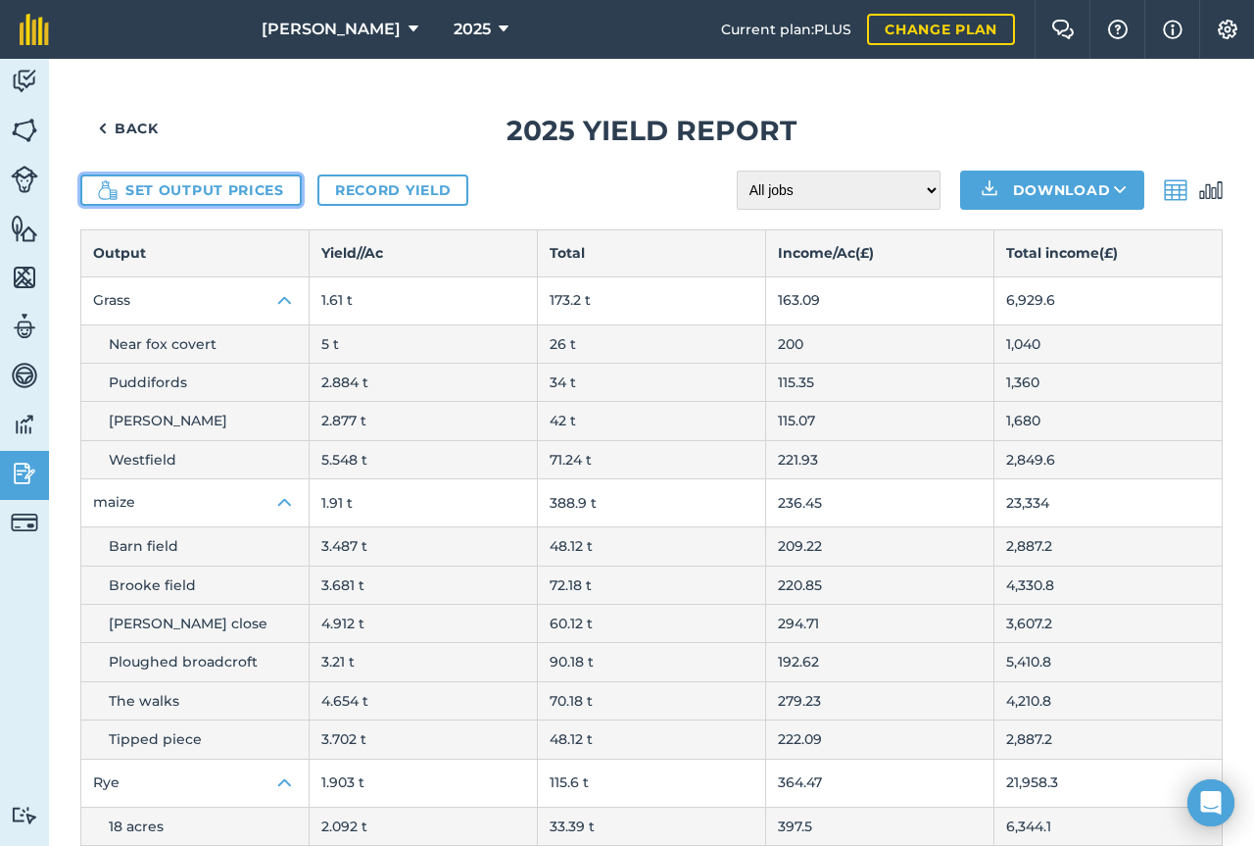
click at [221, 195] on button "Set output prices" at bounding box center [190, 189] width 221 height 31
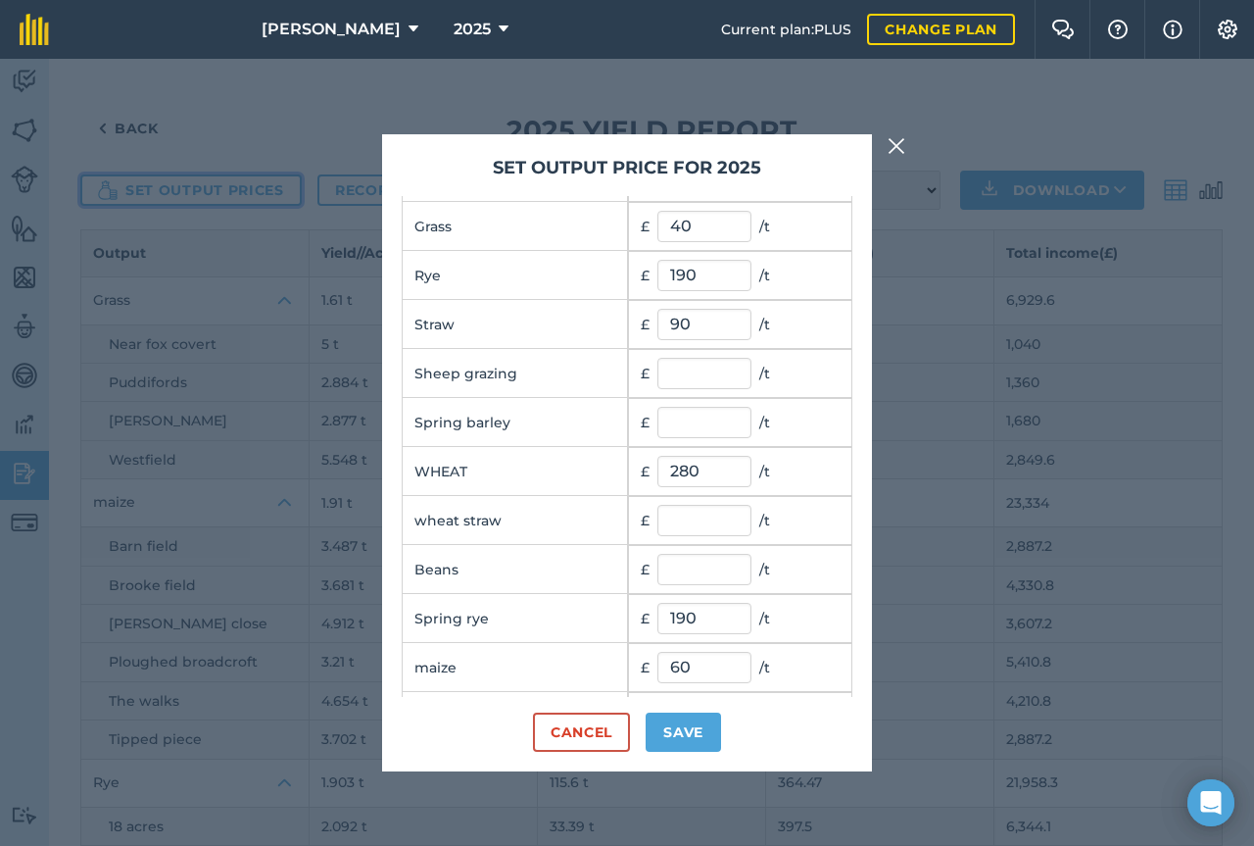
scroll to position [157, 0]
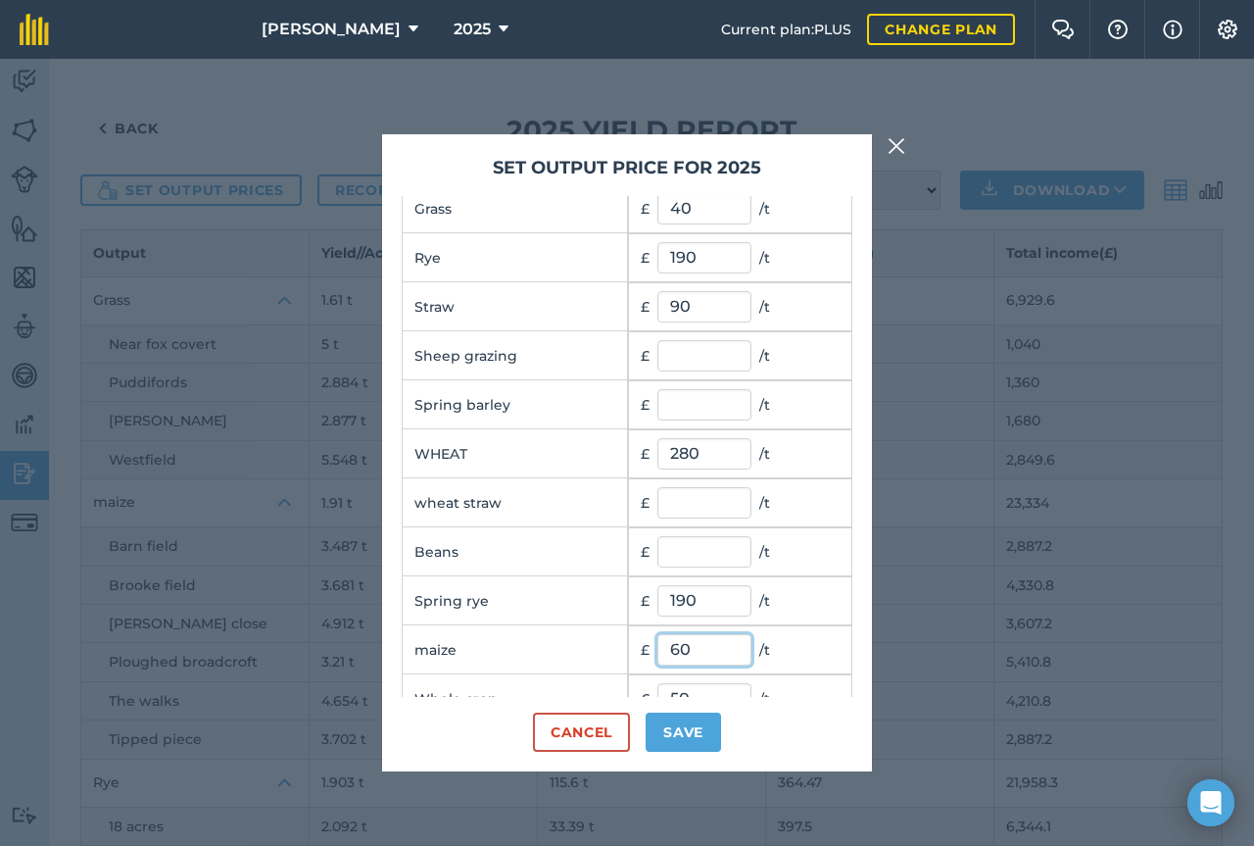
click at [709, 655] on input "60" at bounding box center [705, 649] width 94 height 31
type input "50"
click at [669, 746] on button "Save" at bounding box center [683, 731] width 75 height 39
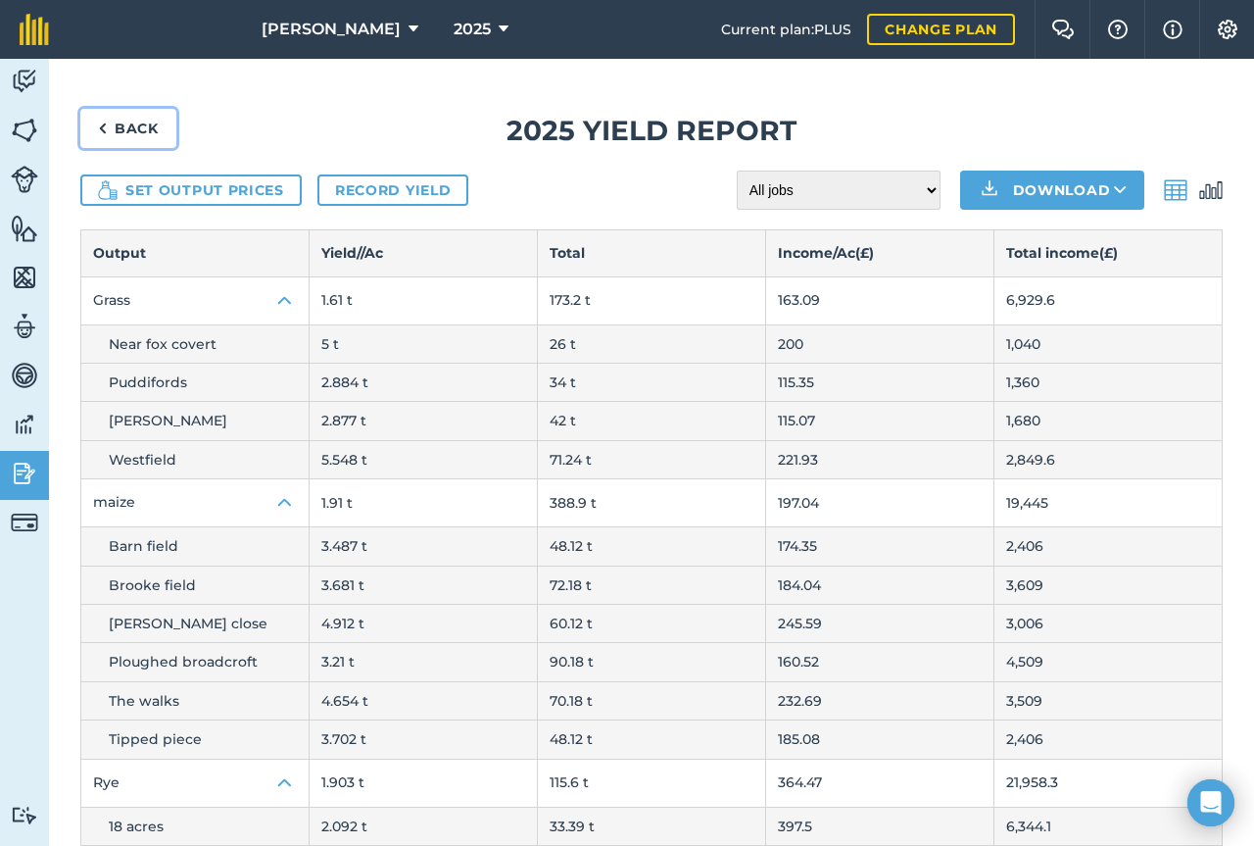
click at [147, 132] on link "Back" at bounding box center [128, 128] width 96 height 39
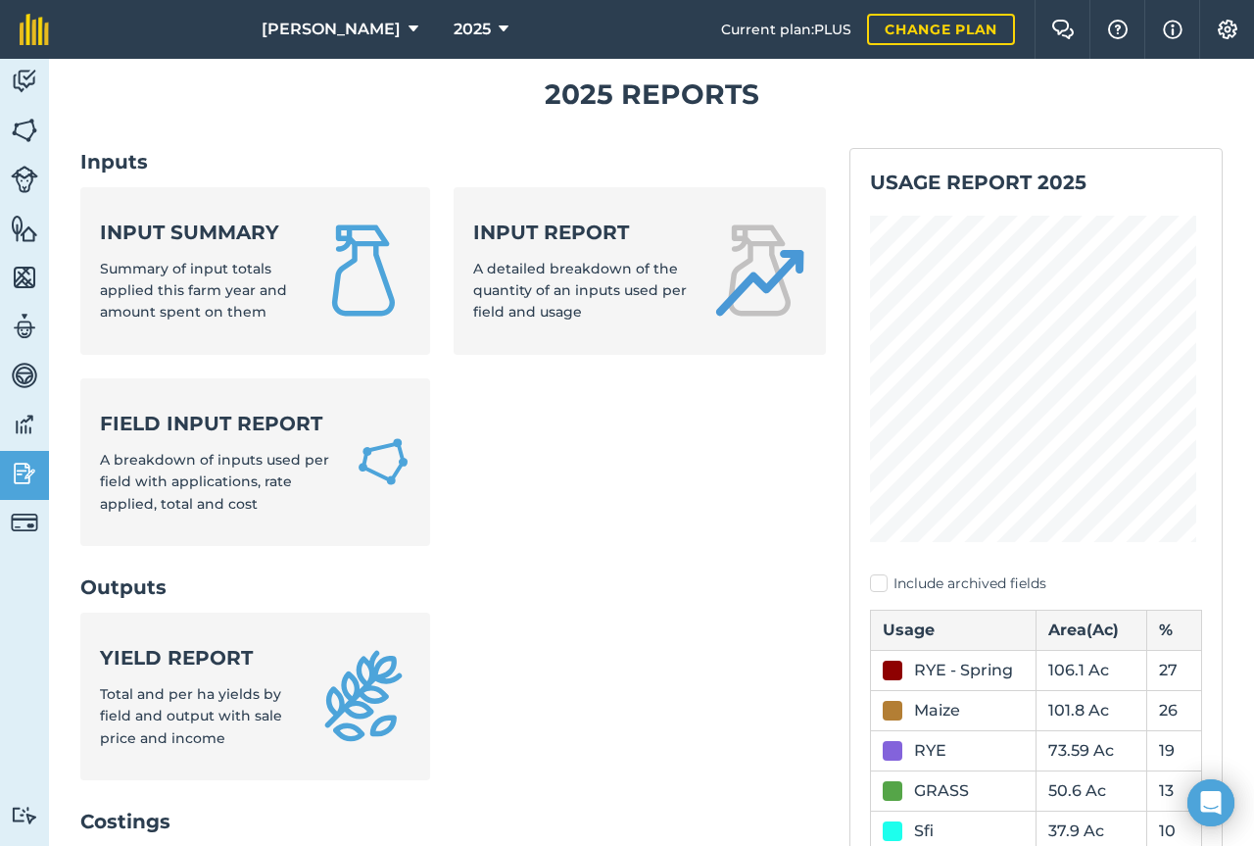
scroll to position [98, 0]
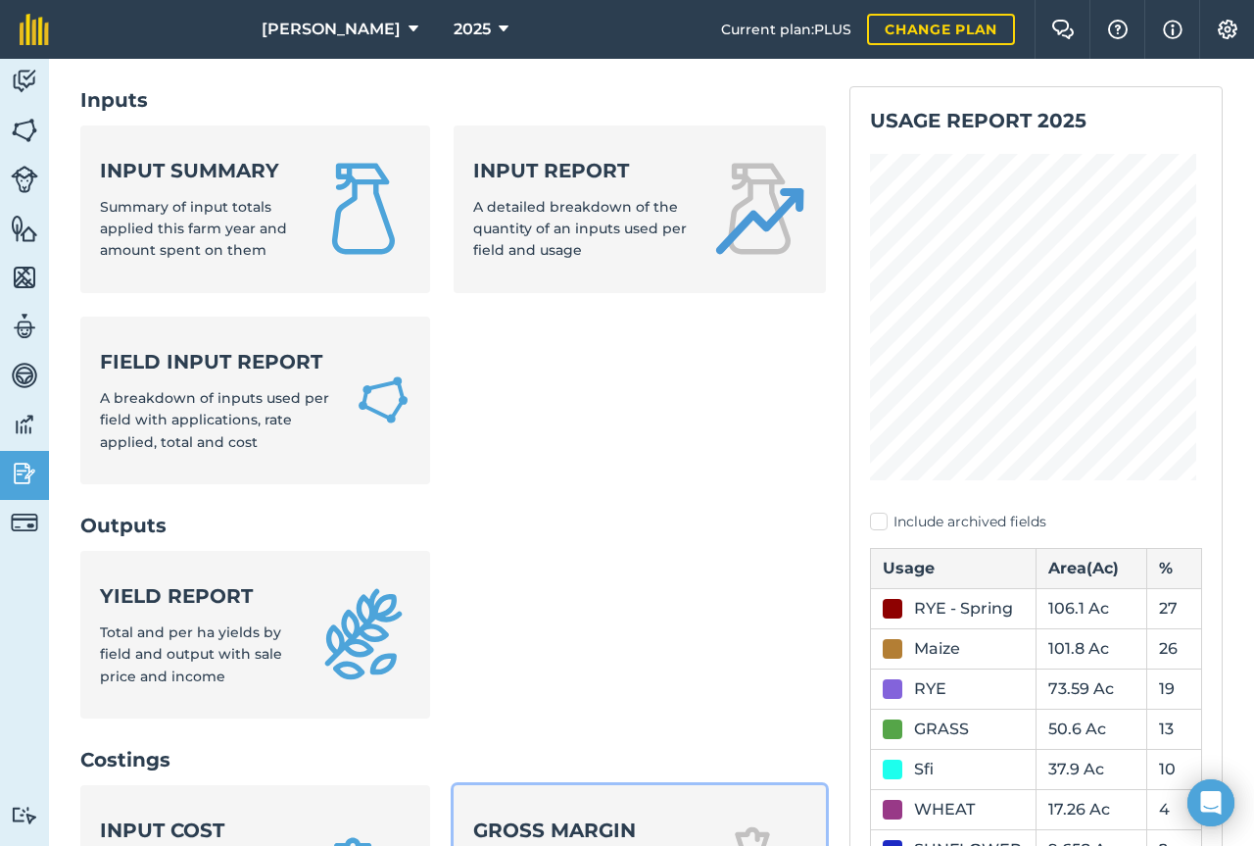
click at [611, 830] on strong "Gross margin" at bounding box center [581, 829] width 217 height 27
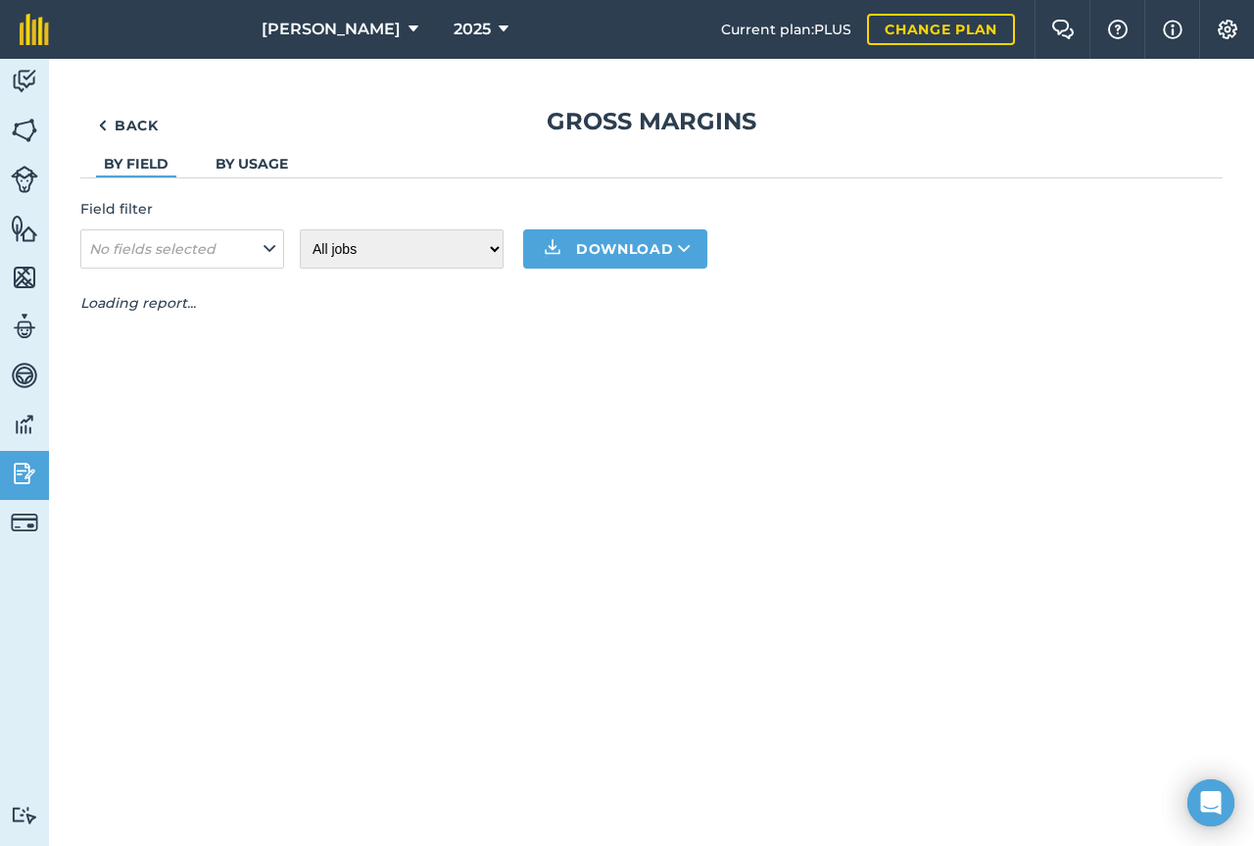
click at [258, 168] on link "By usage" at bounding box center [252, 164] width 73 height 18
click at [125, 120] on link "Back" at bounding box center [128, 125] width 96 height 39
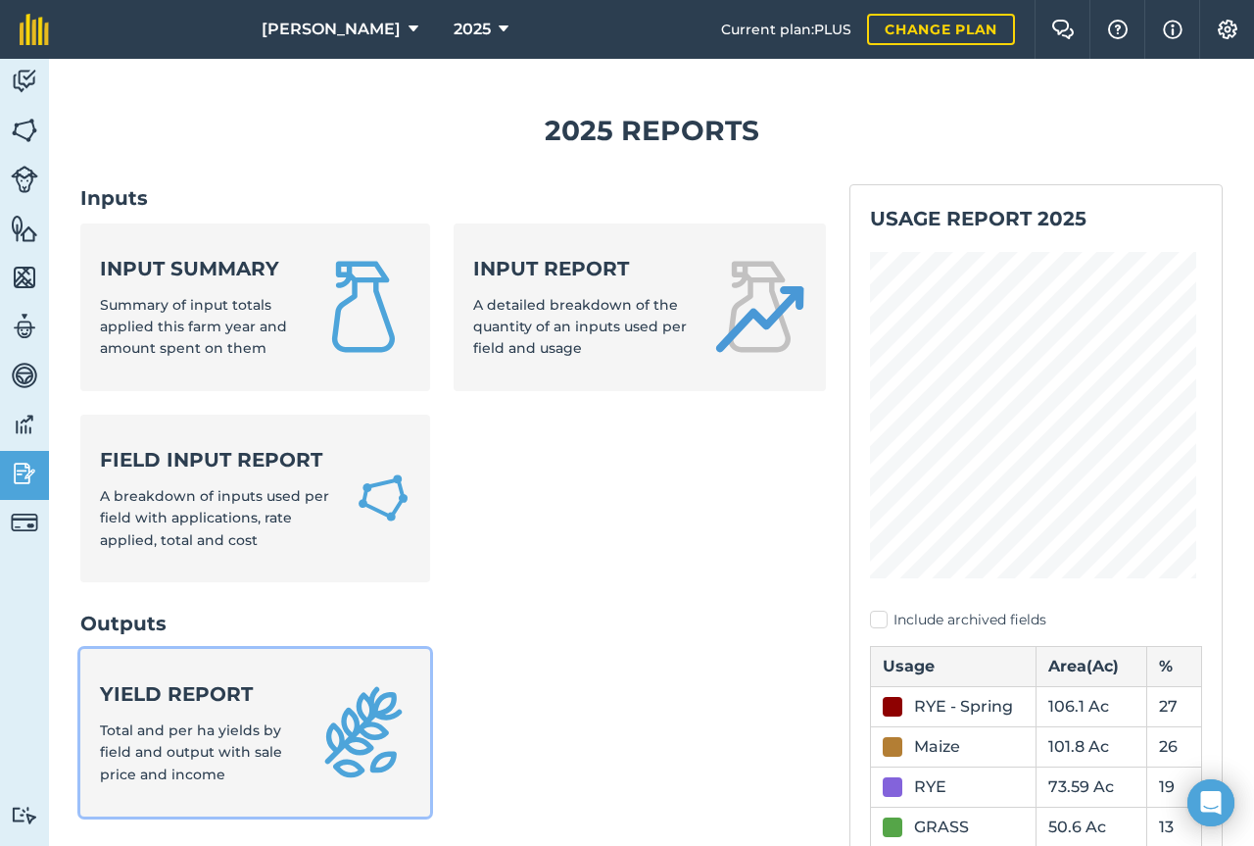
click at [256, 675] on link "Yield report Total and per ha yields by field and output with sale price and in…" at bounding box center [255, 733] width 350 height 168
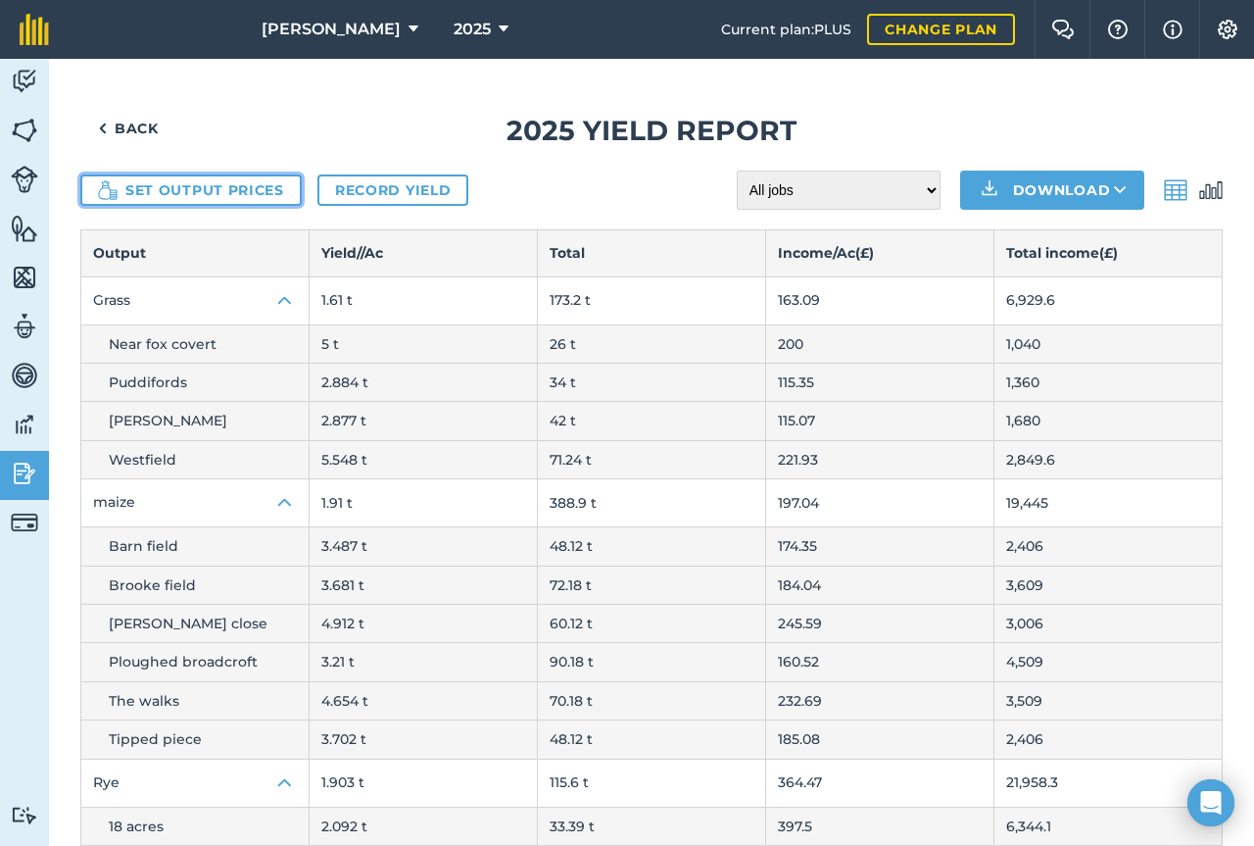
click at [186, 194] on button "Set output prices" at bounding box center [190, 189] width 221 height 31
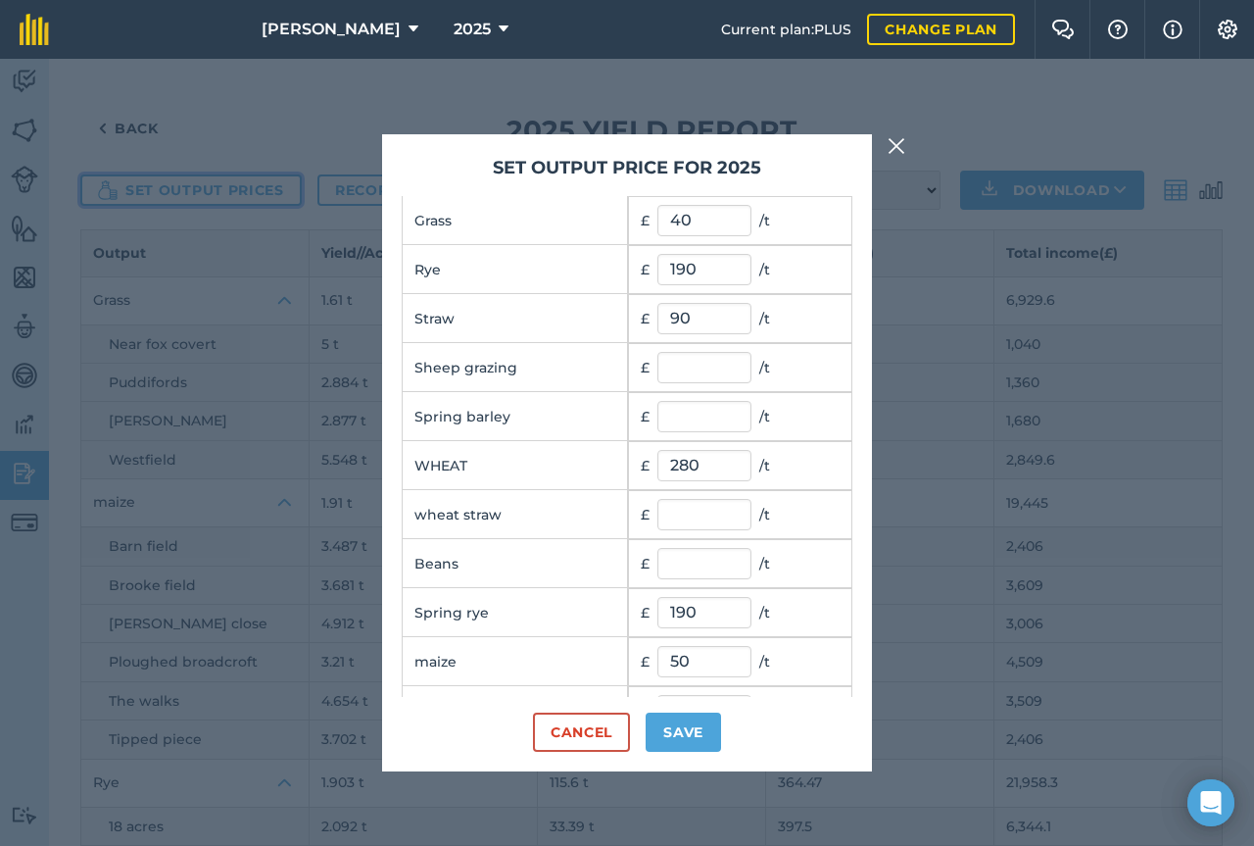
scroll to position [157, 0]
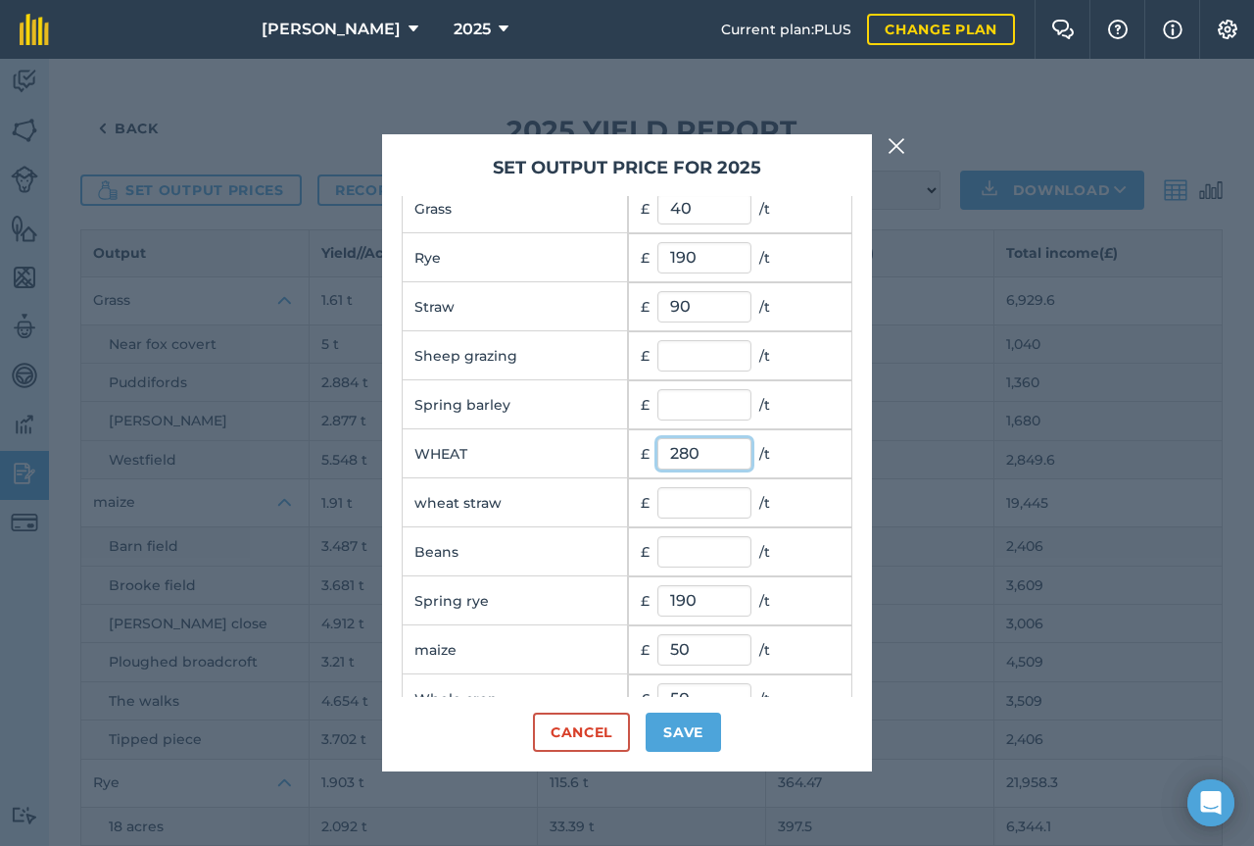
click at [691, 450] on input "280" at bounding box center [705, 453] width 94 height 31
type input "200"
click at [690, 729] on button "Save" at bounding box center [683, 731] width 75 height 39
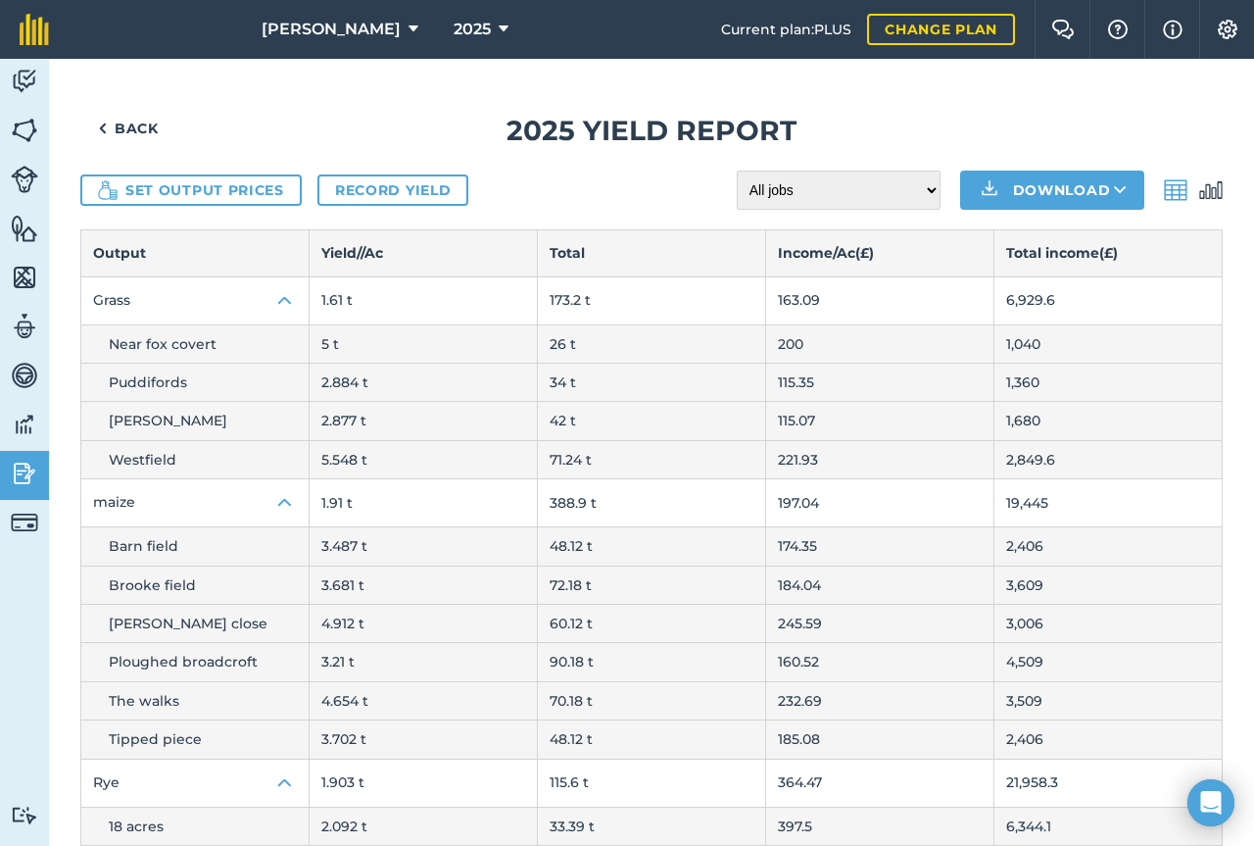
click at [690, 729] on td "48.12 t" at bounding box center [652, 739] width 228 height 38
click at [159, 191] on button "Set output prices" at bounding box center [190, 189] width 221 height 31
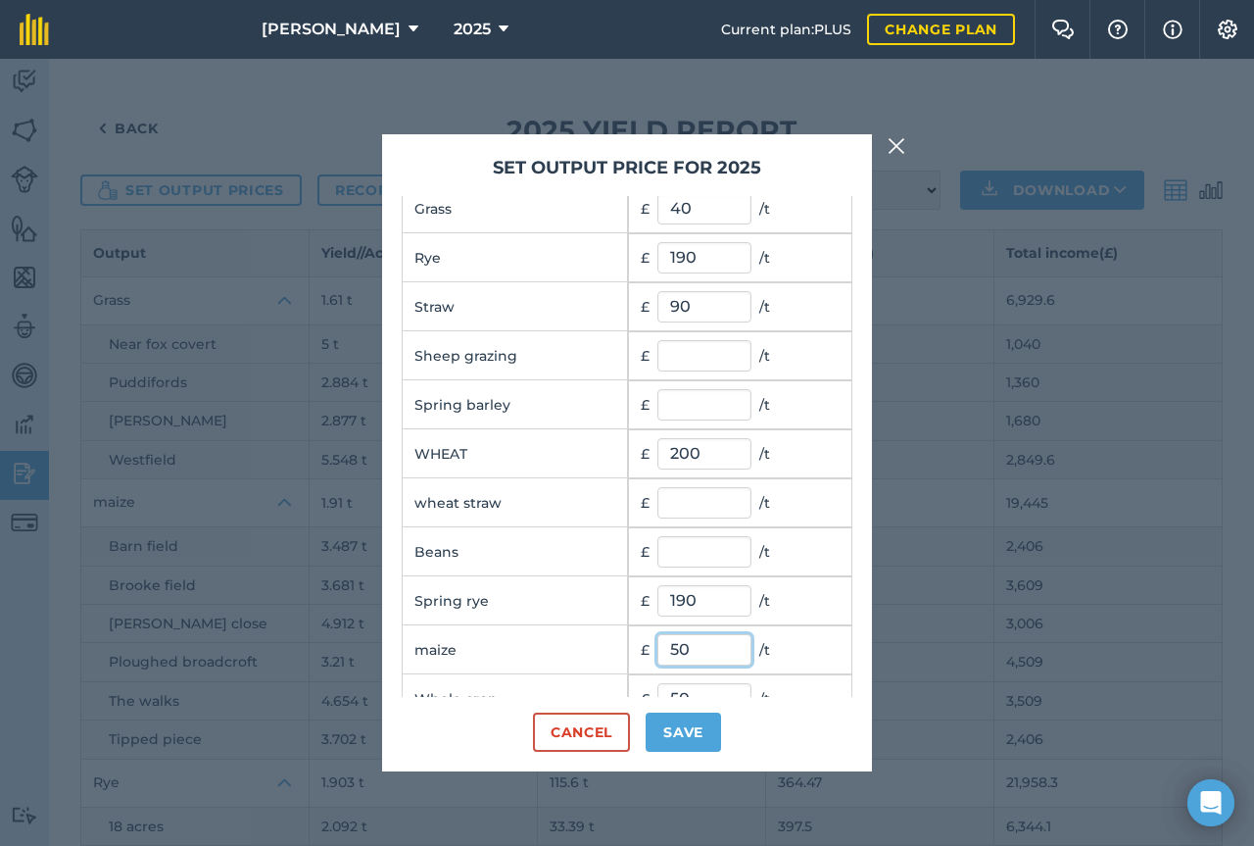
click at [716, 650] on input "50" at bounding box center [705, 649] width 94 height 31
click at [682, 657] on input "60" at bounding box center [705, 649] width 94 height 31
type input "50"
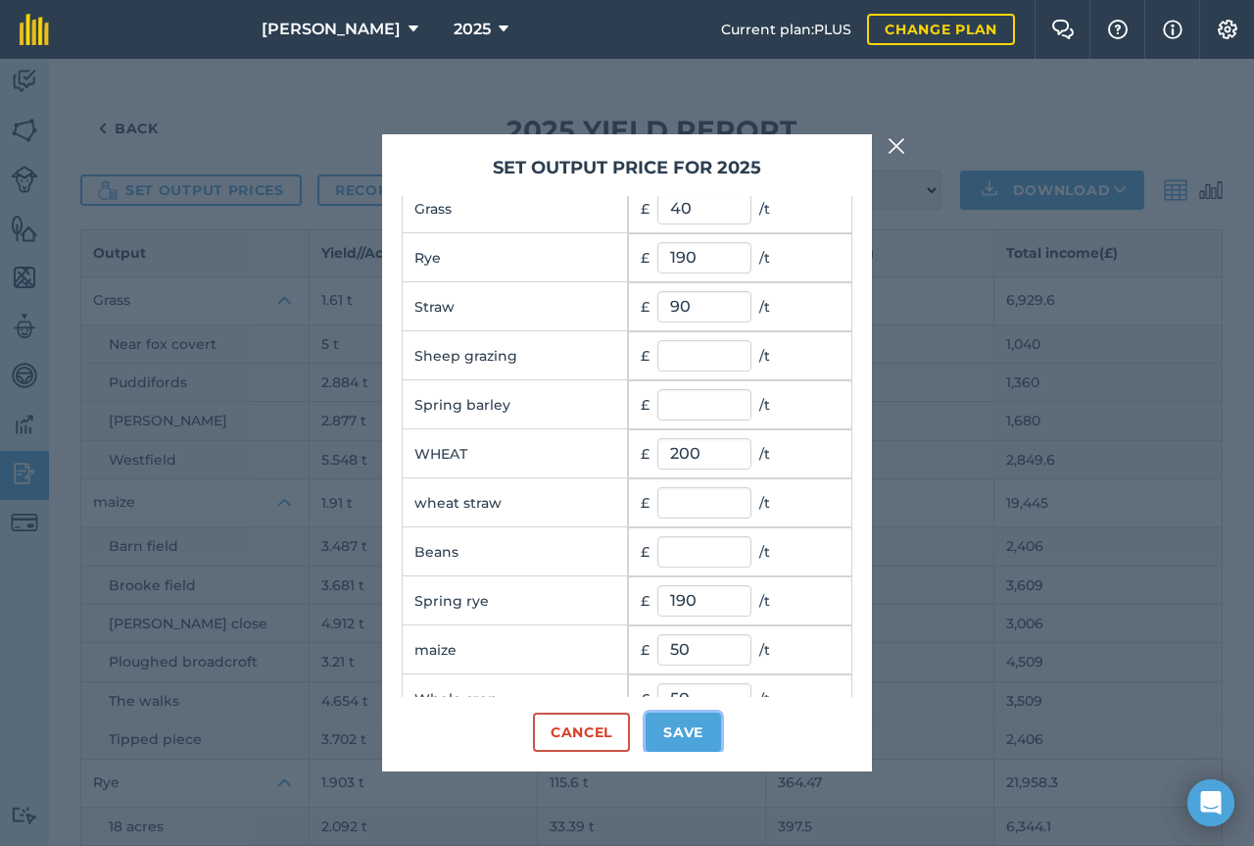
click at [693, 728] on button "Save" at bounding box center [683, 731] width 75 height 39
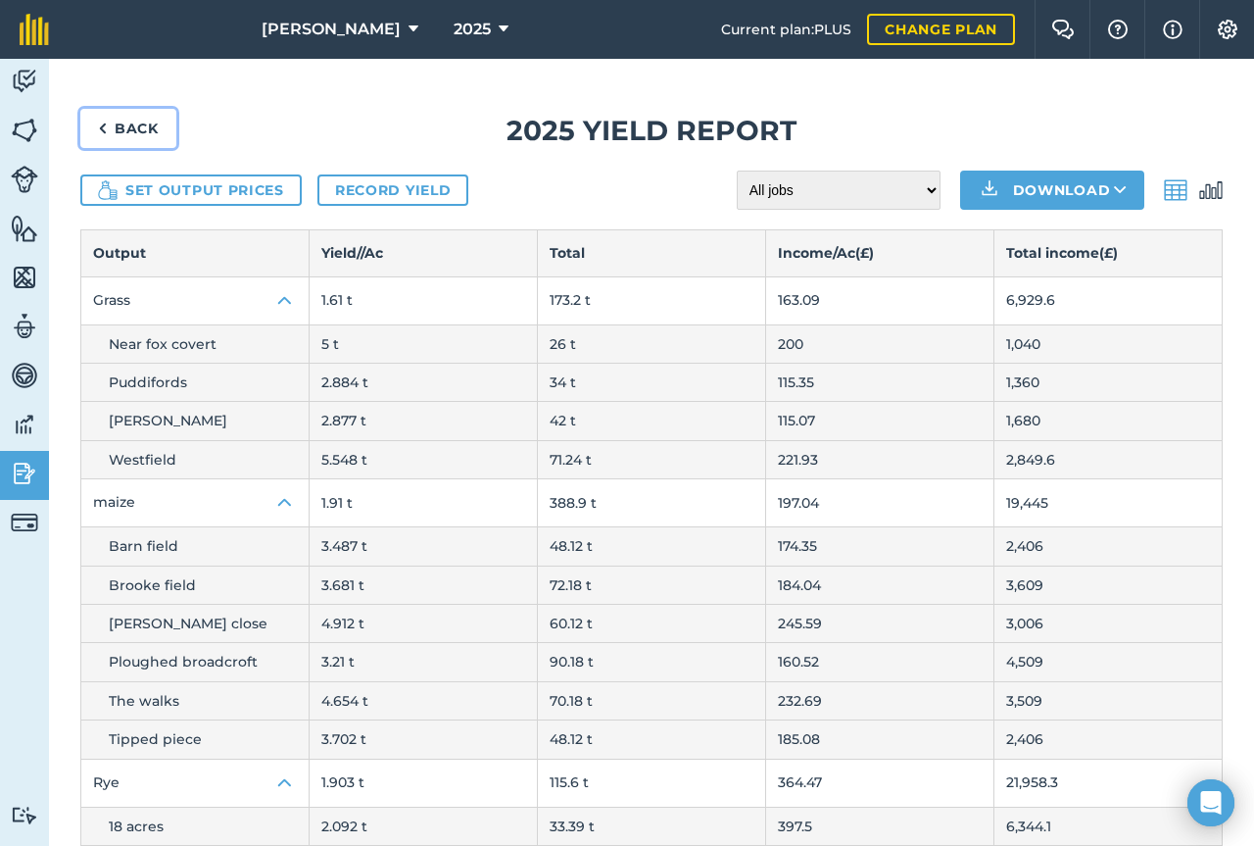
click at [148, 124] on link "Back" at bounding box center [128, 128] width 96 height 39
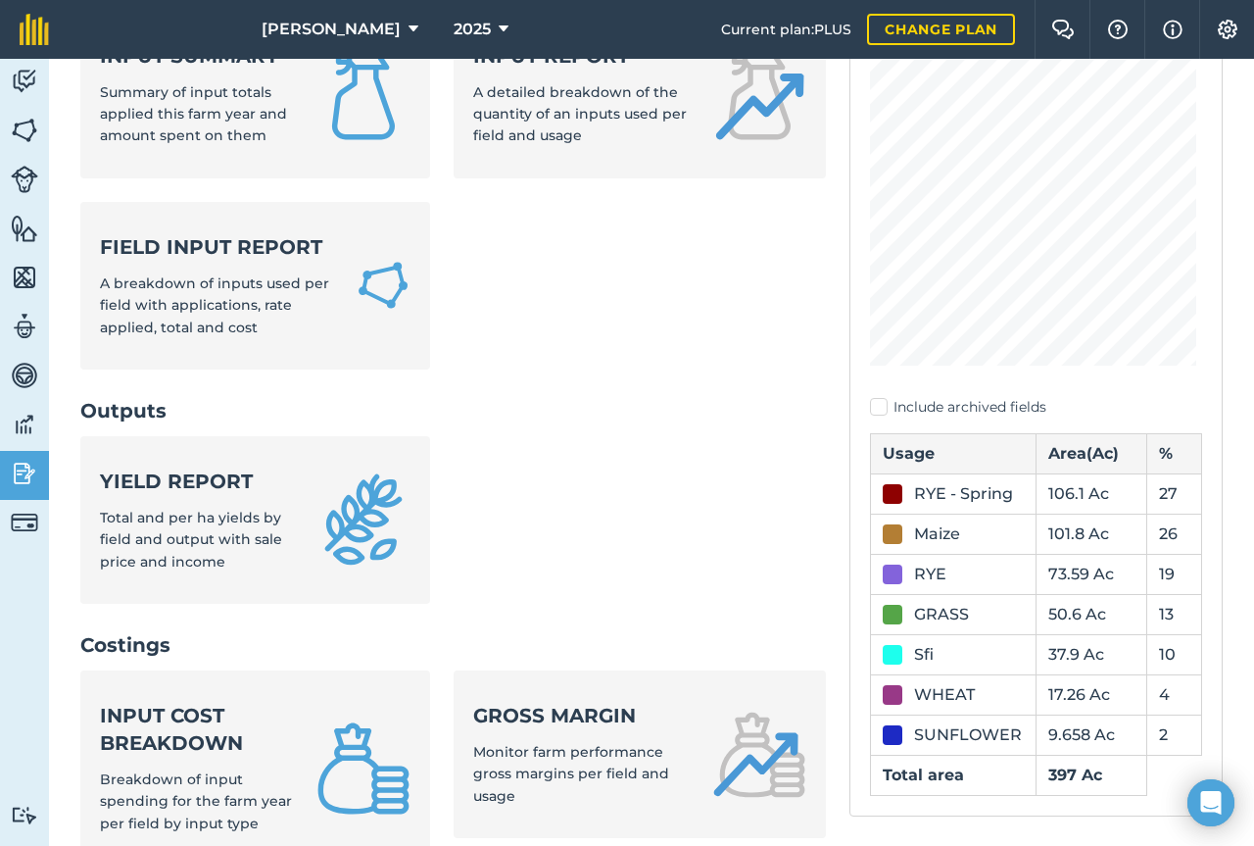
scroll to position [215, 0]
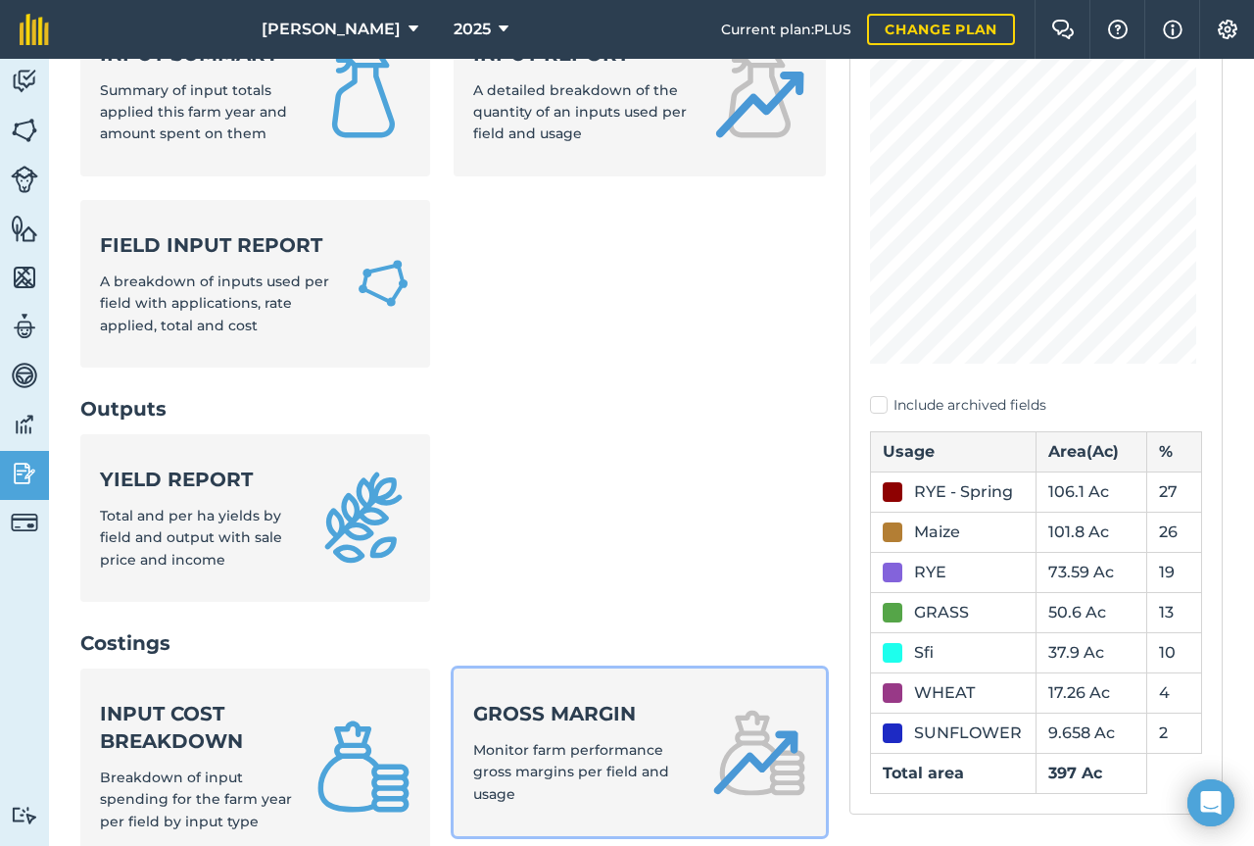
click at [631, 728] on div "Gross margin Monitor farm performance gross margins per field and usage" at bounding box center [581, 752] width 217 height 105
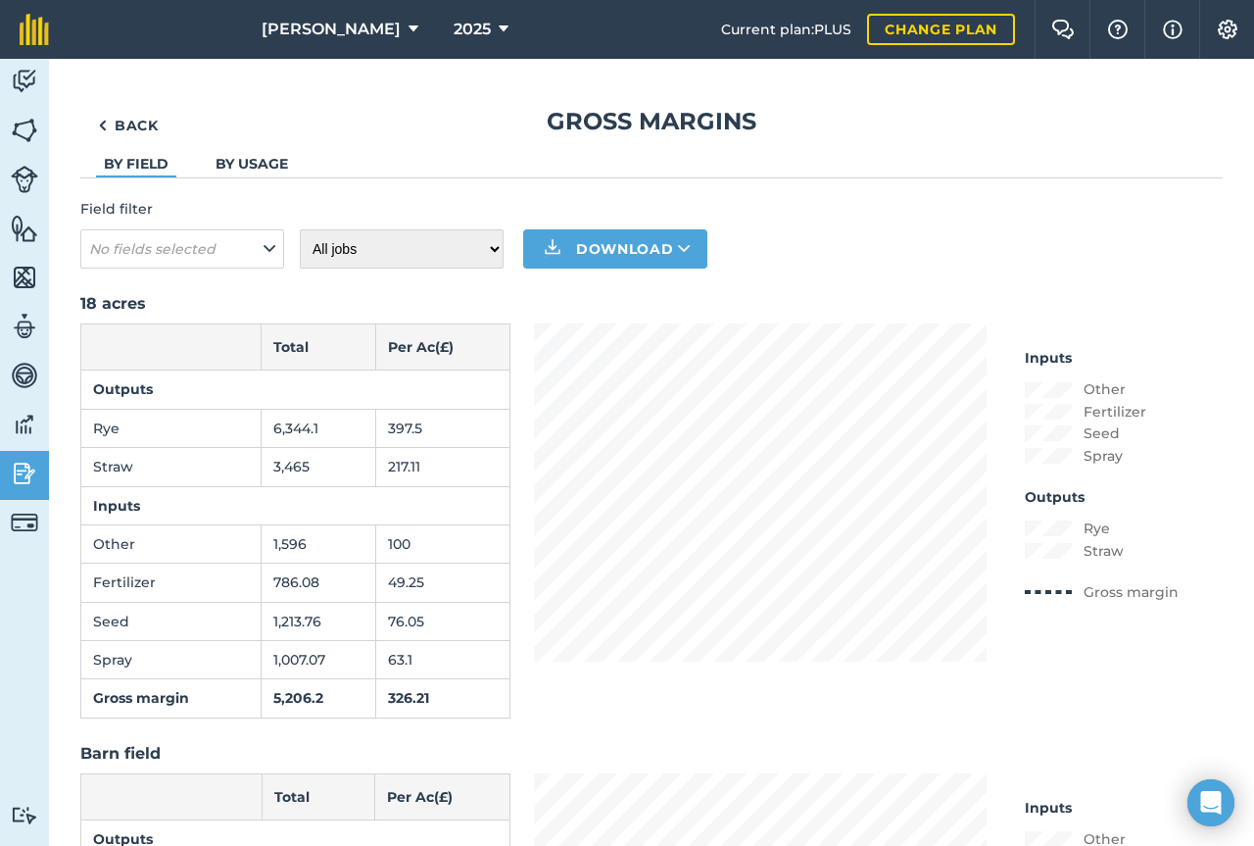
click at [258, 163] on link "By usage" at bounding box center [252, 164] width 73 height 18
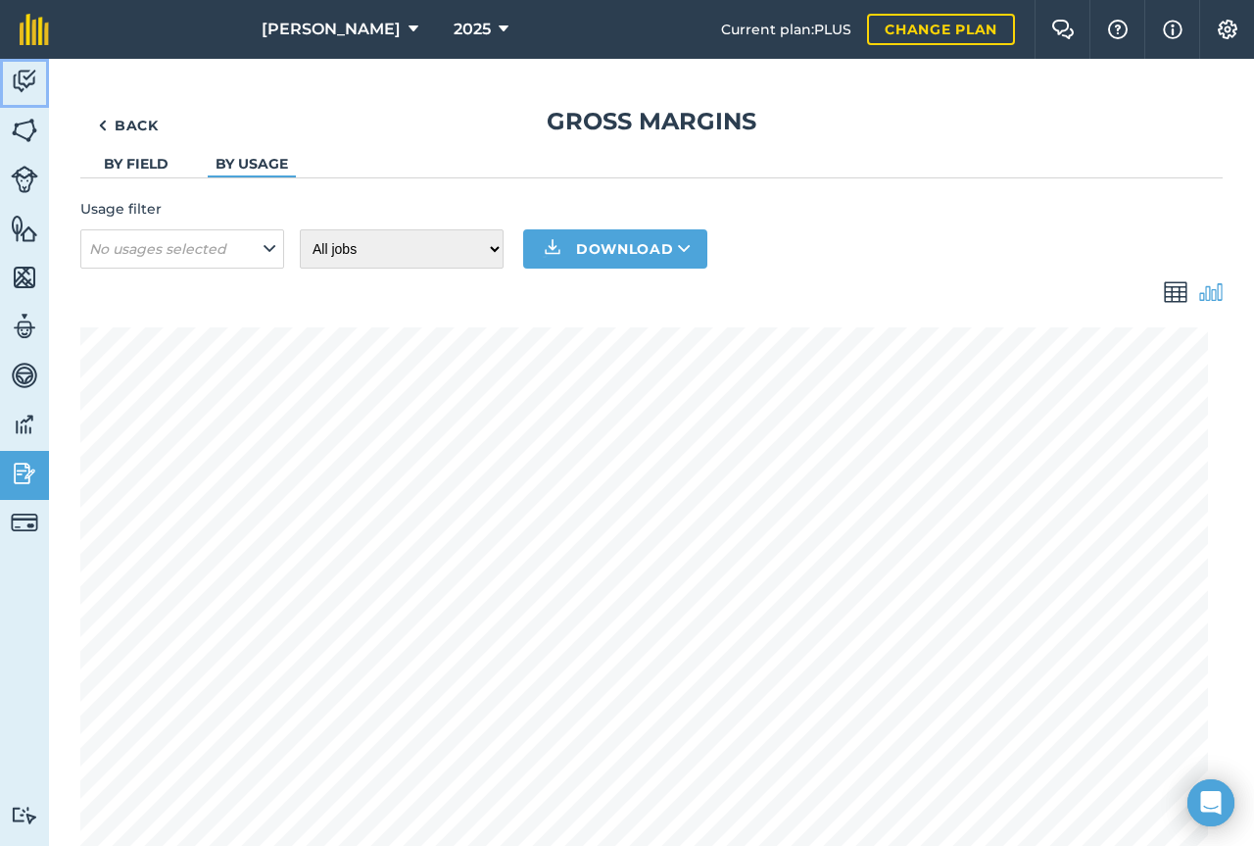
click at [21, 74] on img at bounding box center [24, 81] width 27 height 29
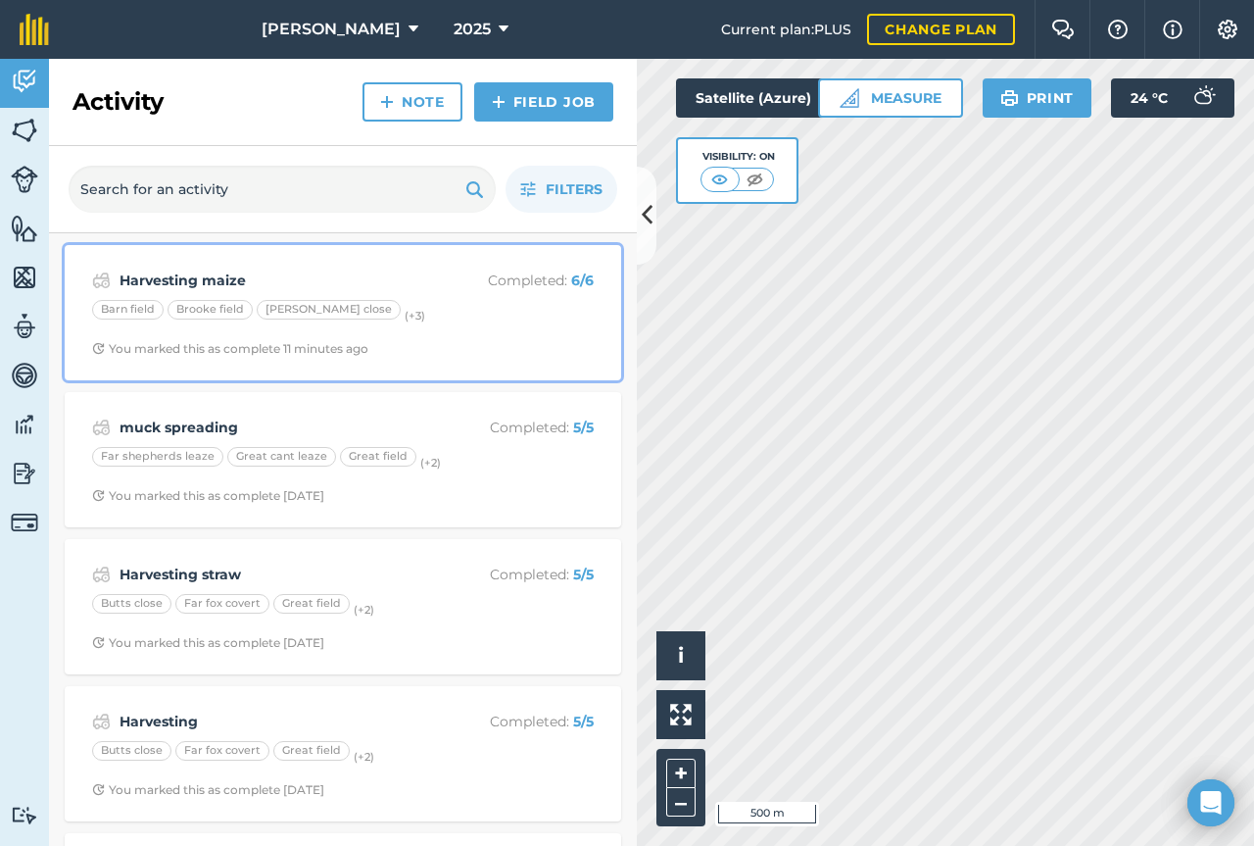
click at [424, 314] on div "Barn field [PERSON_NAME] field [PERSON_NAME] close (+ 3 )" at bounding box center [343, 312] width 502 height 25
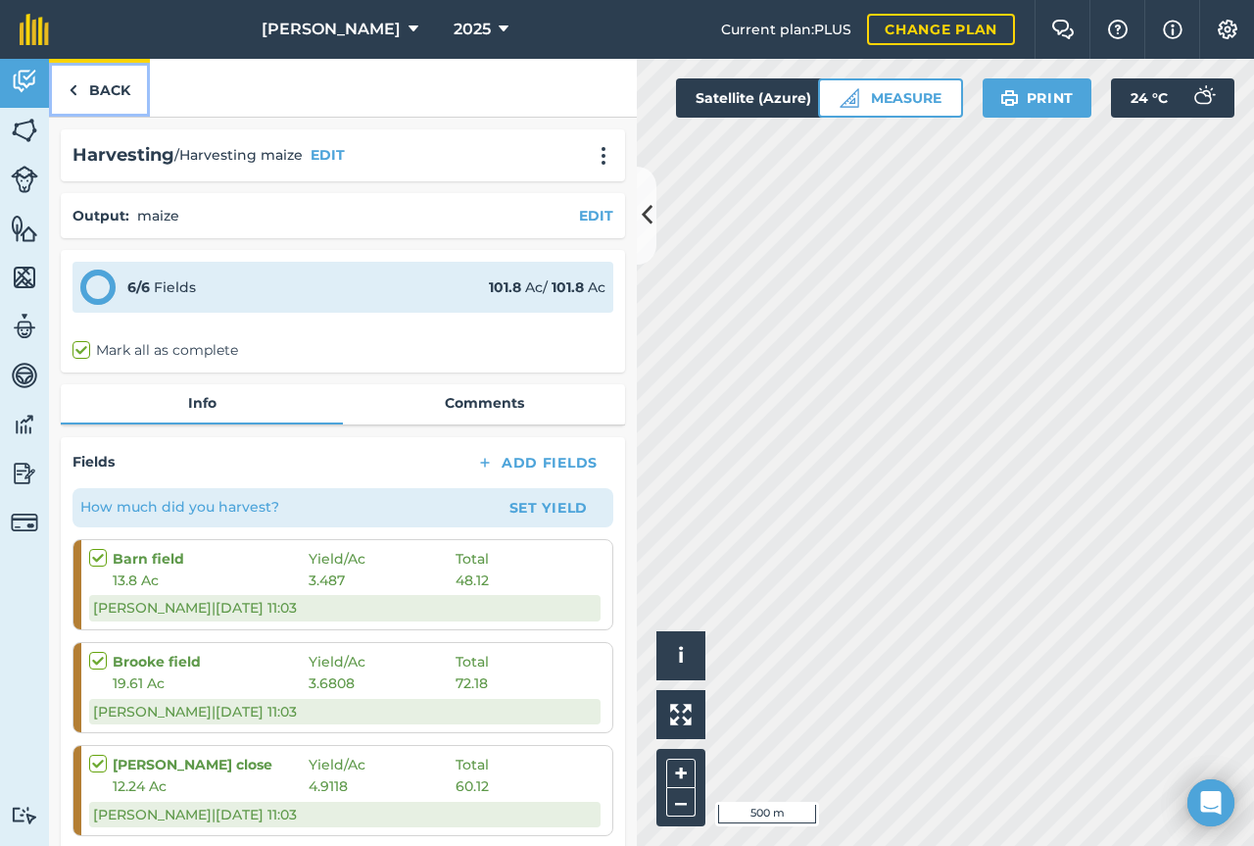
click at [92, 91] on link "Back" at bounding box center [99, 88] width 101 height 58
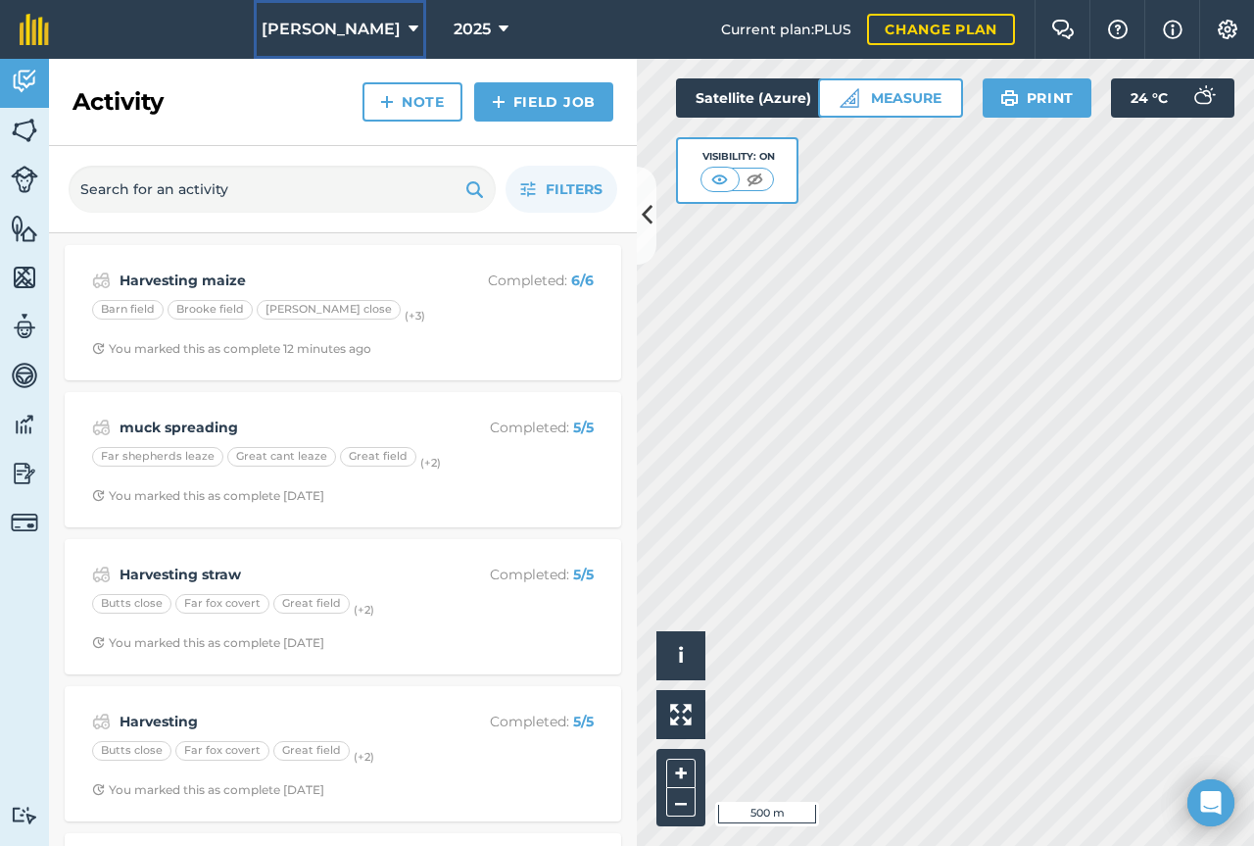
click at [370, 43] on button "[PERSON_NAME]" at bounding box center [340, 29] width 172 height 59
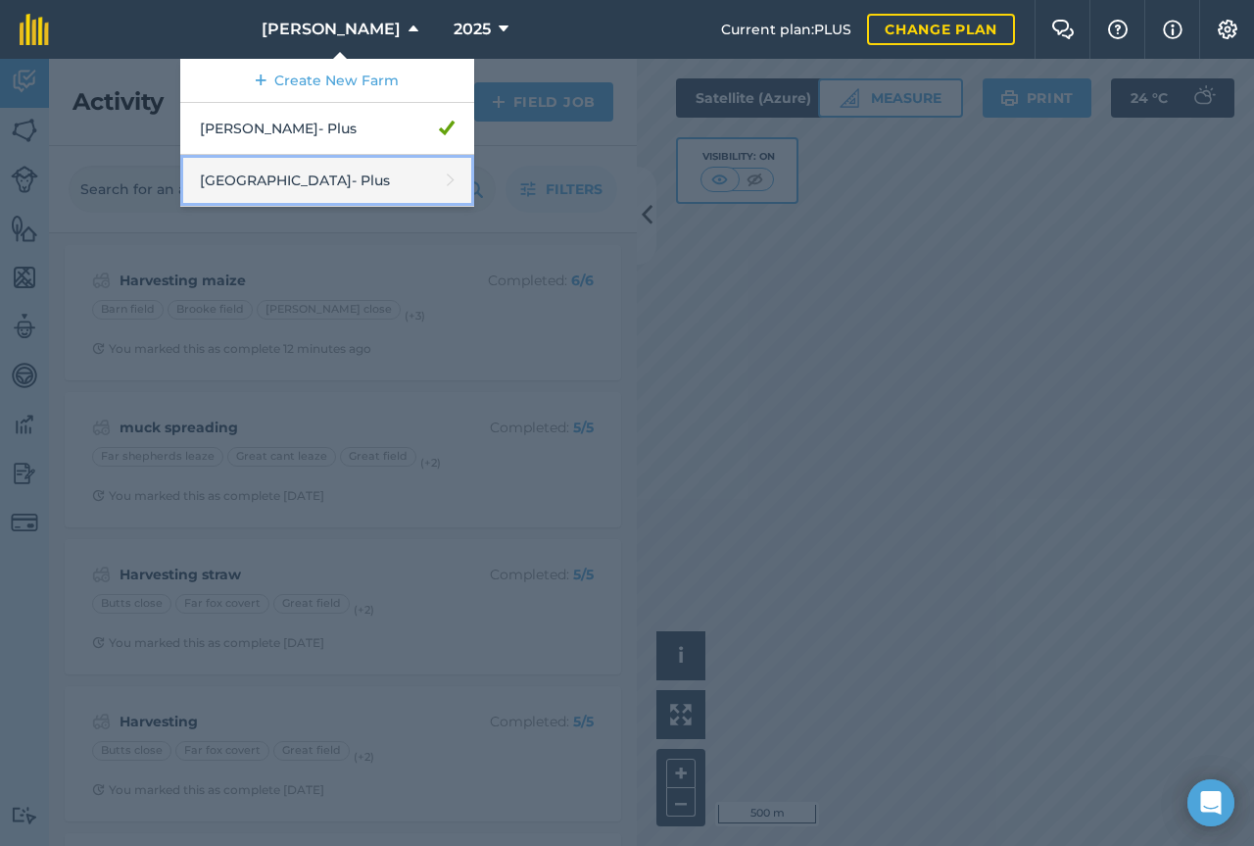
click at [345, 170] on link "Middlehall Farm - Plus" at bounding box center [327, 181] width 294 height 52
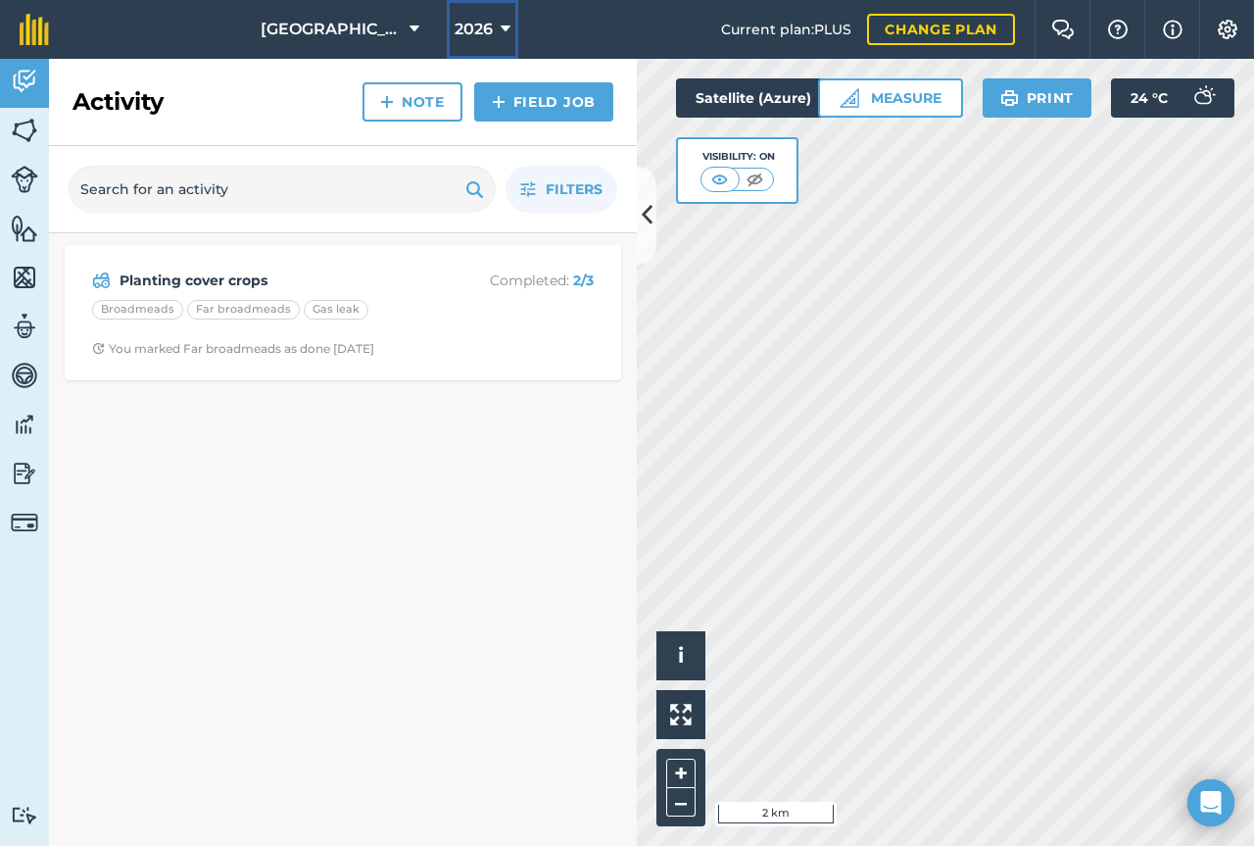
click at [464, 33] on span "2026" at bounding box center [474, 30] width 38 height 24
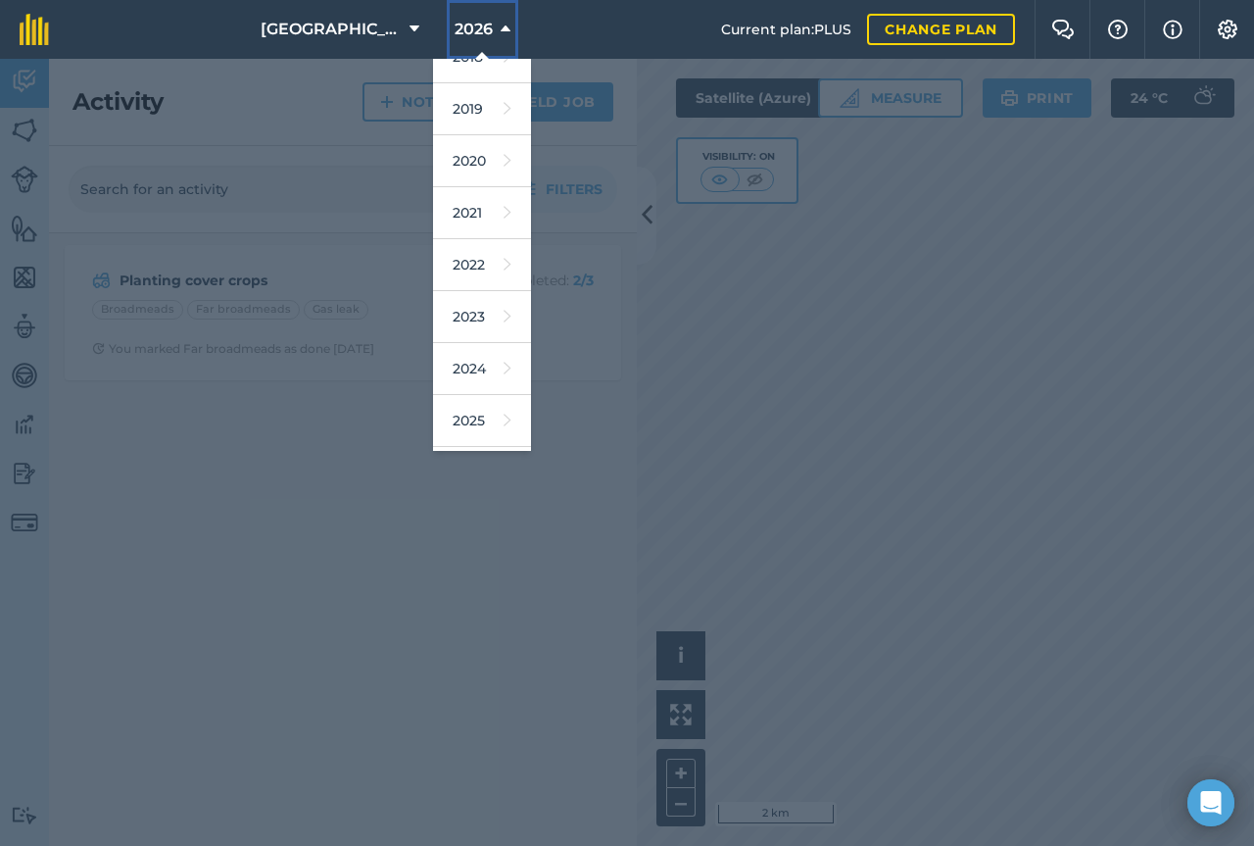
scroll to position [118, 0]
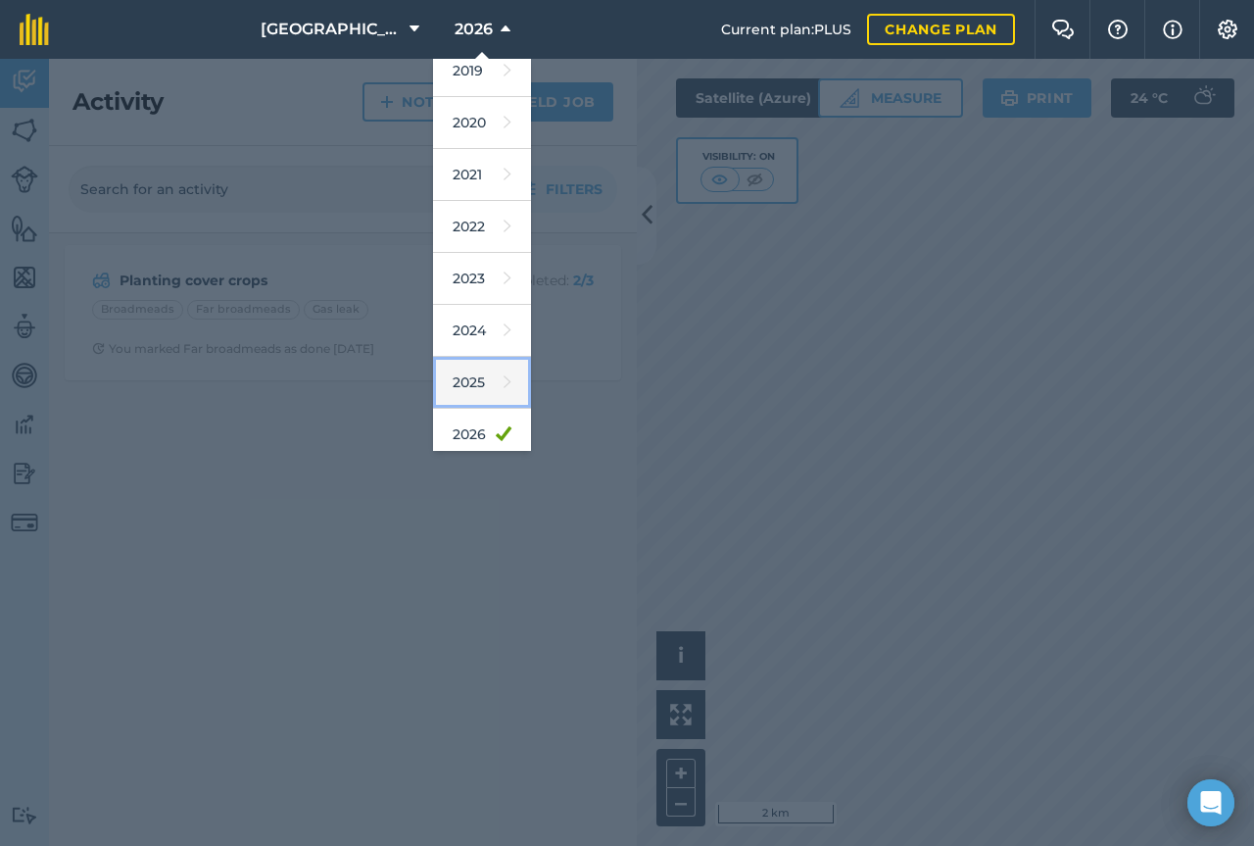
click at [469, 388] on link "2025" at bounding box center [482, 383] width 98 height 52
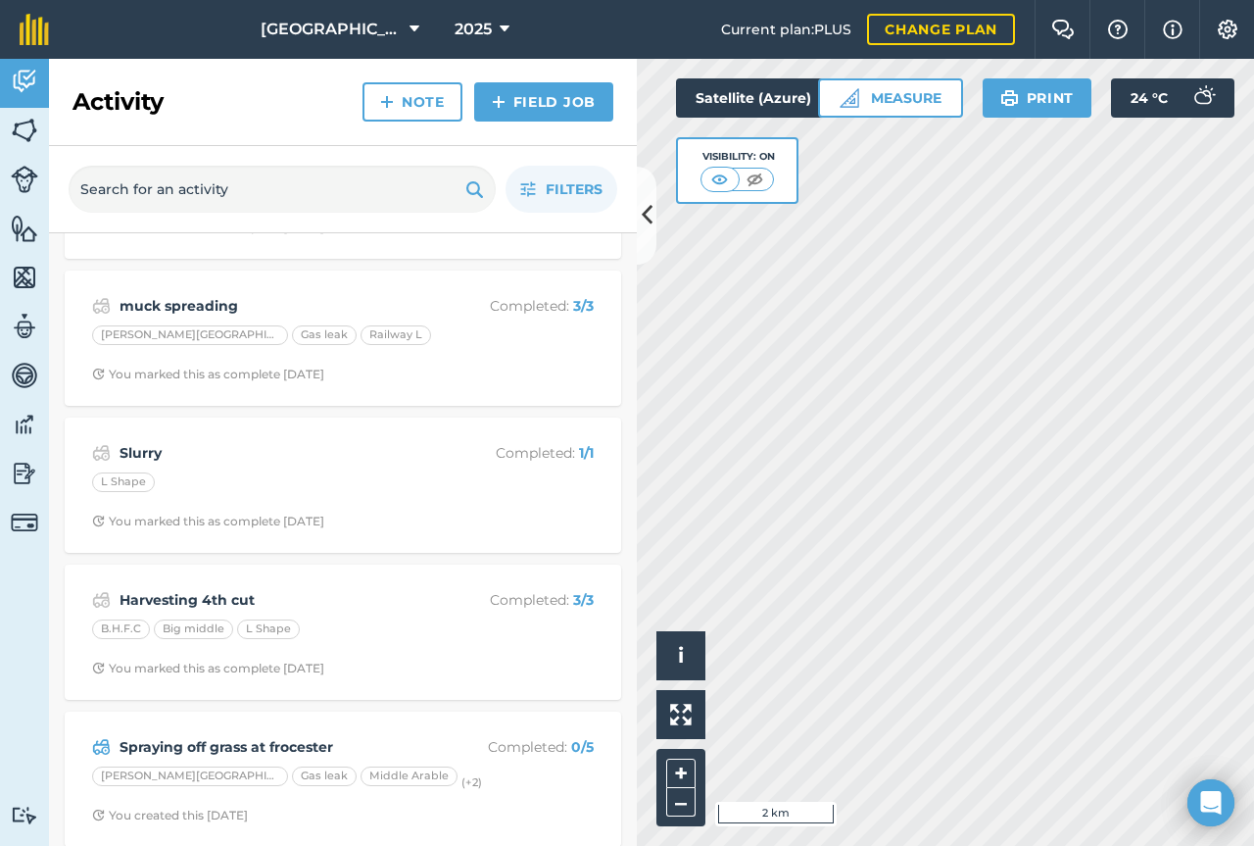
scroll to position [0, 0]
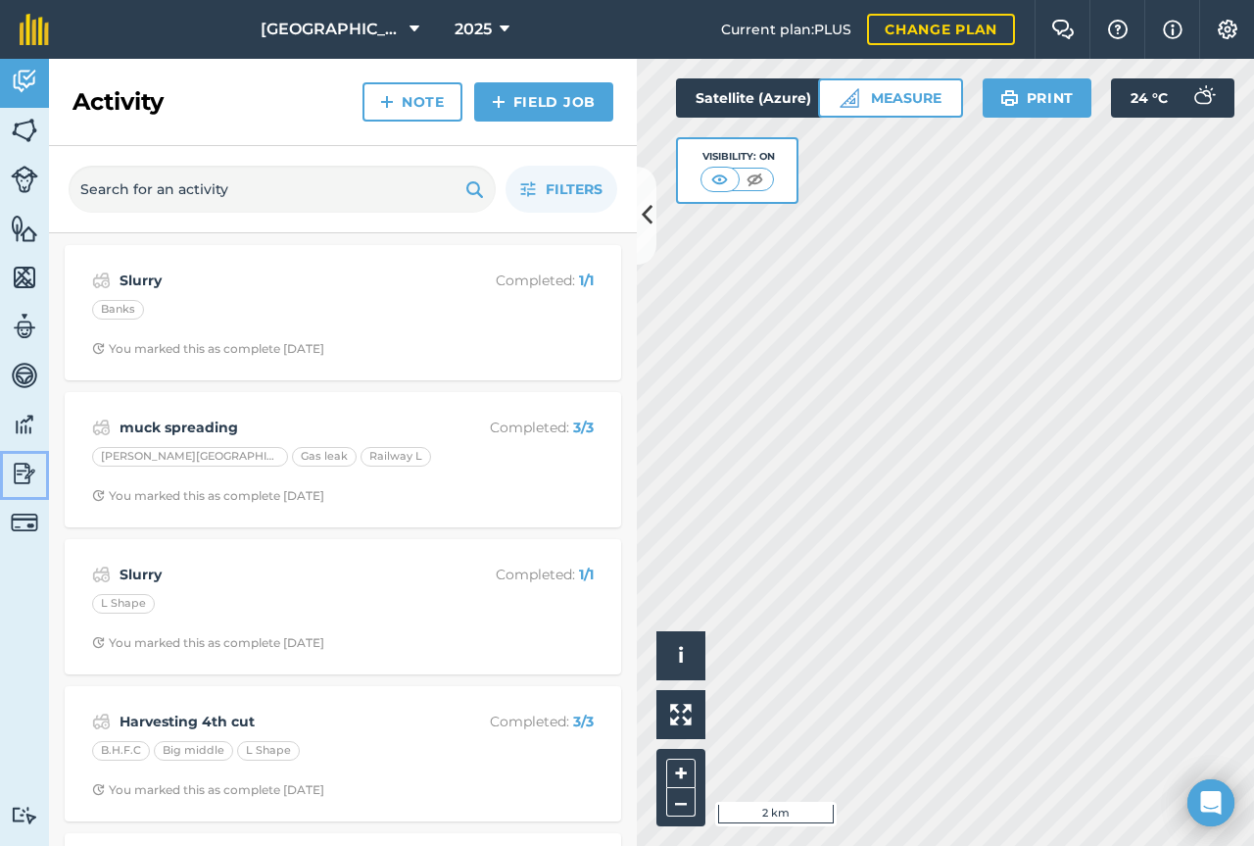
click at [32, 471] on img at bounding box center [24, 473] width 27 height 29
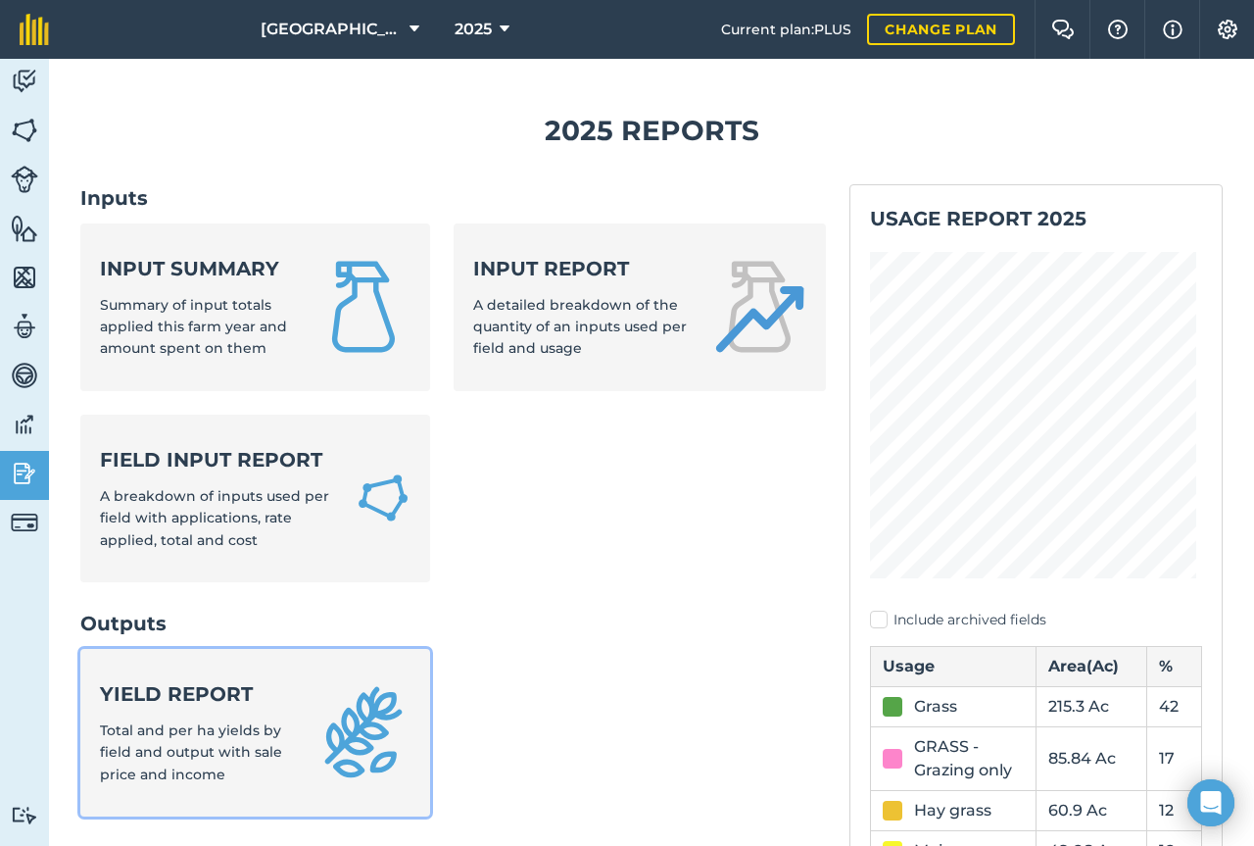
click at [268, 678] on link "Yield report Total and per ha yields by field and output with sale price and in…" at bounding box center [255, 733] width 350 height 168
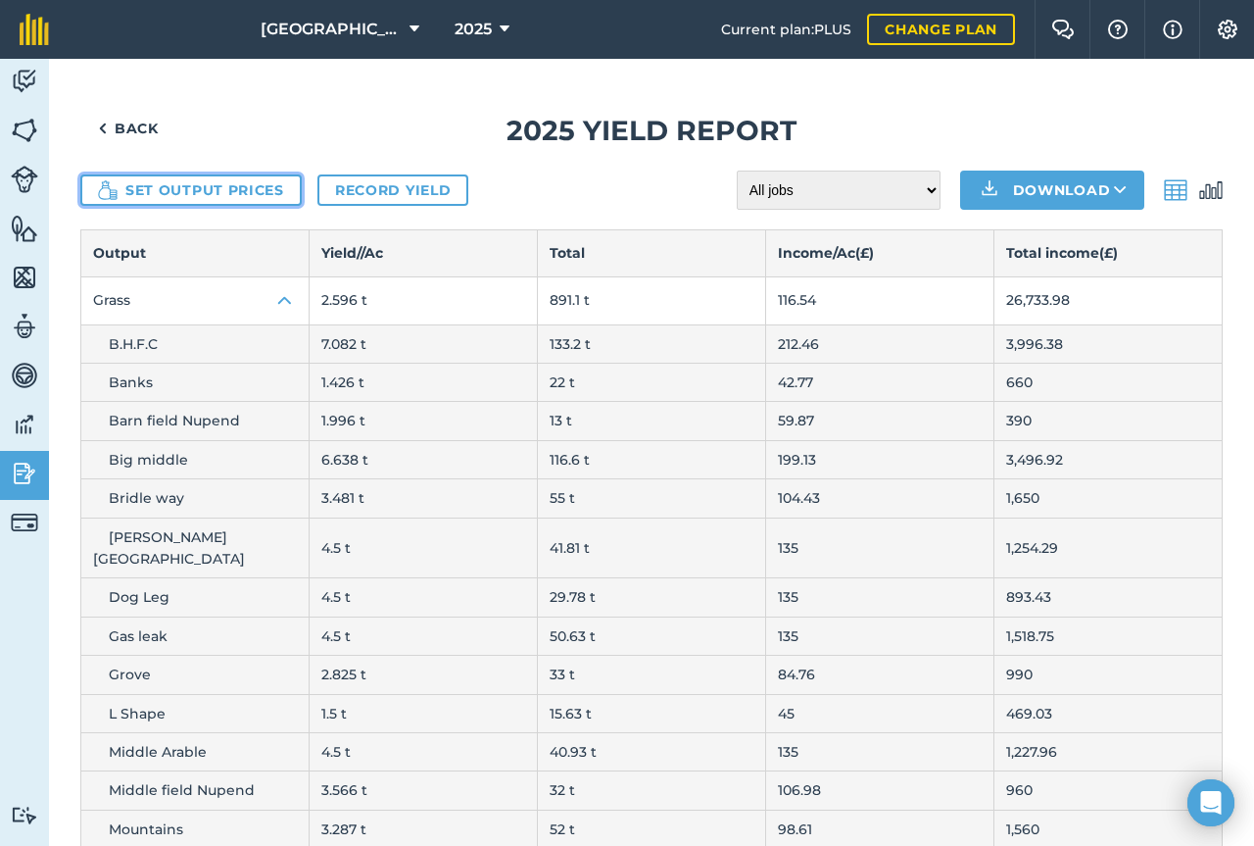
click at [197, 198] on button "Set output prices" at bounding box center [190, 189] width 221 height 31
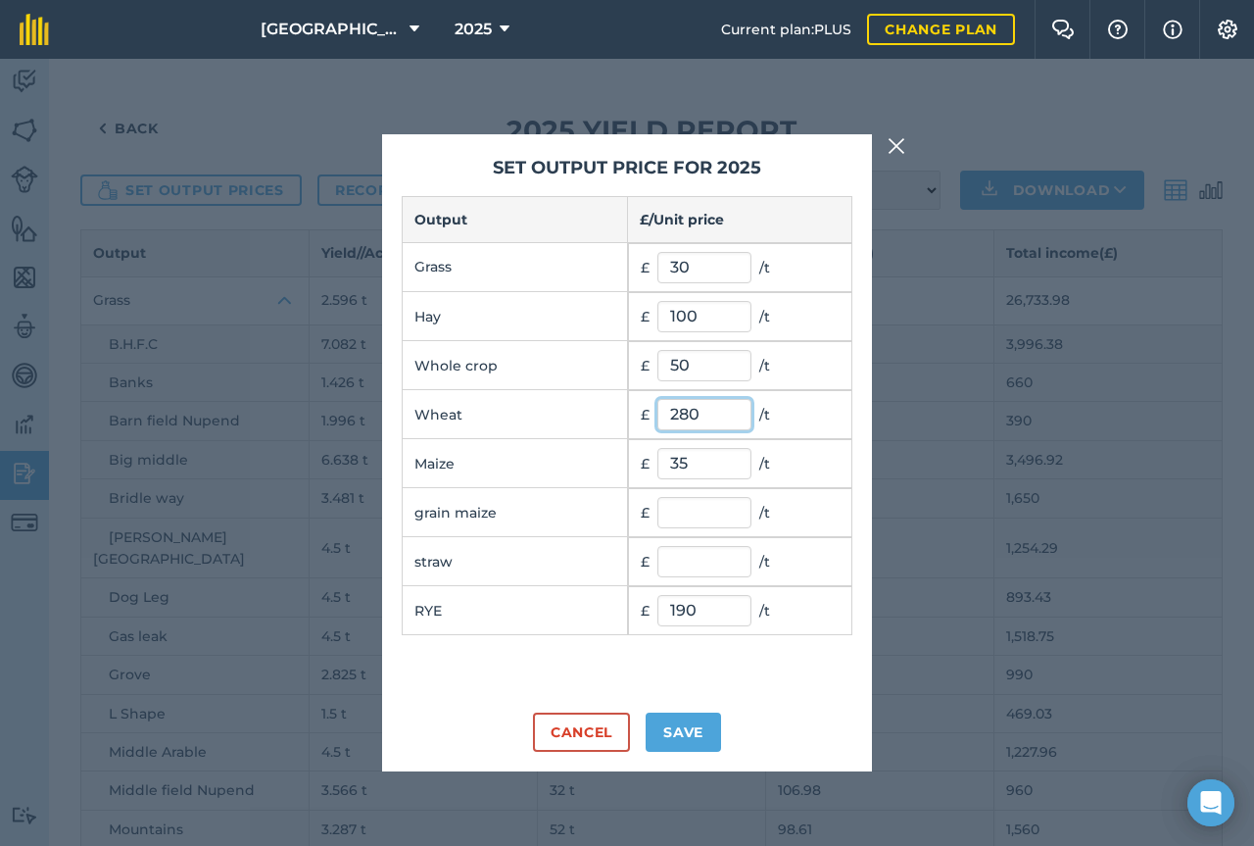
click at [731, 424] on input "280" at bounding box center [705, 414] width 94 height 31
type input "200"
click at [695, 743] on button "Save" at bounding box center [683, 731] width 75 height 39
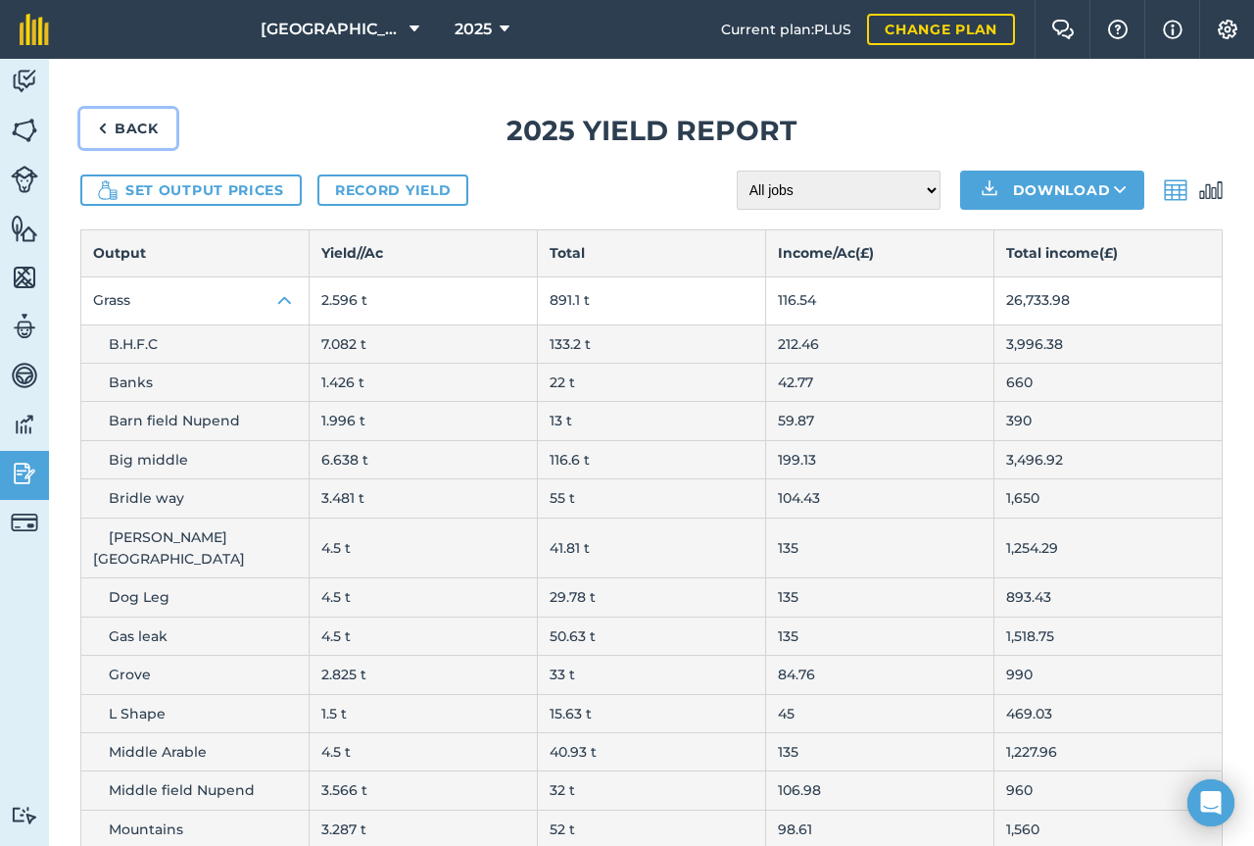
click at [119, 126] on link "Back" at bounding box center [128, 128] width 96 height 39
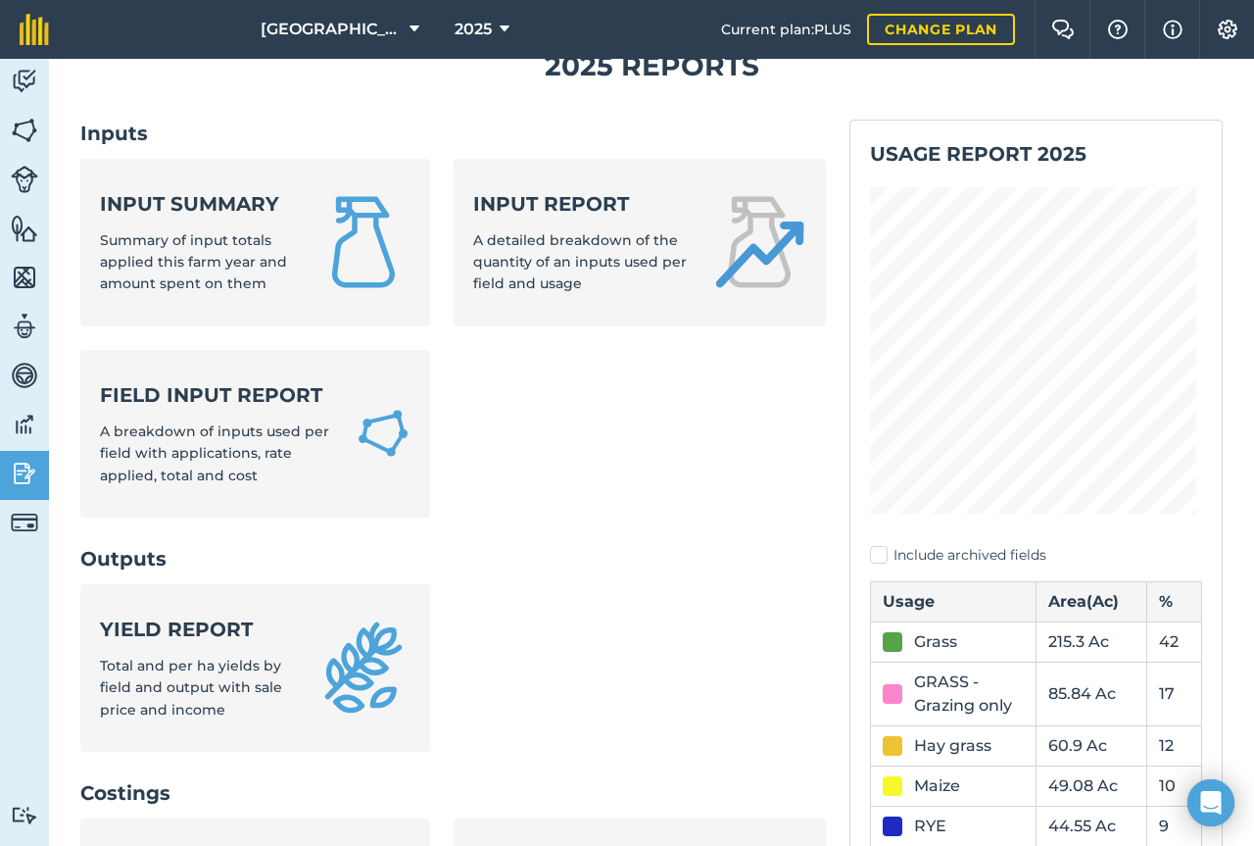
scroll to position [98, 0]
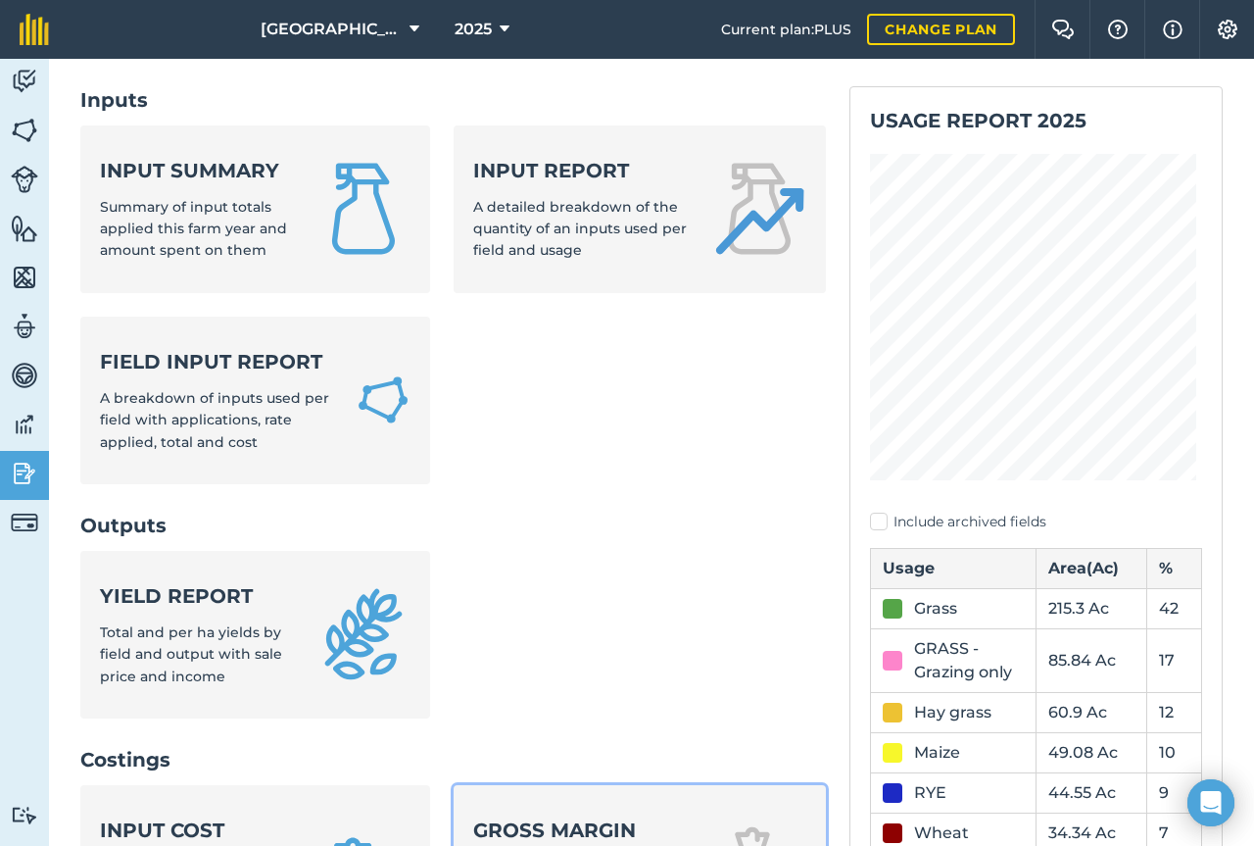
click at [608, 828] on strong "Gross margin" at bounding box center [581, 829] width 217 height 27
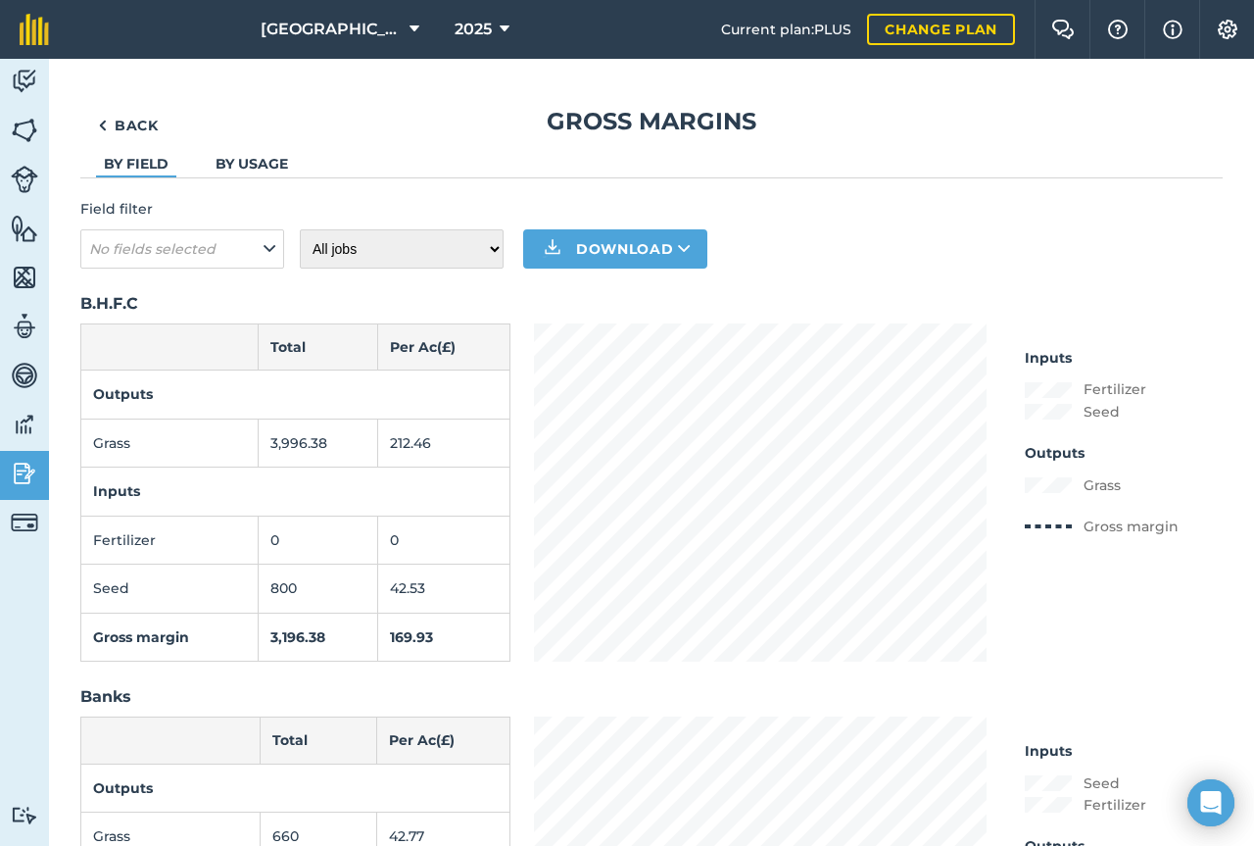
click at [244, 165] on link "By usage" at bounding box center [252, 164] width 73 height 18
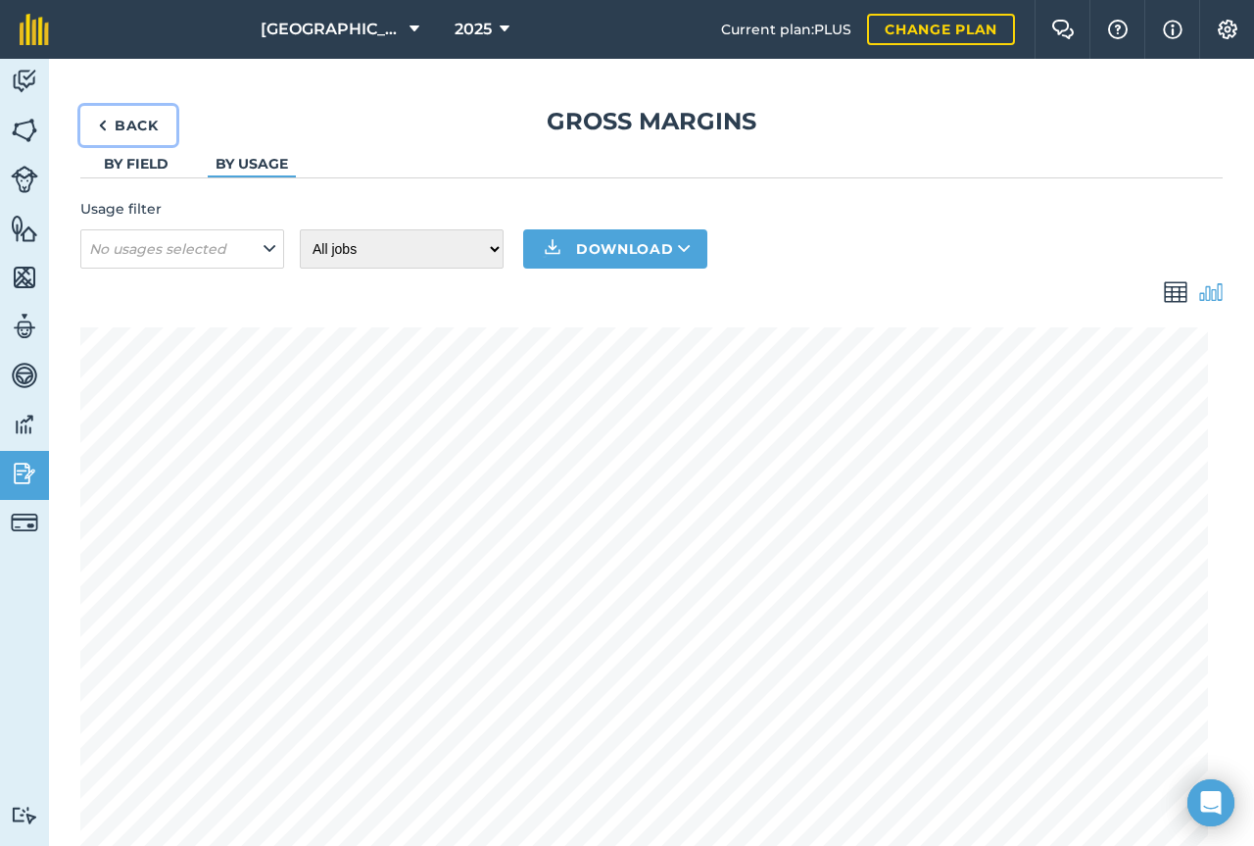
click at [137, 132] on link "Back" at bounding box center [128, 125] width 96 height 39
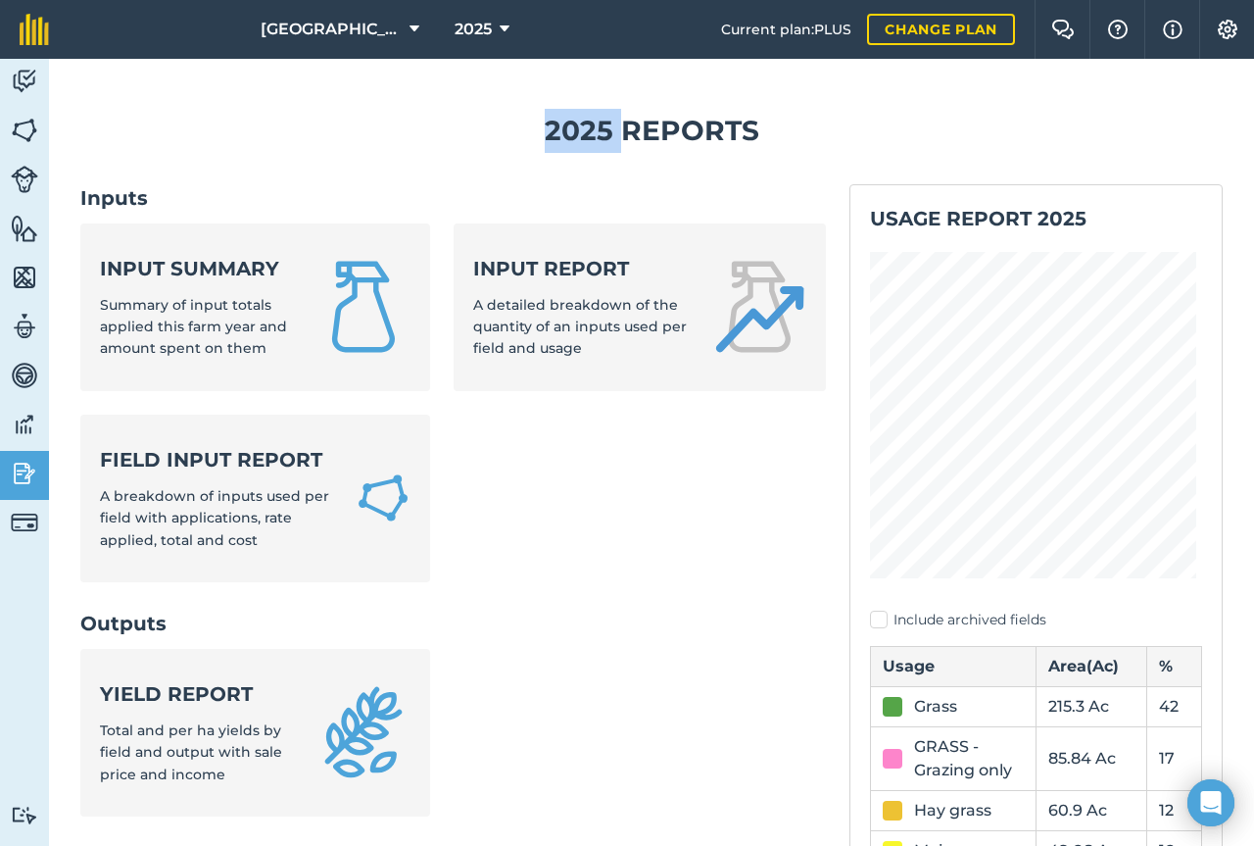
click at [137, 132] on h1 "2025 Reports" at bounding box center [651, 131] width 1143 height 44
click at [389, 26] on span "[GEOGRAPHIC_DATA]" at bounding box center [331, 30] width 141 height 24
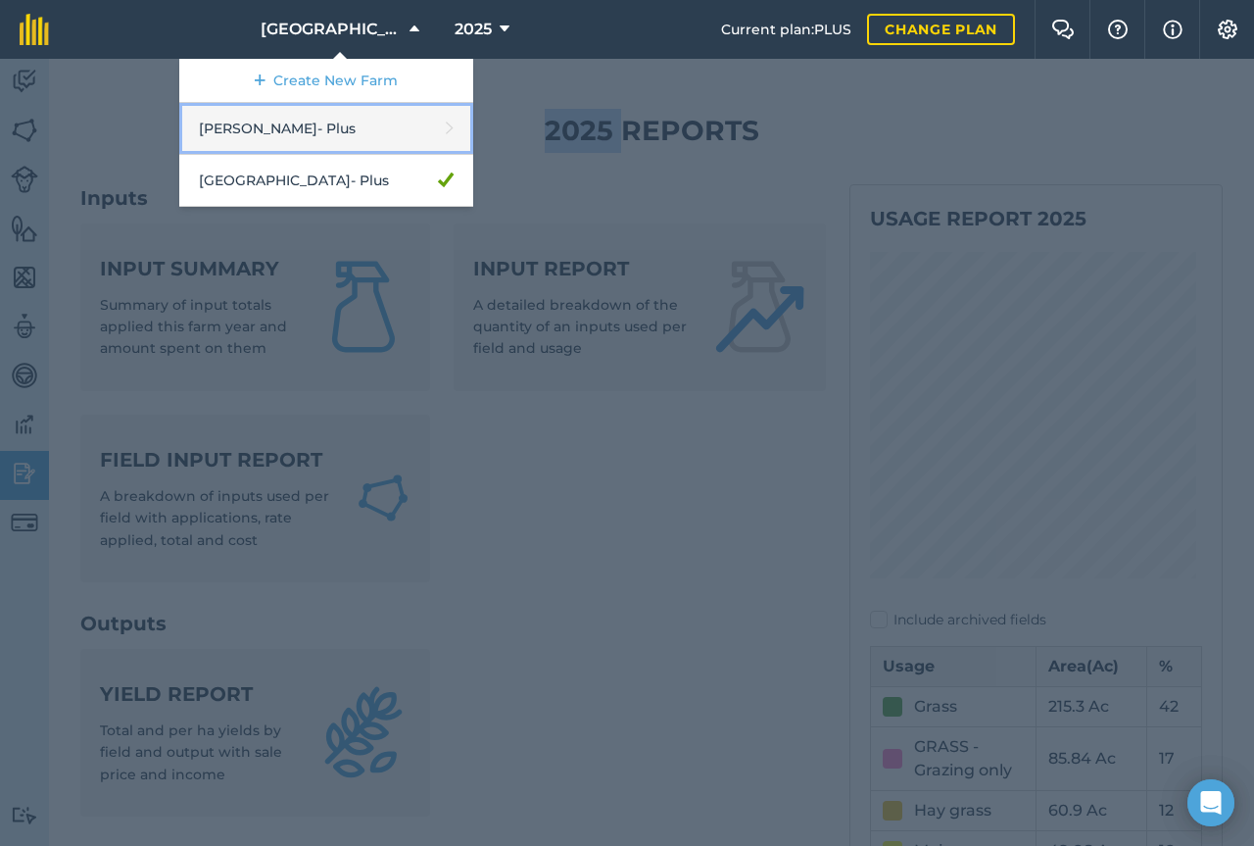
click at [346, 132] on link "[PERSON_NAME] - Plus" at bounding box center [326, 129] width 294 height 52
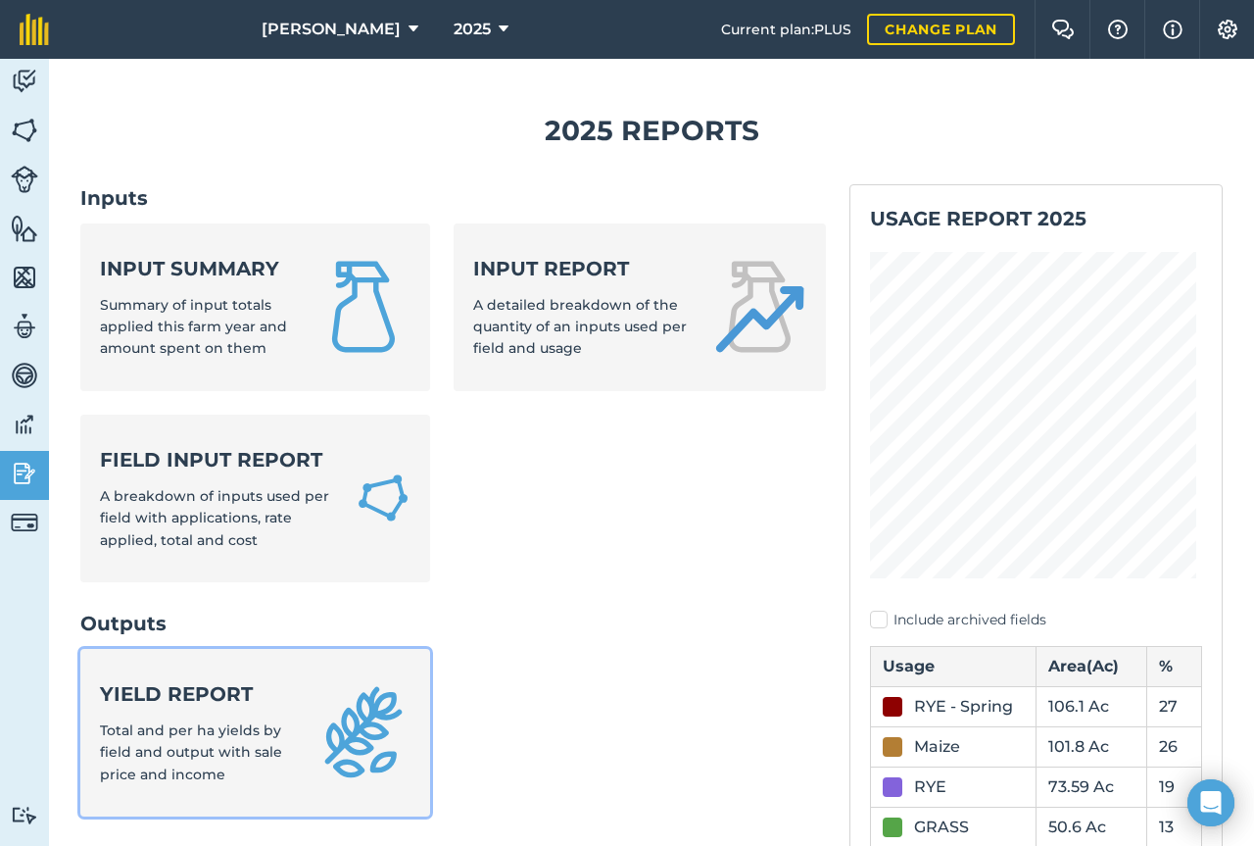
click at [252, 736] on span "Total and per ha yields by field and output with sale price and income" at bounding box center [191, 752] width 182 height 62
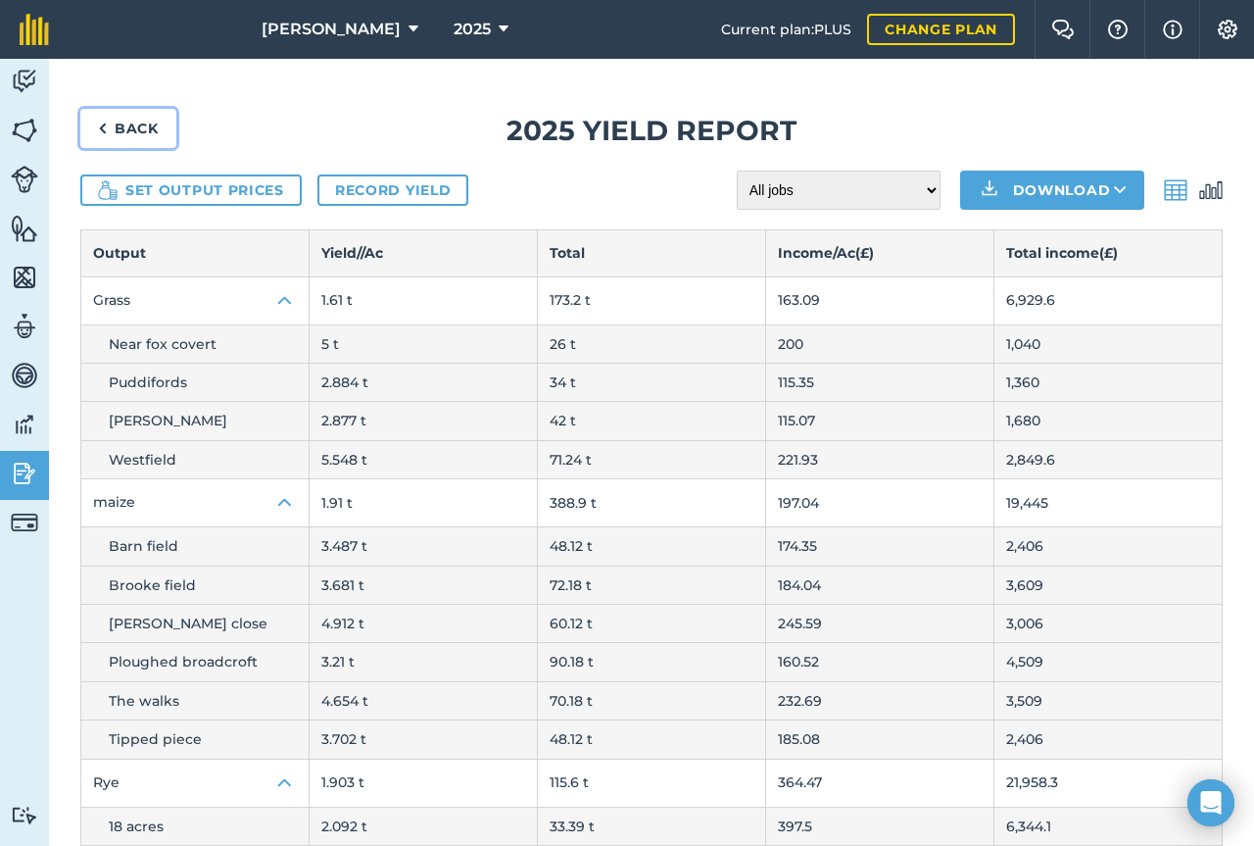
click at [155, 121] on link "Back" at bounding box center [128, 128] width 96 height 39
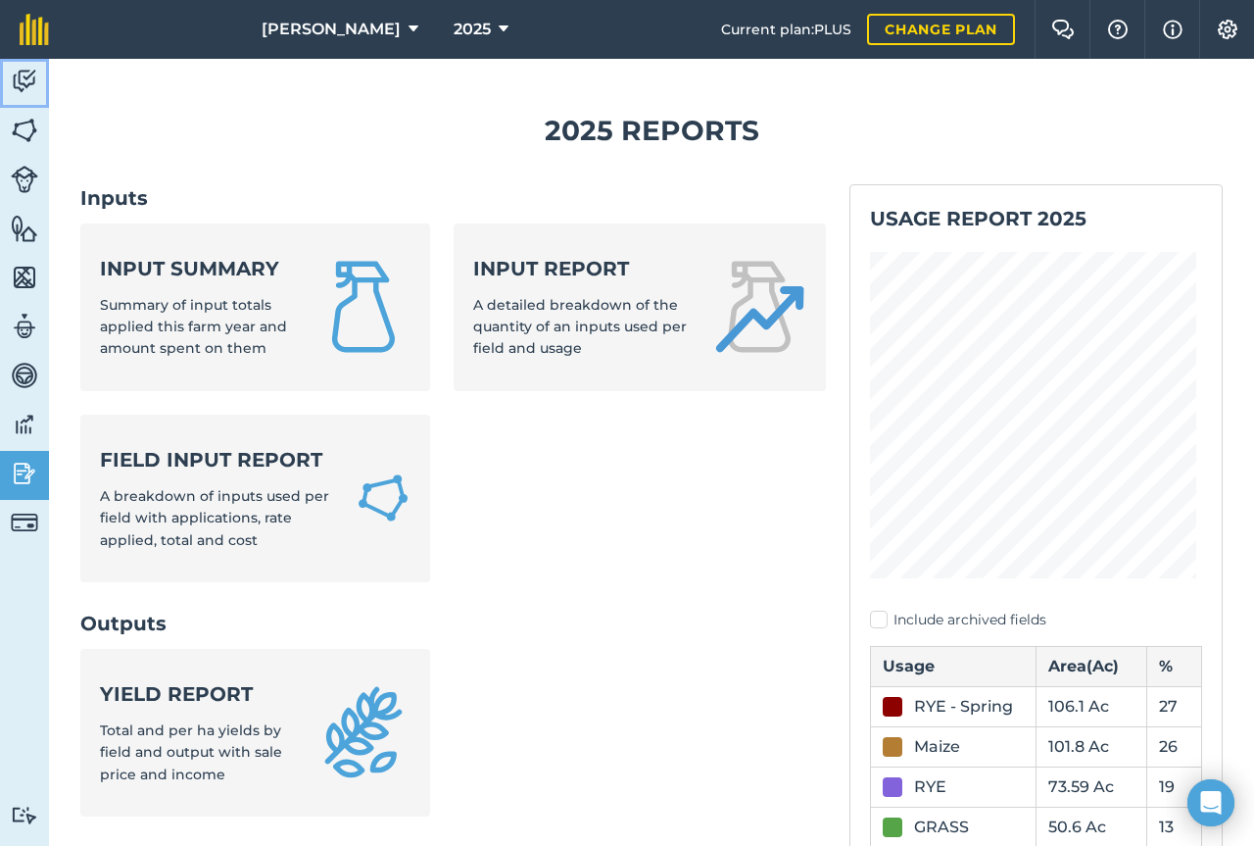
click at [35, 81] on img at bounding box center [24, 81] width 27 height 29
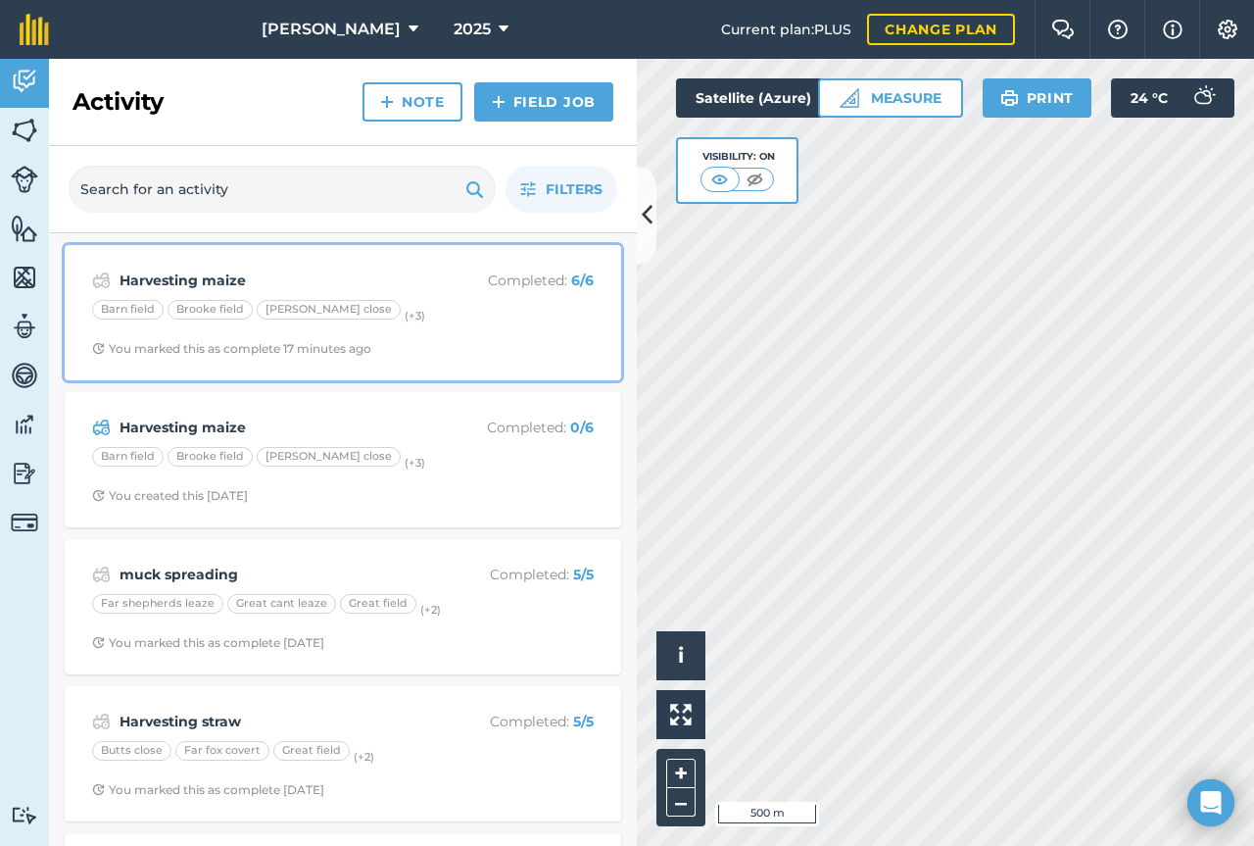
click at [404, 298] on div "Harvesting maize Completed : 6 / 6 Barn field [PERSON_NAME] field [PERSON_NAME]…" at bounding box center [342, 313] width 533 height 112
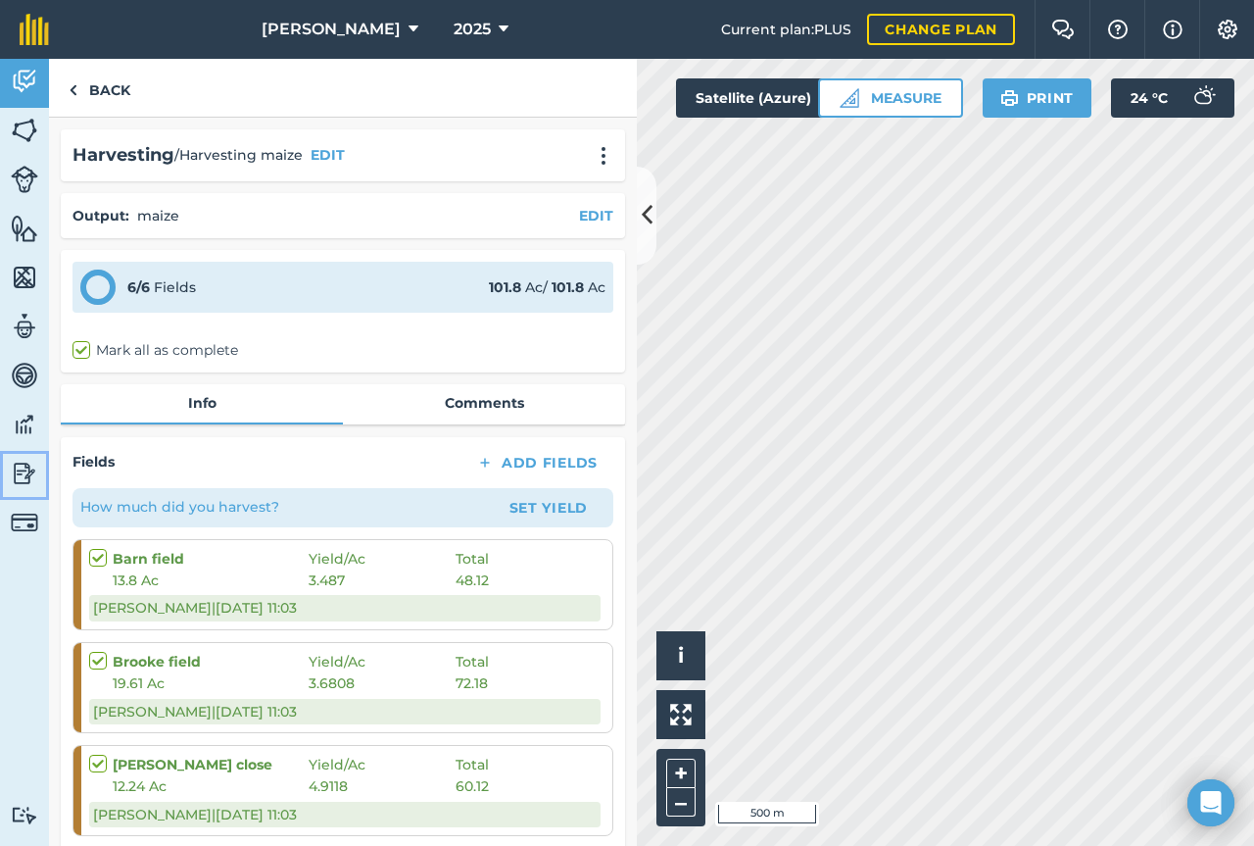
click at [23, 460] on img at bounding box center [24, 473] width 27 height 29
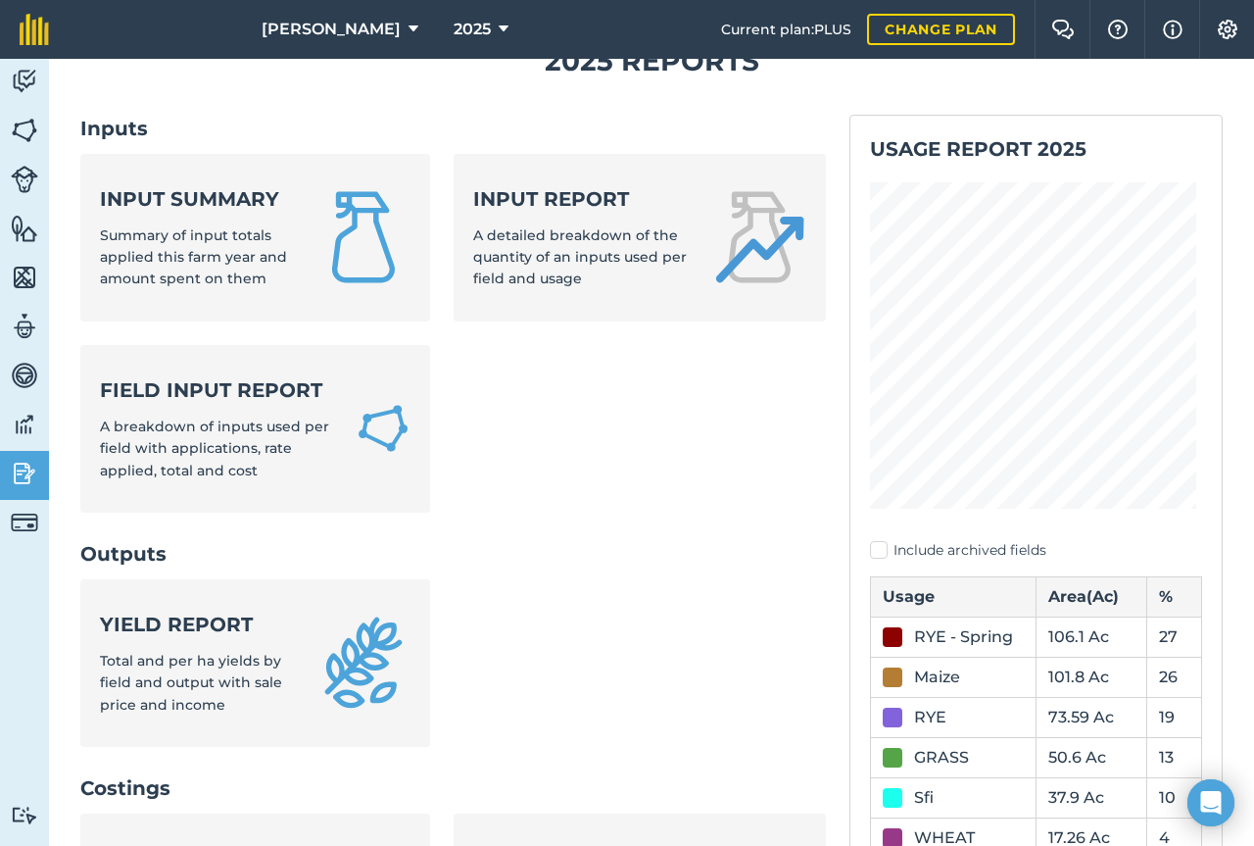
scroll to position [66, 0]
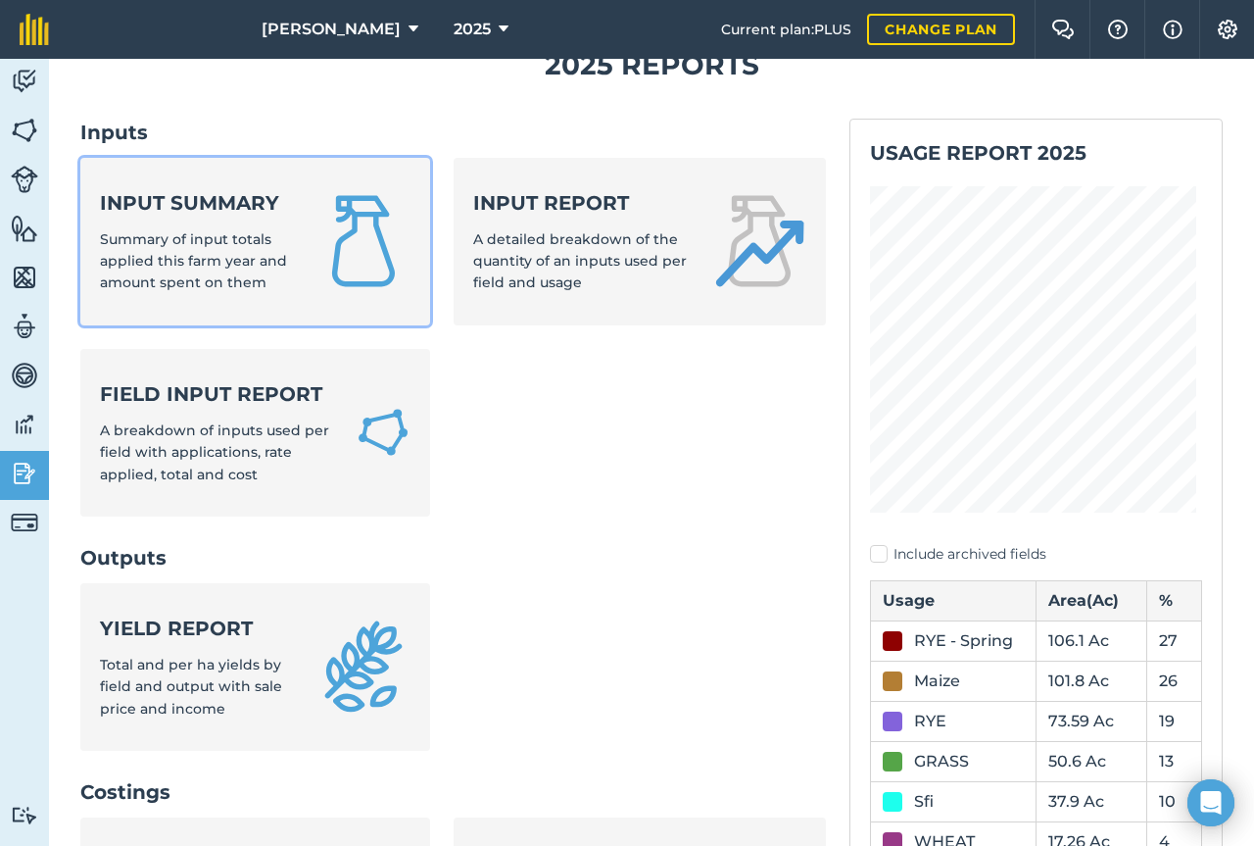
click at [328, 174] on link "Input summary Summary of input totals applied this farm year and amount spent o…" at bounding box center [255, 242] width 350 height 168
